Goal: Task Accomplishment & Management: Use online tool/utility

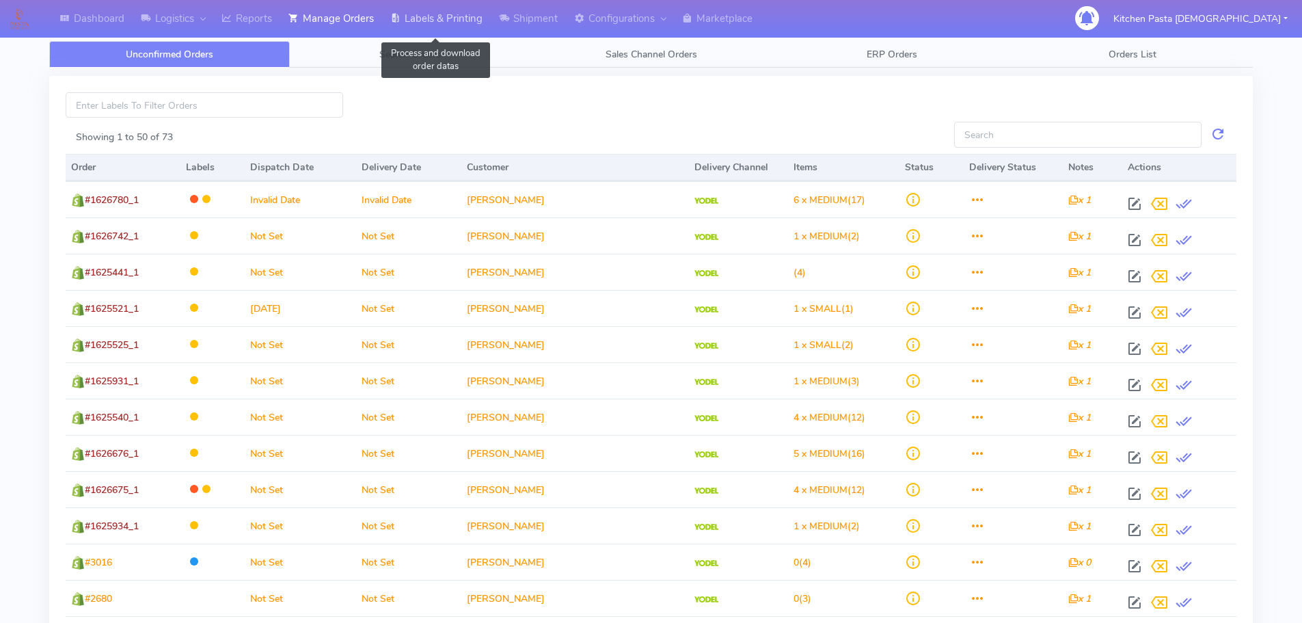
click at [442, 17] on link "Labels & Printing" at bounding box center [436, 19] width 109 height 38
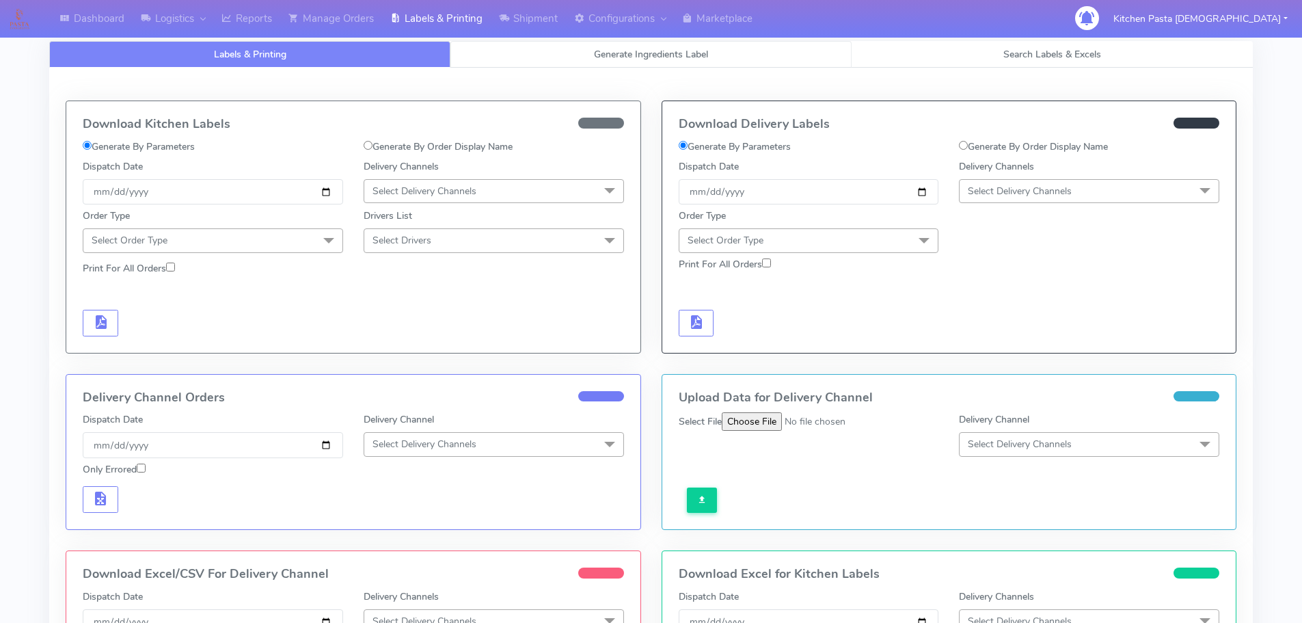
click at [567, 53] on link "Generate Ingredients Label" at bounding box center [651, 54] width 401 height 27
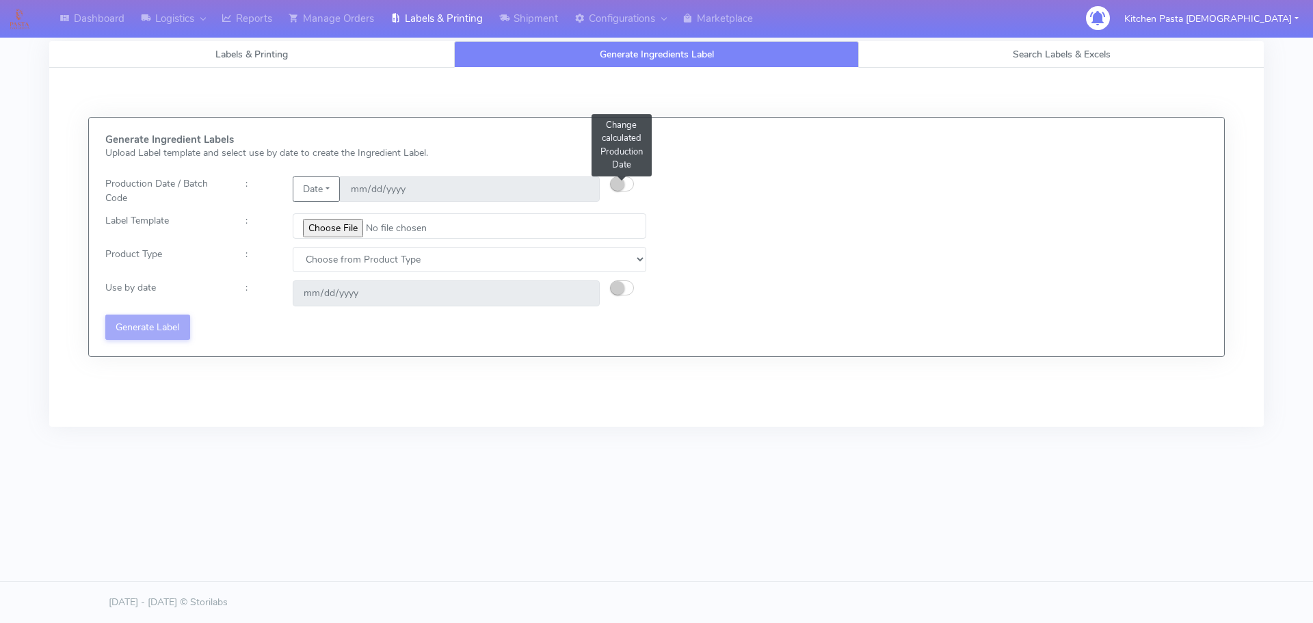
click at [624, 176] on button "button" at bounding box center [622, 183] width 24 height 15
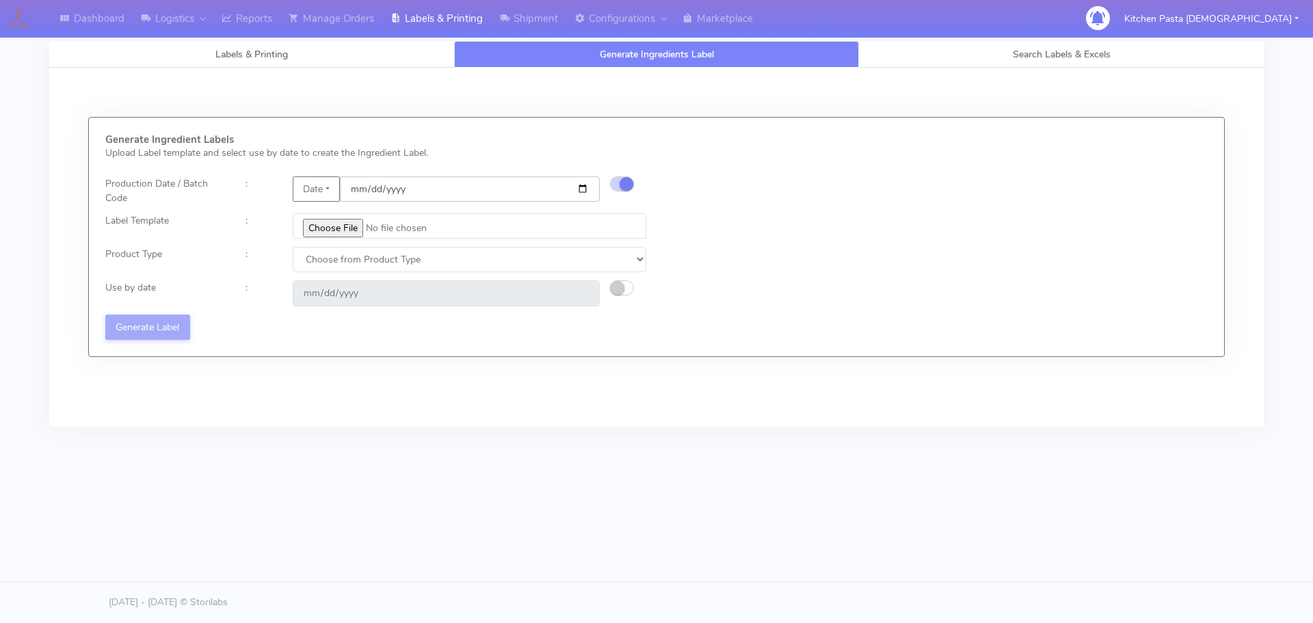
drag, startPoint x: 581, startPoint y: 187, endPoint x: 494, endPoint y: 280, distance: 127.2
click at [581, 187] on input "[DATE]" at bounding box center [470, 188] width 260 height 25
type input "2025-10-03"
click at [336, 220] on input "file" at bounding box center [469, 225] width 353 height 25
type input "C:\fakepath\Pasta Evangelists Lobster crab and prawn ravioli dinner kit for 2 v…"
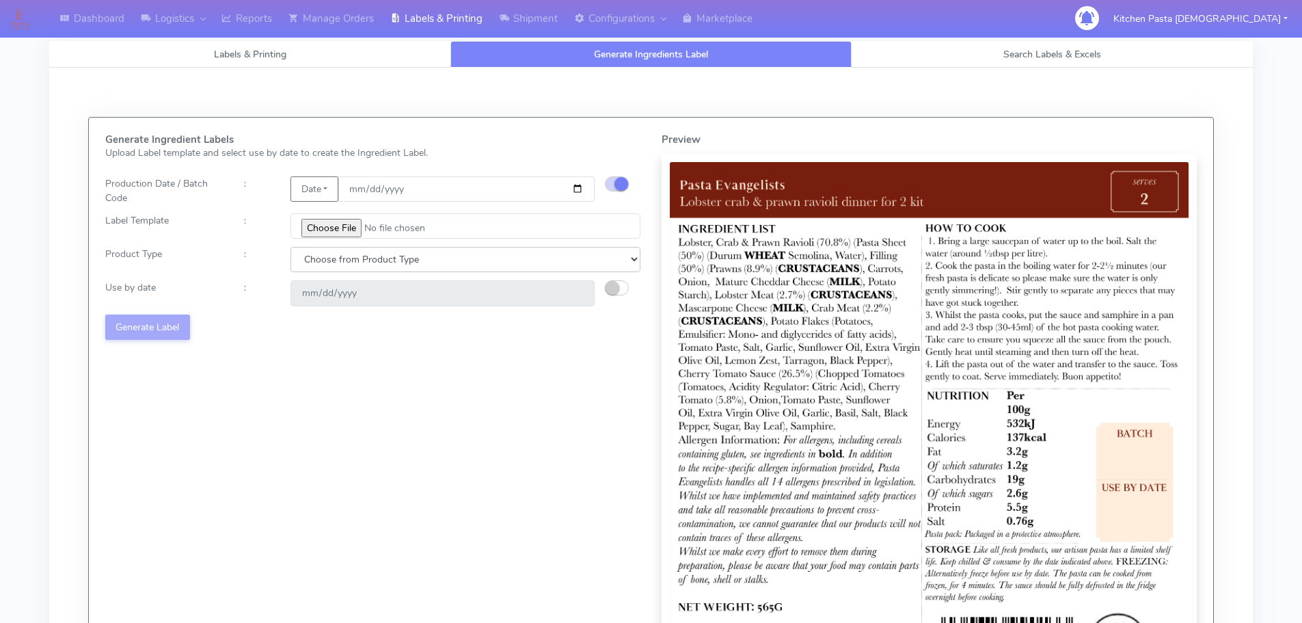
drag, startPoint x: 345, startPoint y: 254, endPoint x: 345, endPoint y: 264, distance: 9.6
click at [345, 254] on select "Choose from Product Type ECOM ERETAIL CIRCULAR CIRC_DESERTS LASAGNE" at bounding box center [466, 259] width 350 height 25
select select "1"
click at [291, 247] on select "Choose from Product Type ECOM ERETAIL CIRCULAR CIRC_DESERTS LASAGNE" at bounding box center [466, 259] width 350 height 25
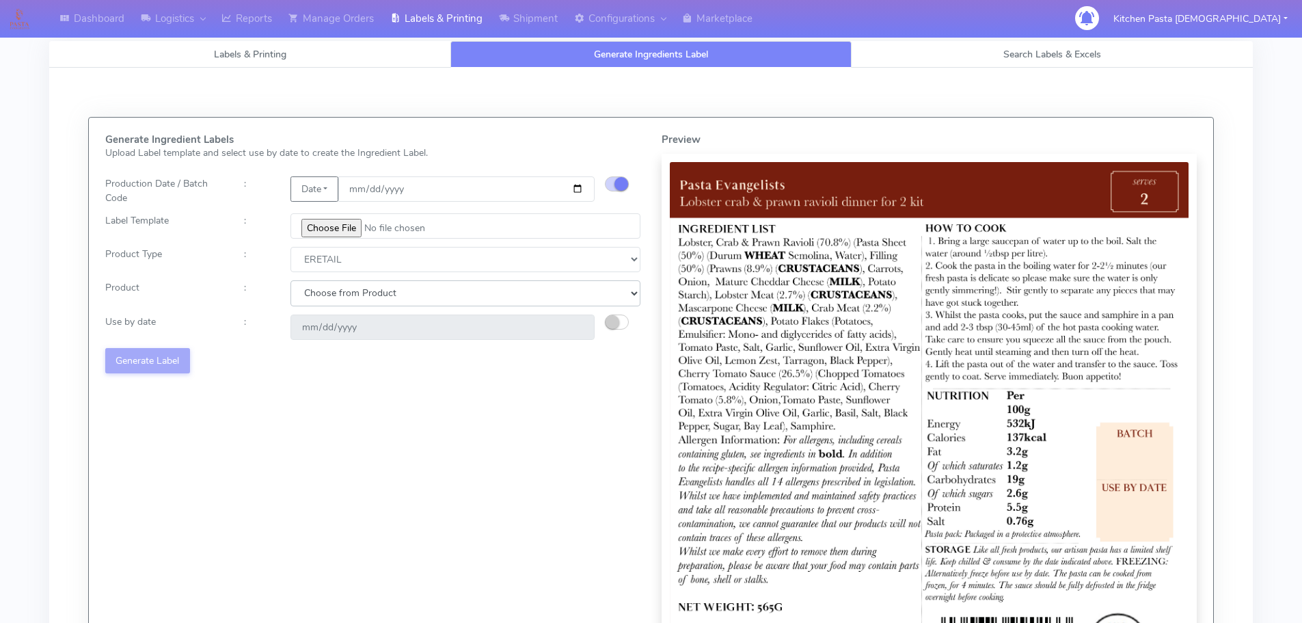
click at [327, 305] on select "Choose from Product PLAIN PASTA FILLED PASTA BUTTER (INTERNAL PRODUCTION) BUTTE…" at bounding box center [466, 292] width 350 height 25
select select "0"
click at [291, 280] on select "Choose from Product PLAIN PASTA FILLED PASTA BUTTER (INTERNAL PRODUCTION) BUTTE…" at bounding box center [466, 292] width 350 height 25
click at [624, 323] on button "button" at bounding box center [617, 321] width 24 height 15
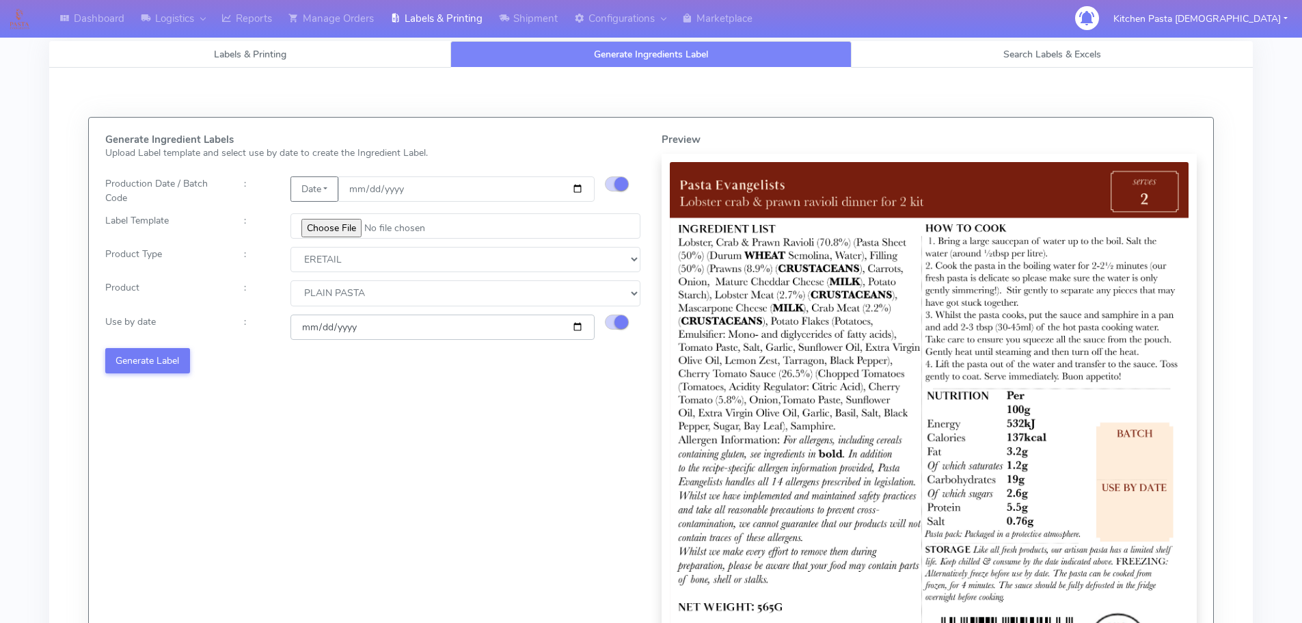
click at [574, 329] on input "2025-10-09" at bounding box center [443, 326] width 304 height 25
type input "2025-10-10"
click at [168, 366] on button "Generate Label" at bounding box center [147, 360] width 85 height 25
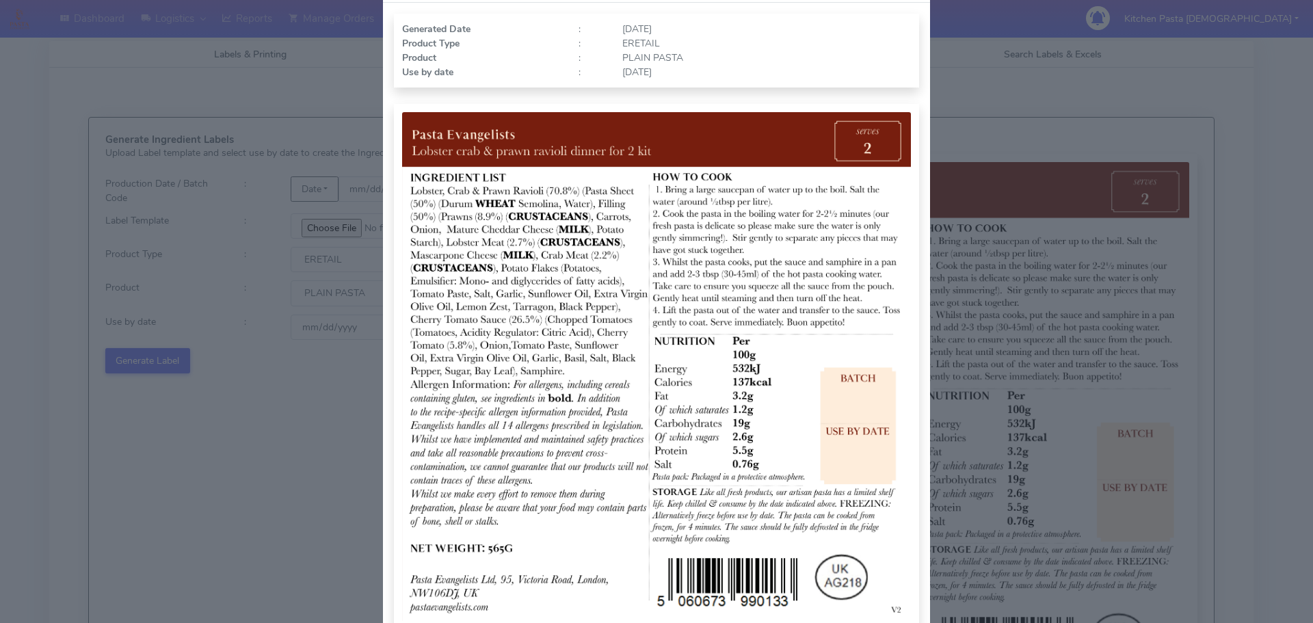
scroll to position [137, 0]
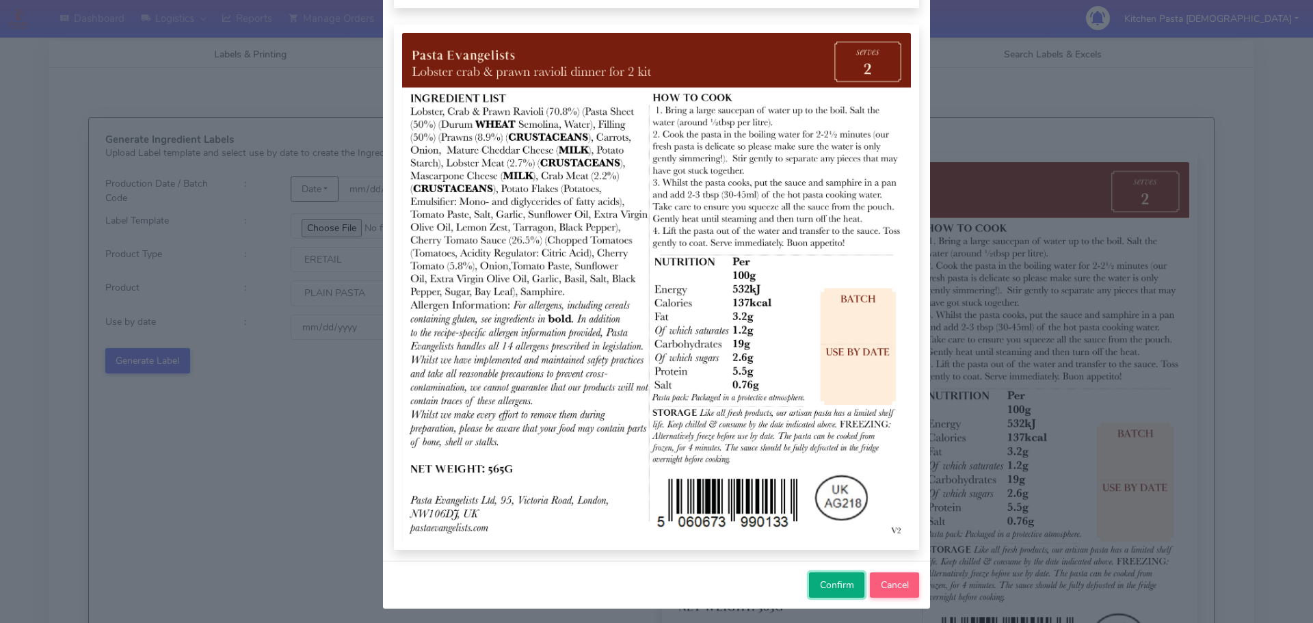
click at [820, 585] on span "Confirm" at bounding box center [837, 584] width 34 height 13
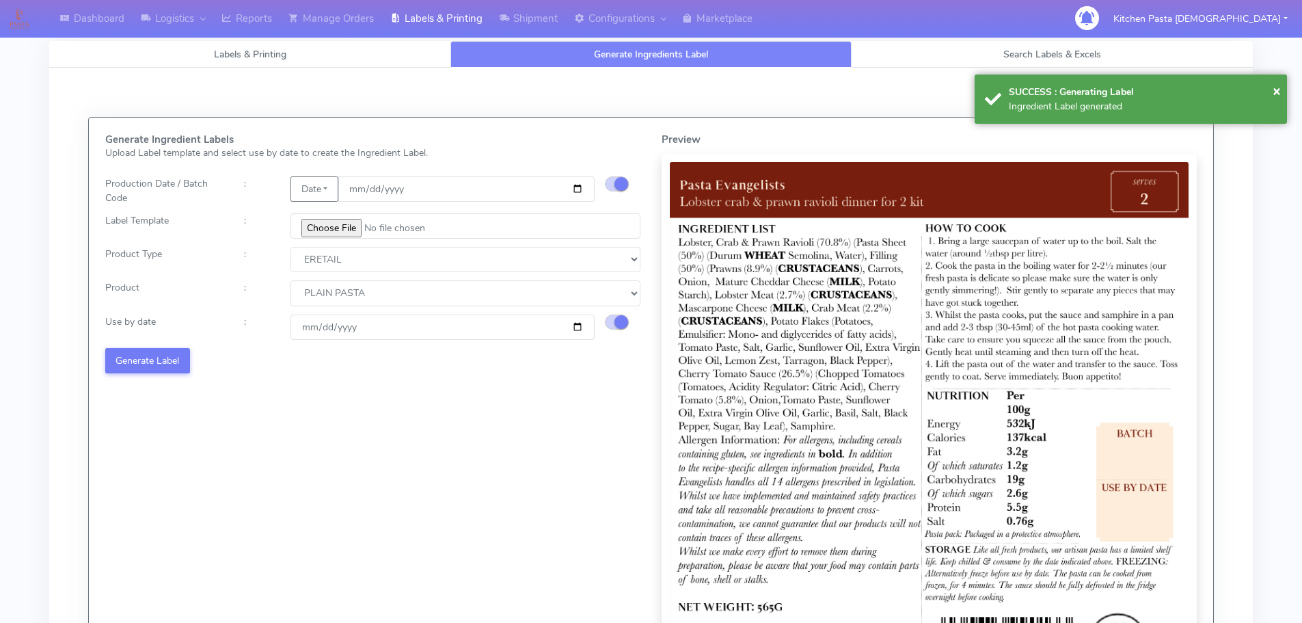
select select
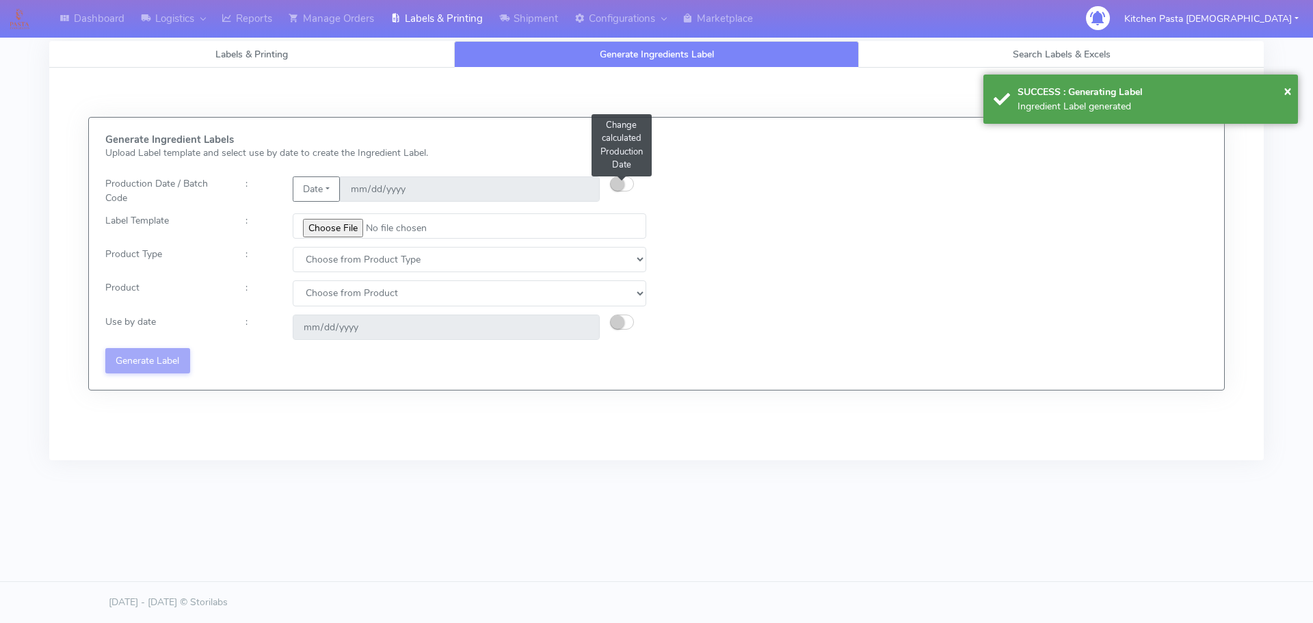
click at [624, 185] on small "button" at bounding box center [618, 184] width 14 height 14
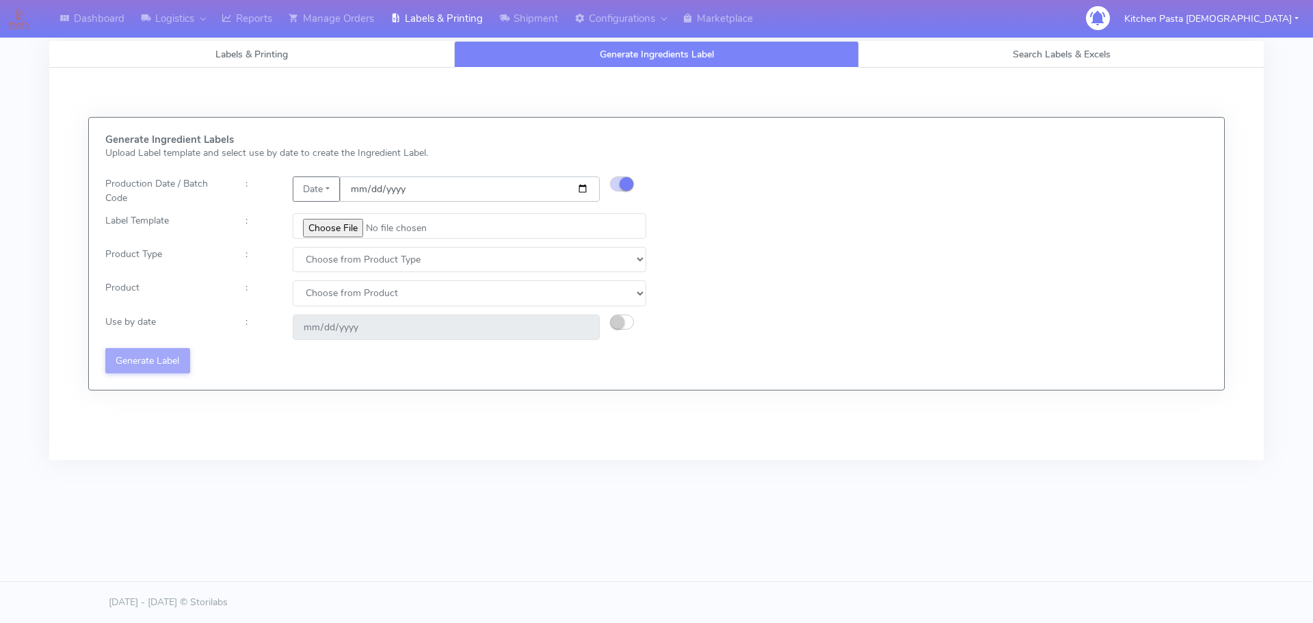
click at [582, 186] on input "date" at bounding box center [470, 188] width 260 height 25
type input "2025-10-03"
type input "2025-10-09"
click at [339, 233] on input "file" at bounding box center [469, 225] width 353 height 25
type input "C:\fakepath\Pasta Evangelists Mafaldine with Beef Chiantii dinner kit for 2 v4.…"
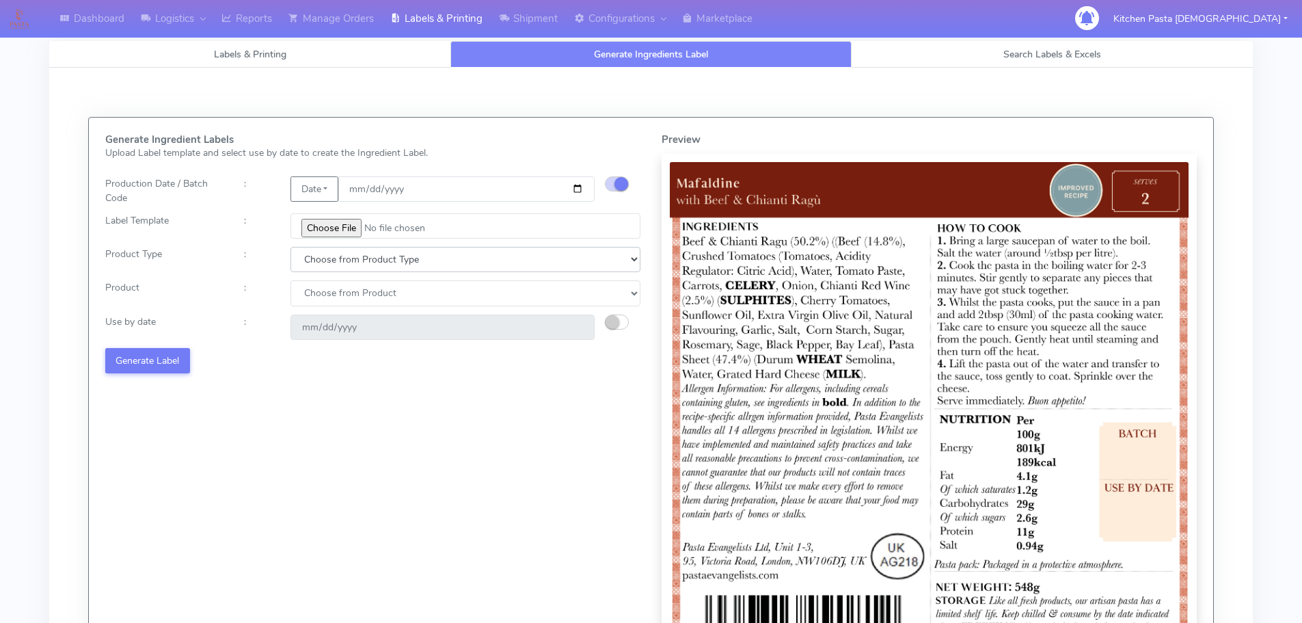
drag, startPoint x: 353, startPoint y: 260, endPoint x: 352, endPoint y: 269, distance: 9.0
click at [353, 260] on select "Choose from Product Type ECOM ERETAIL CIRCULAR CIRC_DESERTS LASAGNE" at bounding box center [466, 259] width 350 height 25
select select "1"
click at [291, 247] on select "Choose from Product Type ECOM ERETAIL CIRCULAR CIRC_DESERTS LASAGNE" at bounding box center [466, 259] width 350 height 25
click at [323, 302] on select "Choose from Product PLAIN PASTA FILLED PASTA BUTTER (INTERNAL PRODUCTION) BUTTE…" at bounding box center [466, 292] width 350 height 25
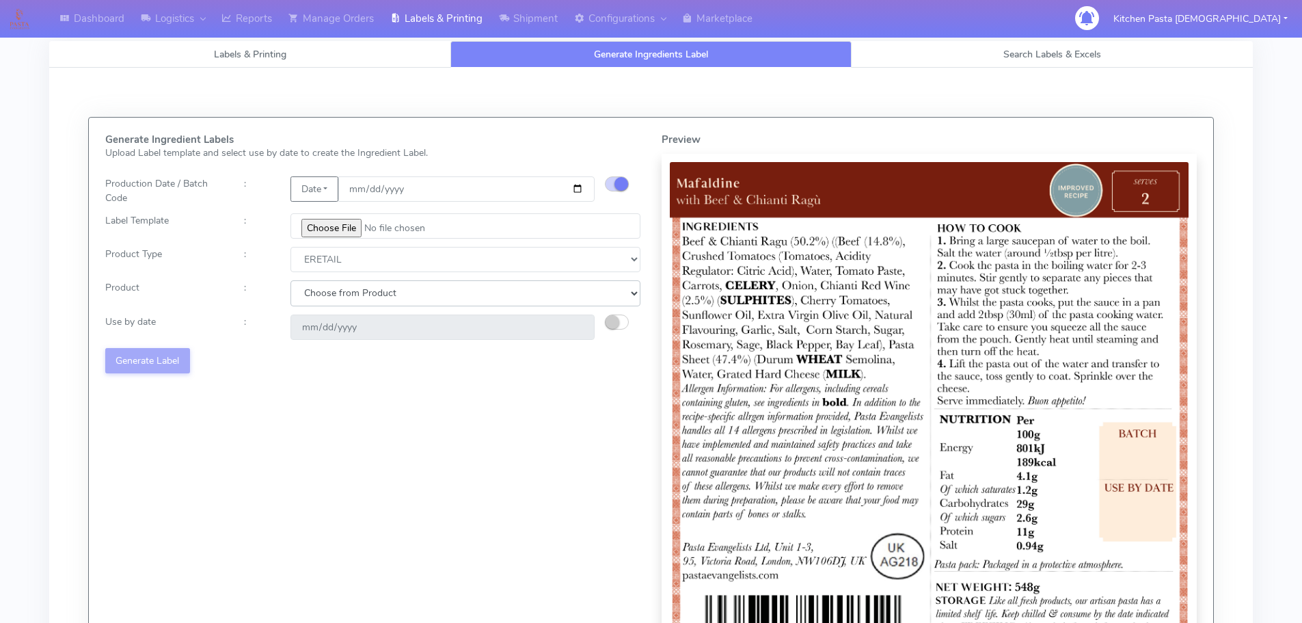
select select "0"
click at [291, 280] on select "Choose from Product PLAIN PASTA FILLED PASTA BUTTER (INTERNAL PRODUCTION) BUTTE…" at bounding box center [466, 292] width 350 height 25
click at [619, 323] on small "button" at bounding box center [613, 322] width 14 height 14
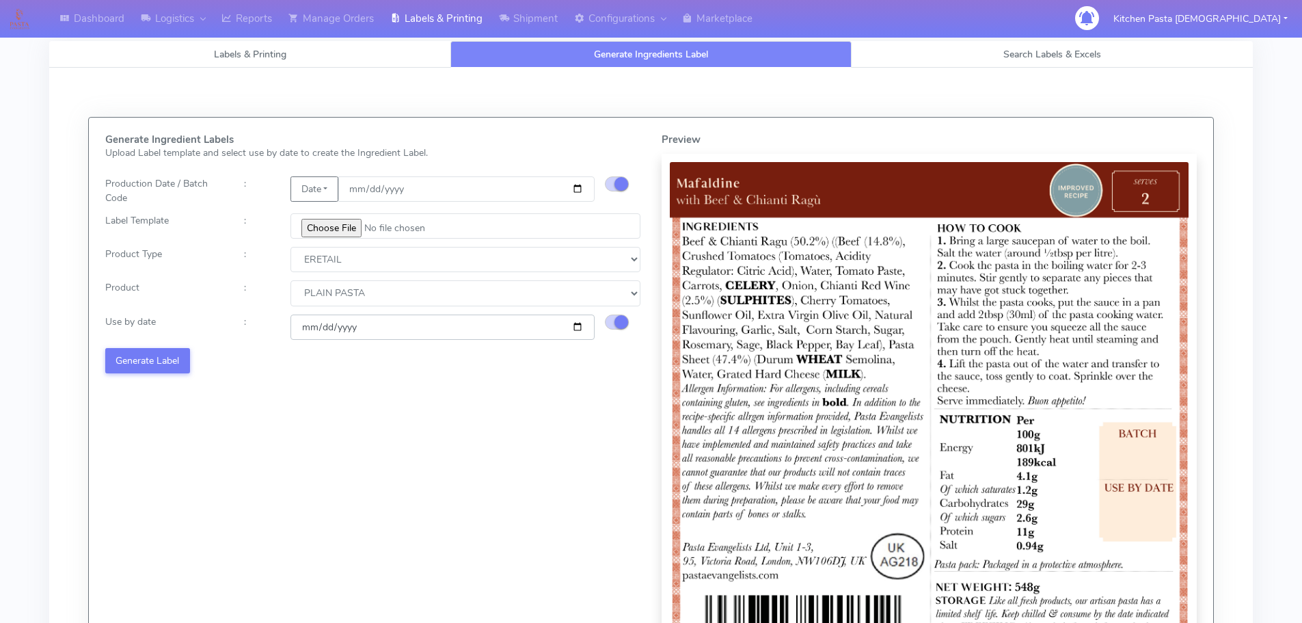
click at [576, 324] on input "2025-10-09" at bounding box center [443, 326] width 304 height 25
type input "2025-10-15"
click at [142, 349] on button "Generate Label" at bounding box center [147, 360] width 85 height 25
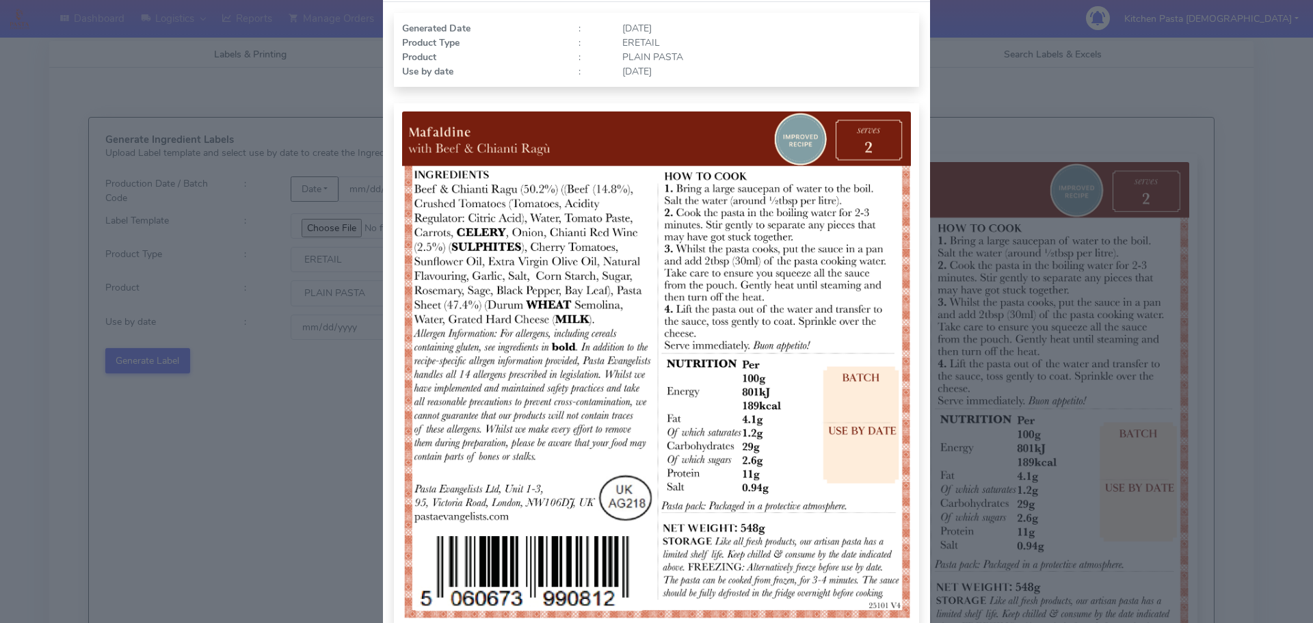
scroll to position [142, 0]
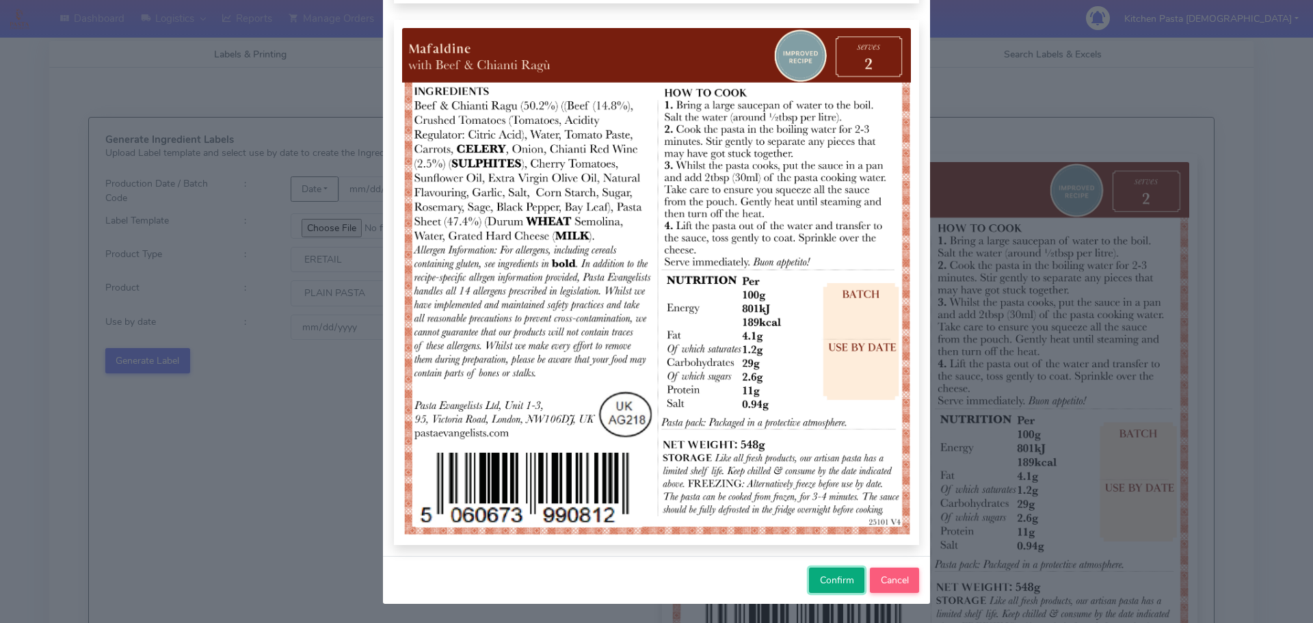
click at [831, 580] on span "Confirm" at bounding box center [837, 580] width 34 height 13
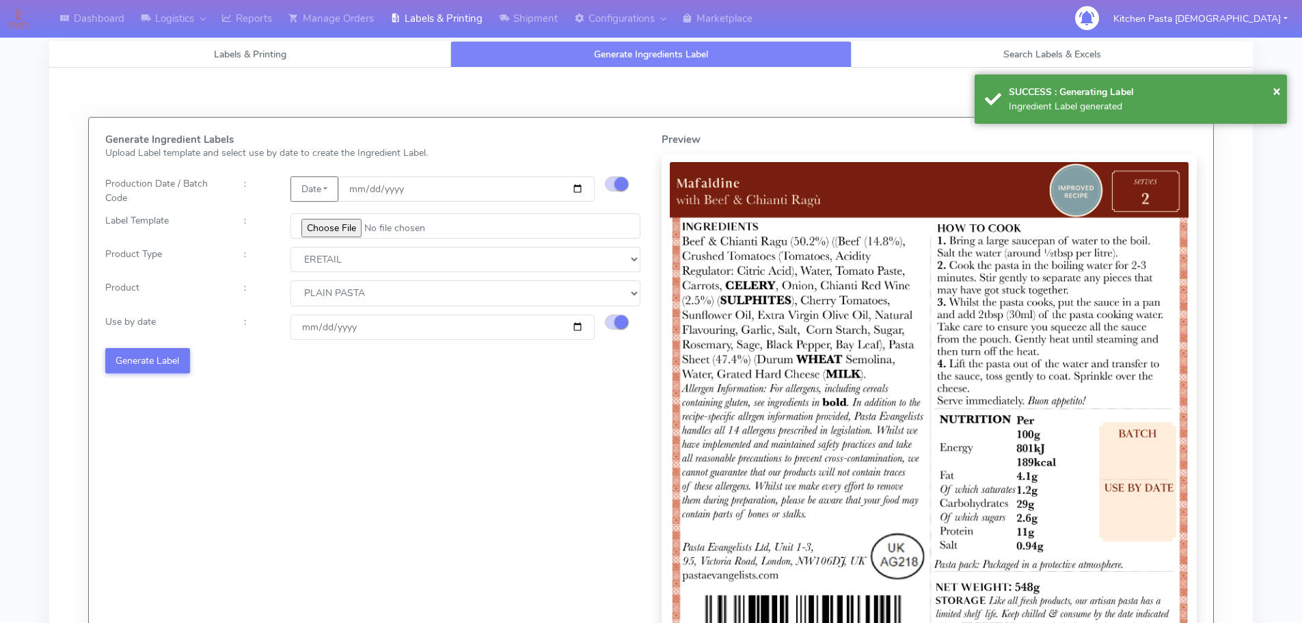
select select
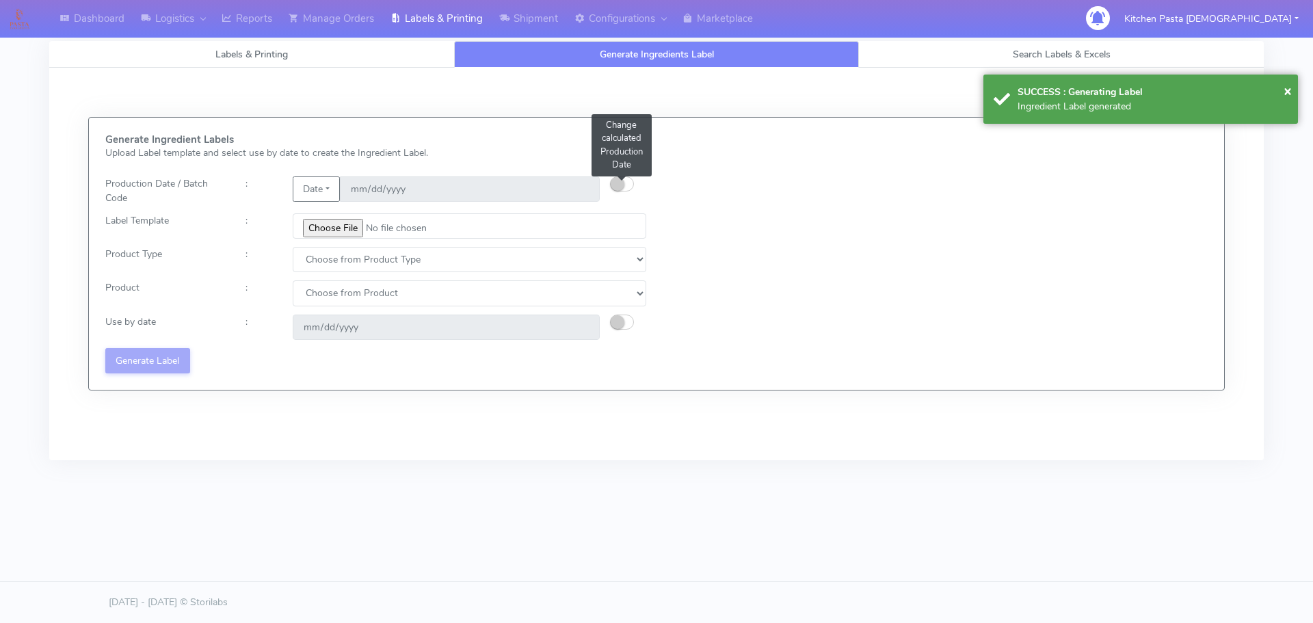
click at [621, 183] on small "button" at bounding box center [618, 184] width 14 height 14
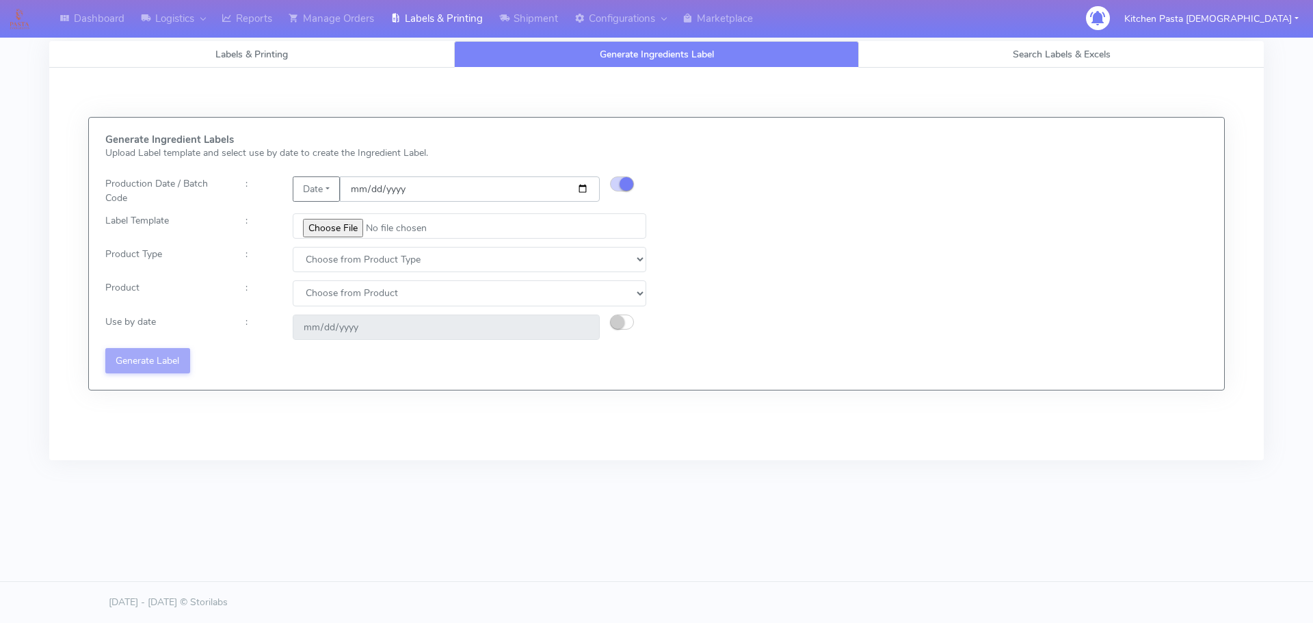
click at [579, 191] on input "date" at bounding box center [470, 188] width 260 height 25
type input "2025-10-03"
type input "2025-10-09"
click at [347, 228] on input "file" at bounding box center [469, 225] width 353 height 25
type input "C:\fakepath\Pasta Evangelists spicy 'nduja mafaldine kit for 2 v5.jpg"
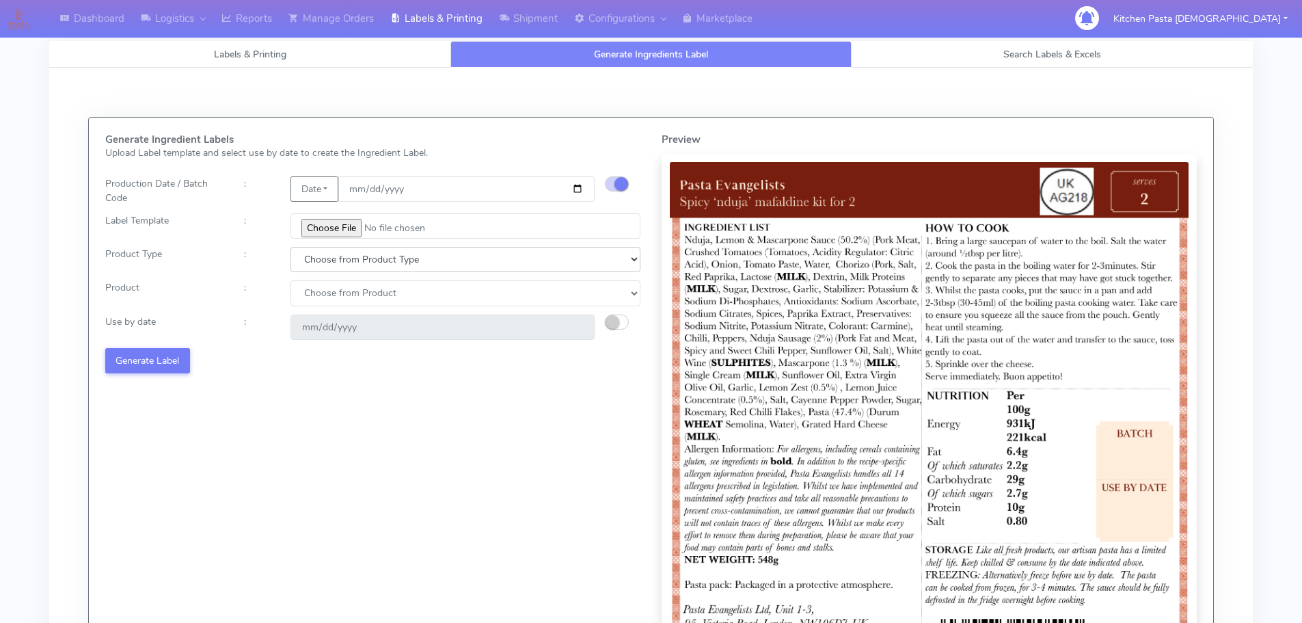
click at [385, 257] on select "Choose from Product Type ECOM ERETAIL CIRCULAR CIRC_DESERTS LASAGNE" at bounding box center [466, 259] width 350 height 25
select select "1"
click at [291, 247] on select "Choose from Product Type ECOM ERETAIL CIRCULAR CIRC_DESERTS LASAGNE" at bounding box center [466, 259] width 350 height 25
click at [349, 297] on select "Choose from Product PLAIN PASTA FILLED PASTA BUTTER (INTERNAL PRODUCTION) BUTTE…" at bounding box center [466, 292] width 350 height 25
select select "0"
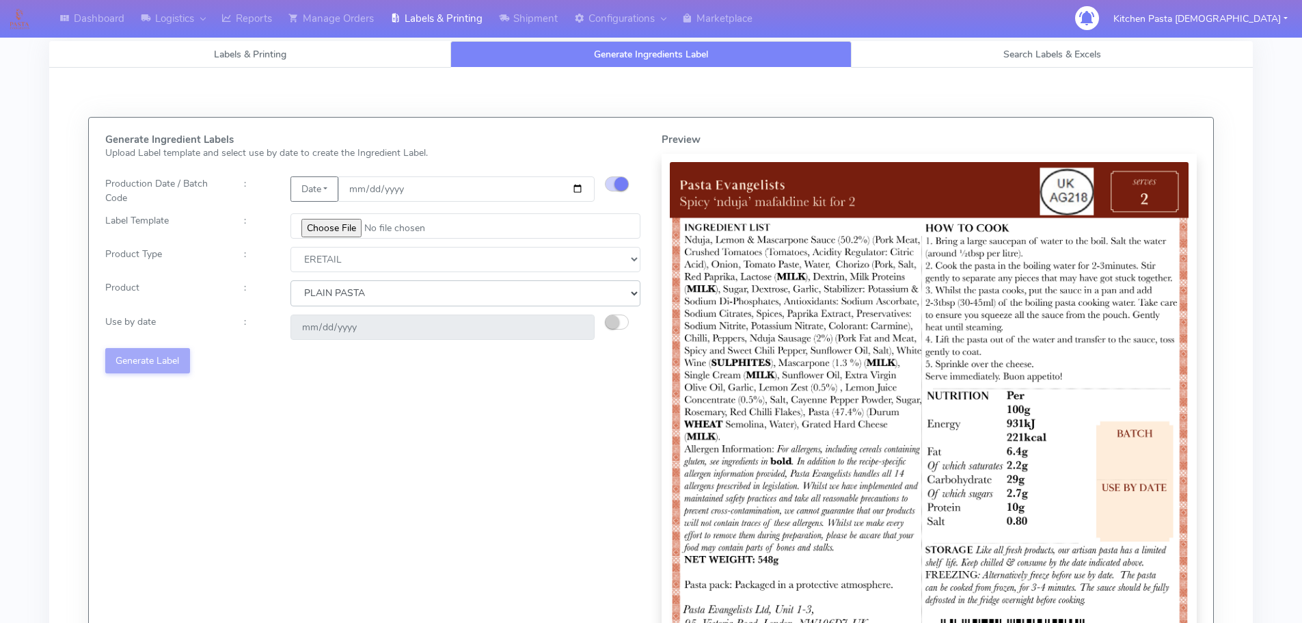
click at [291, 280] on select "Choose from Product PLAIN PASTA FILLED PASTA BUTTER (INTERNAL PRODUCTION) BUTTE…" at bounding box center [466, 292] width 350 height 25
click at [612, 328] on small "button" at bounding box center [613, 322] width 14 height 14
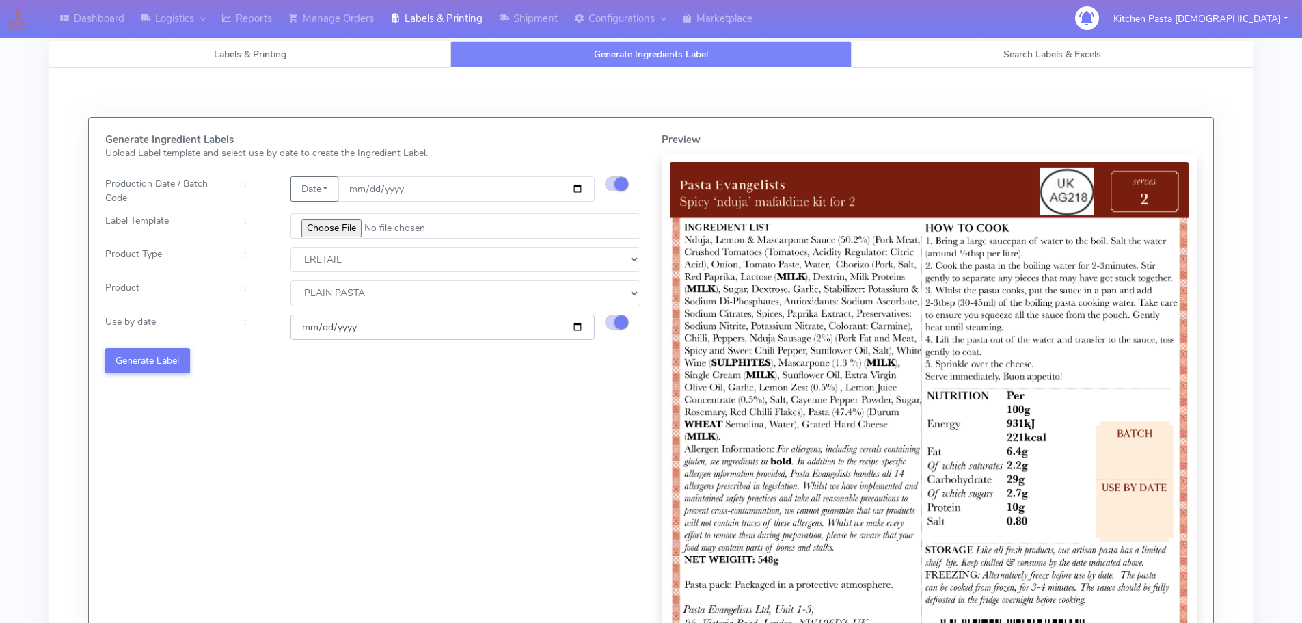
click at [575, 328] on input "2025-10-09" at bounding box center [443, 326] width 304 height 25
type input "2025-10-15"
click at [181, 361] on button "Generate Label" at bounding box center [147, 360] width 85 height 25
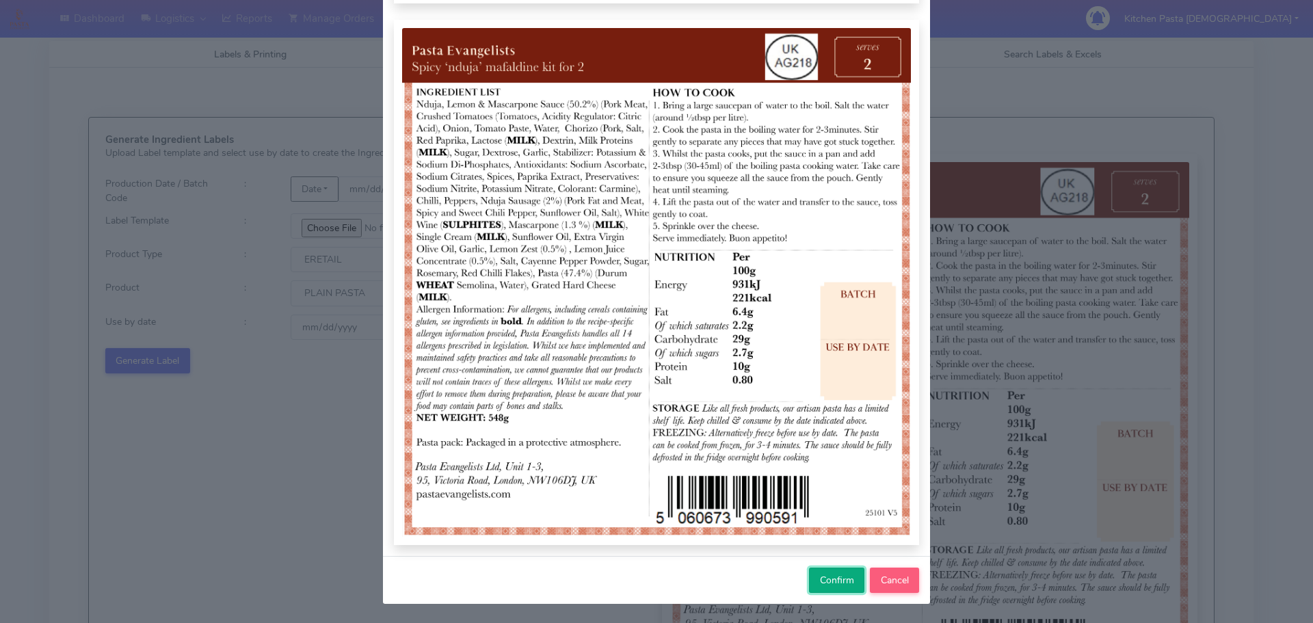
click at [824, 572] on button "Confirm" at bounding box center [836, 579] width 55 height 25
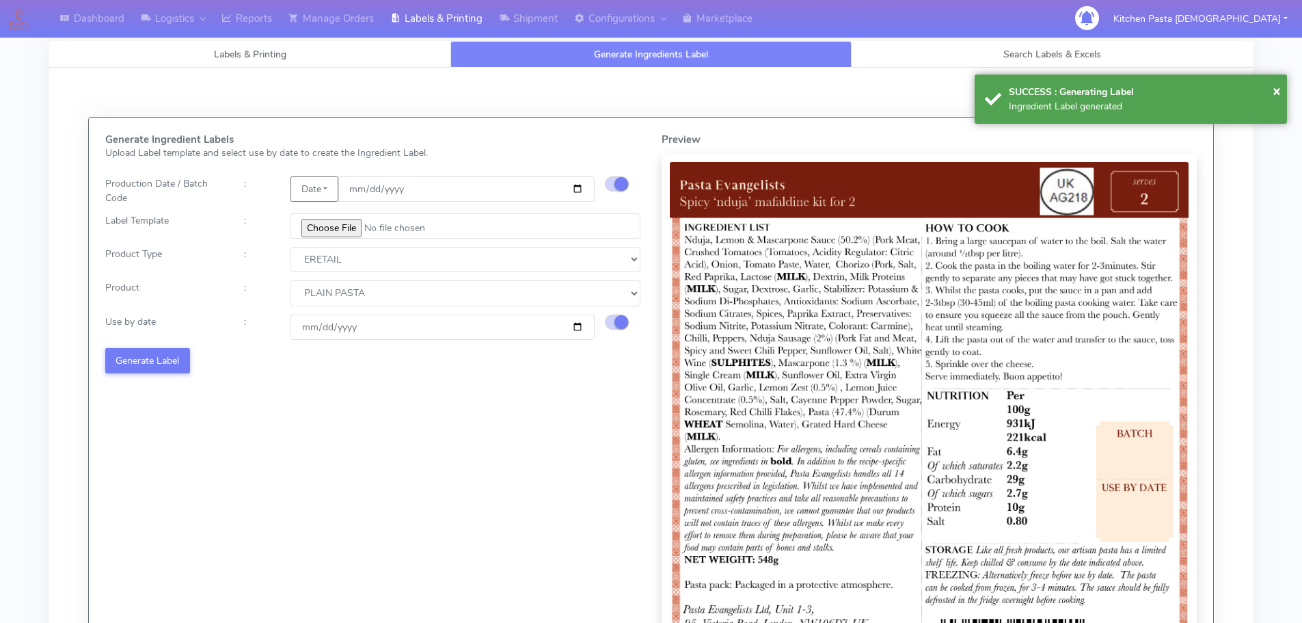
select select
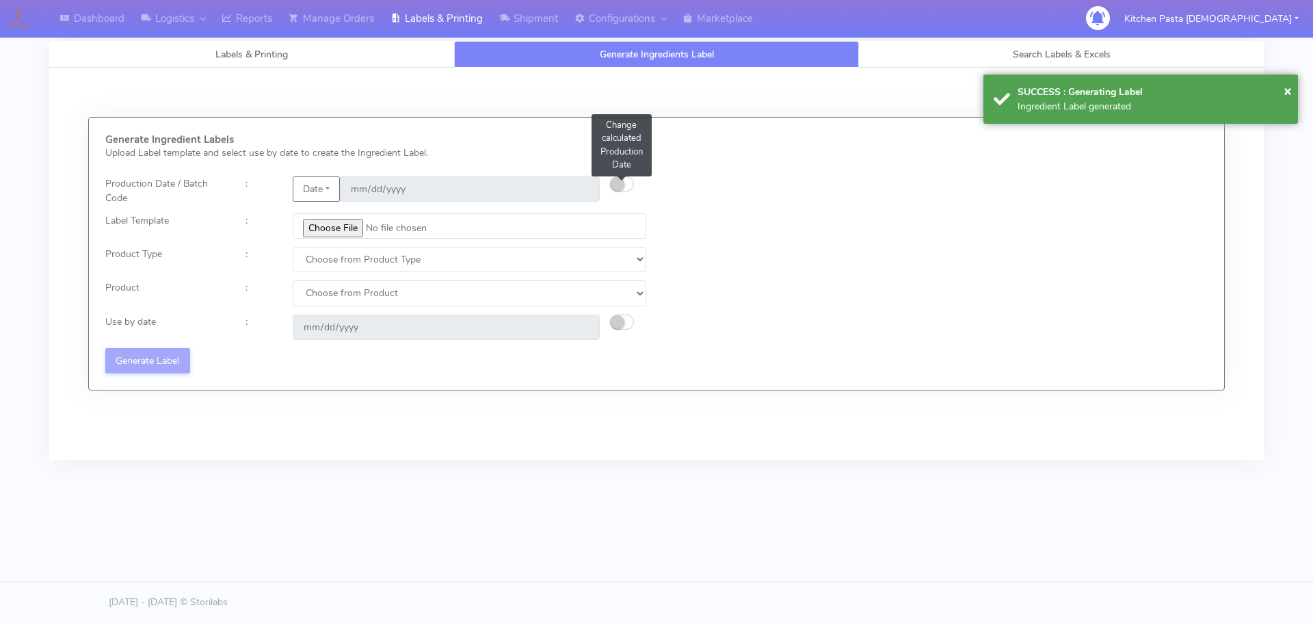
click at [620, 185] on small "button" at bounding box center [618, 184] width 14 height 14
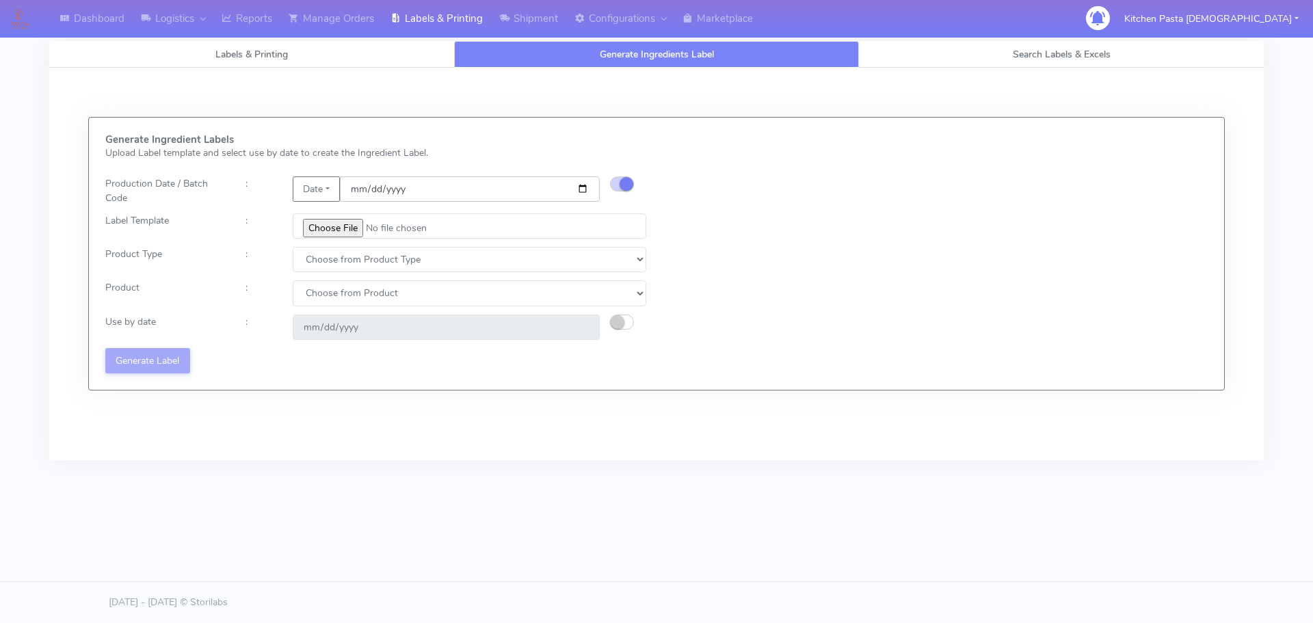
click at [579, 184] on input "date" at bounding box center [470, 188] width 260 height 25
type input "2025-10-03"
type input "2025-10-09"
click at [343, 232] on input "file" at bounding box center [469, 225] width 353 height 25
type input "C:\fakepath\Pasta Evangelists Carbonara Spaghetti dinner kit for 2 v4.jpg"
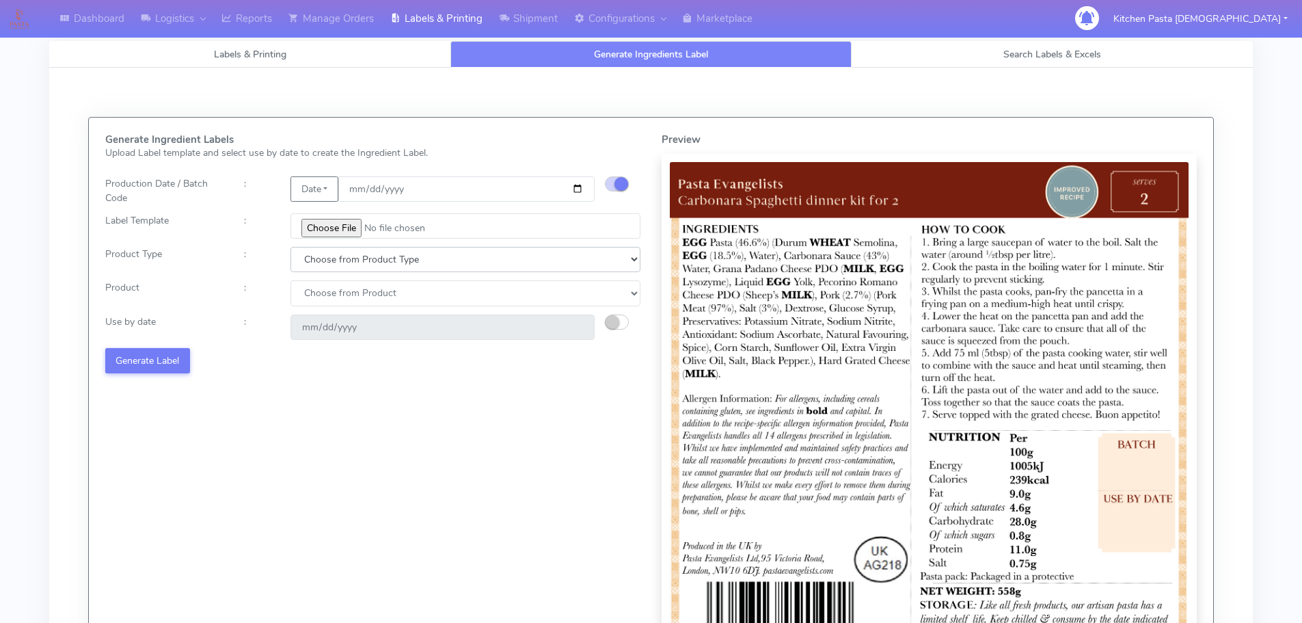
drag, startPoint x: 314, startPoint y: 255, endPoint x: 314, endPoint y: 263, distance: 7.5
click at [314, 255] on select "Choose from Product Type ECOM ERETAIL CIRCULAR CIRC_DESERTS LASAGNE" at bounding box center [466, 259] width 350 height 25
select select "1"
click at [291, 247] on select "Choose from Product Type ECOM ERETAIL CIRCULAR CIRC_DESERTS LASAGNE" at bounding box center [466, 259] width 350 height 25
click at [313, 306] on select "Choose from Product PLAIN PASTA FILLED PASTA BUTTER (INTERNAL PRODUCTION) BUTTE…" at bounding box center [466, 292] width 350 height 25
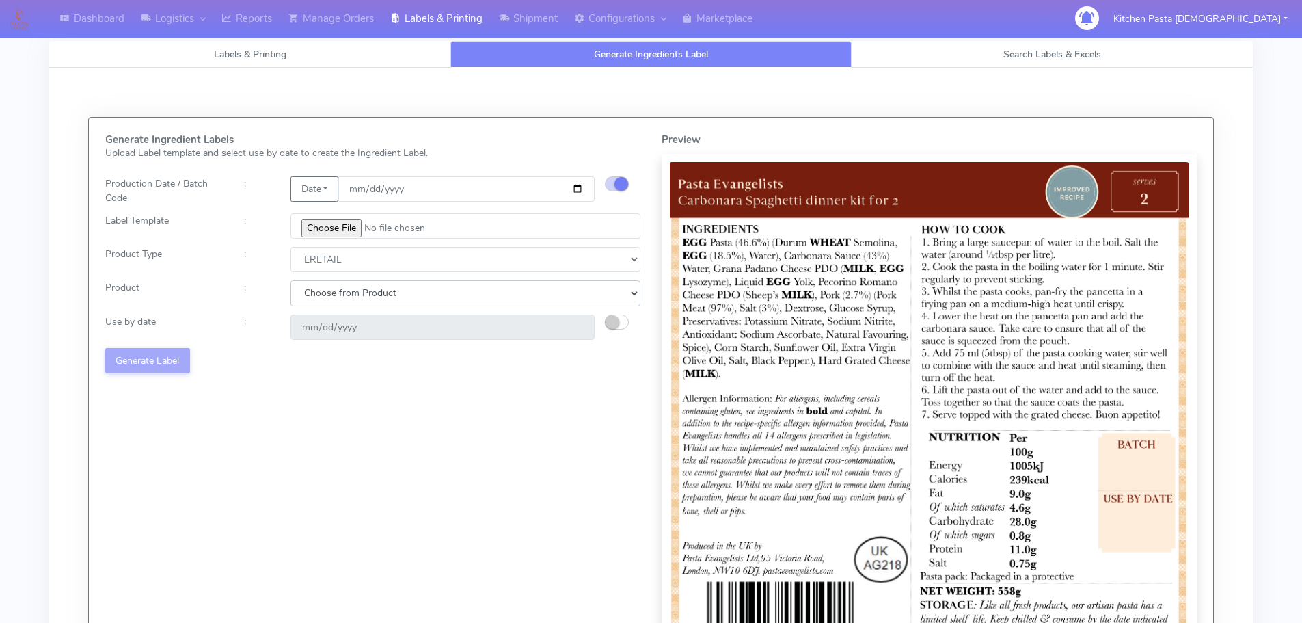
select select "0"
click at [291, 280] on select "Choose from Product PLAIN PASTA FILLED PASTA BUTTER (INTERNAL PRODUCTION) BUTTE…" at bounding box center [466, 292] width 350 height 25
click at [608, 319] on small "button" at bounding box center [613, 322] width 14 height 14
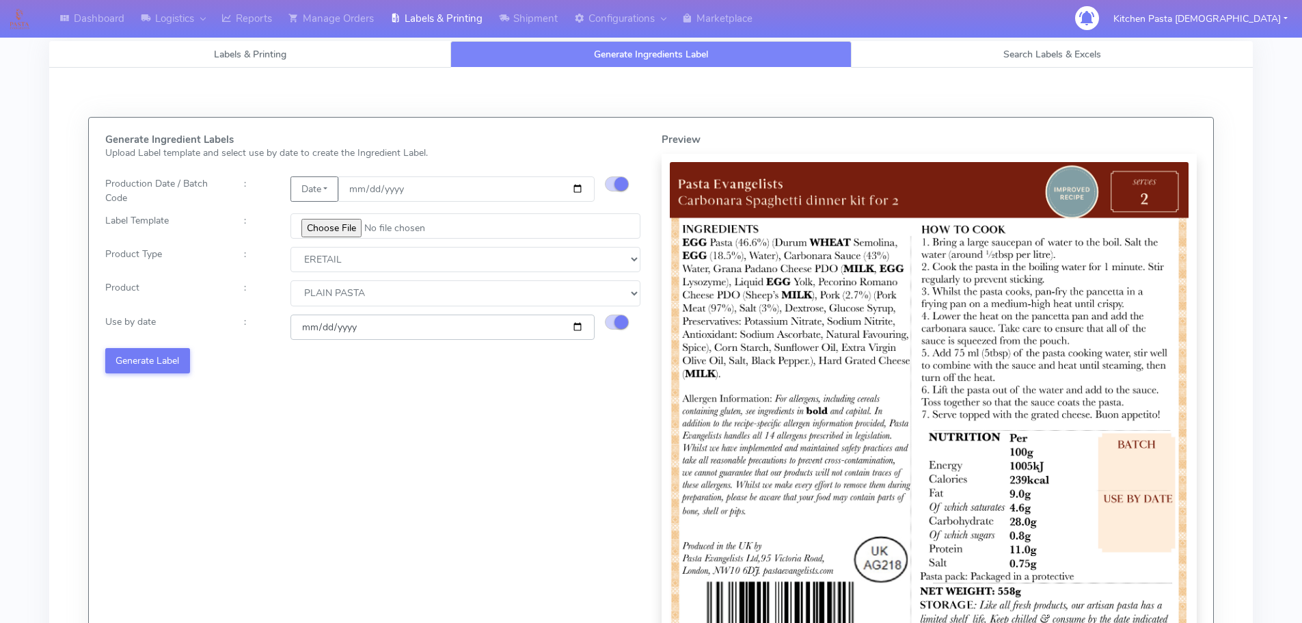
click at [580, 327] on input "2025-10-09" at bounding box center [443, 326] width 304 height 25
type input "2025-10-15"
click at [168, 364] on button "Generate Label" at bounding box center [147, 360] width 85 height 25
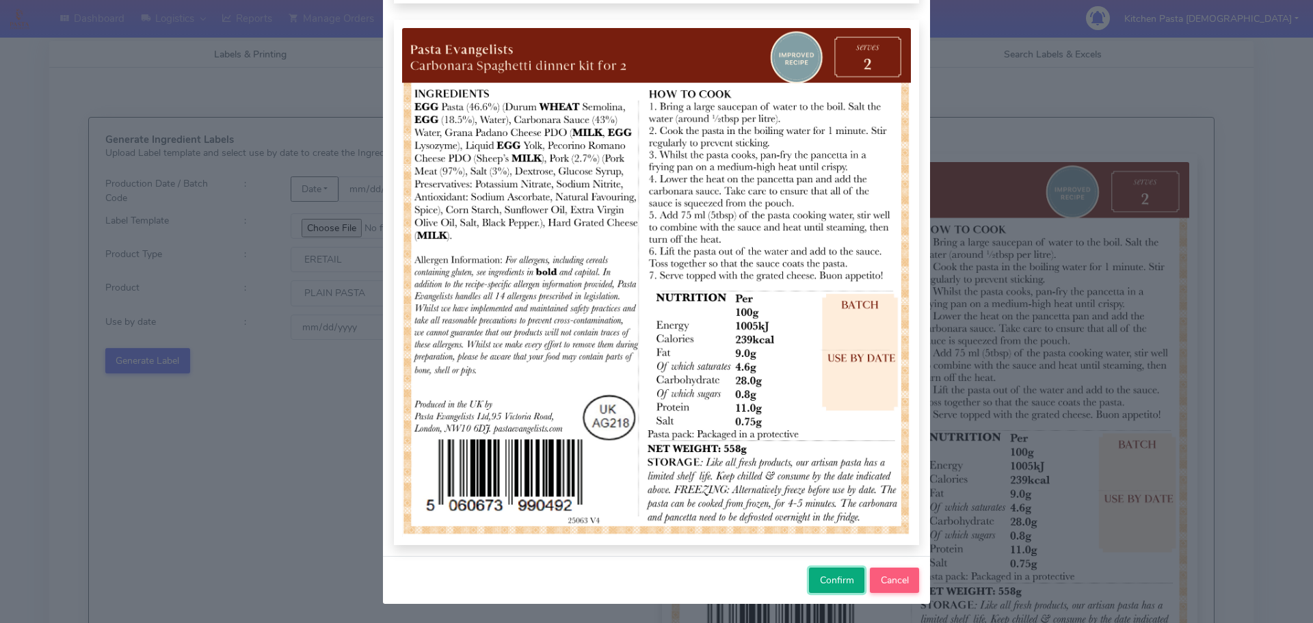
click at [820, 581] on span "Confirm" at bounding box center [837, 580] width 34 height 13
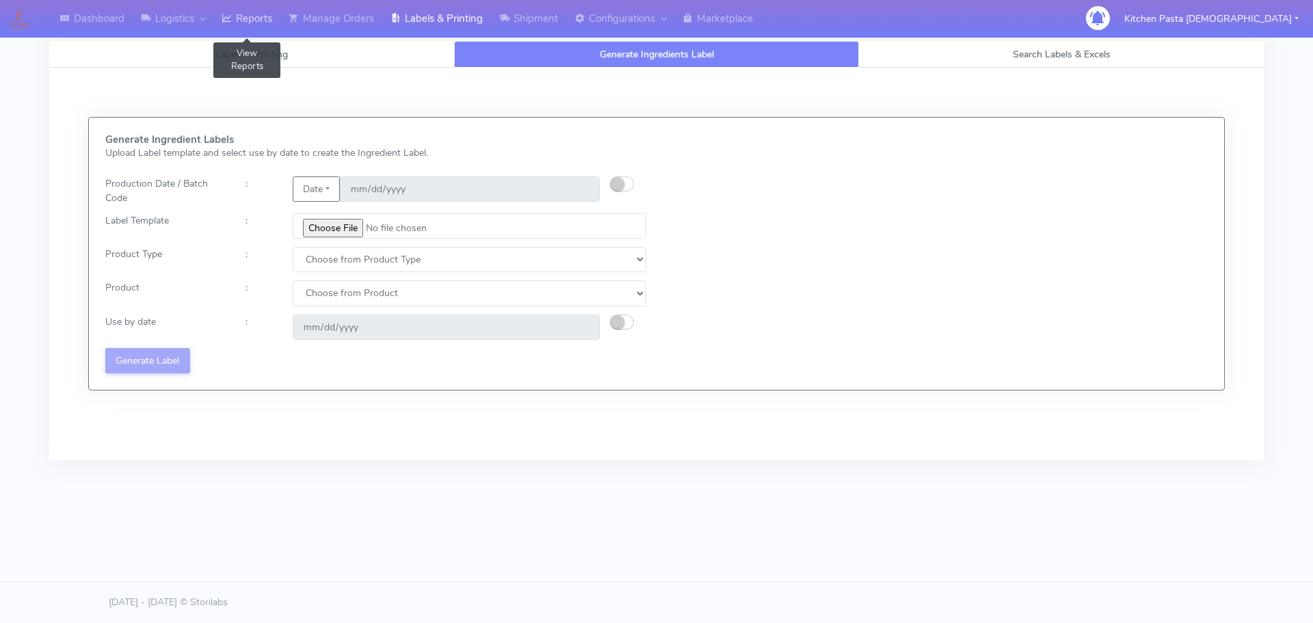
click at [241, 14] on link "Reports" at bounding box center [246, 19] width 67 height 38
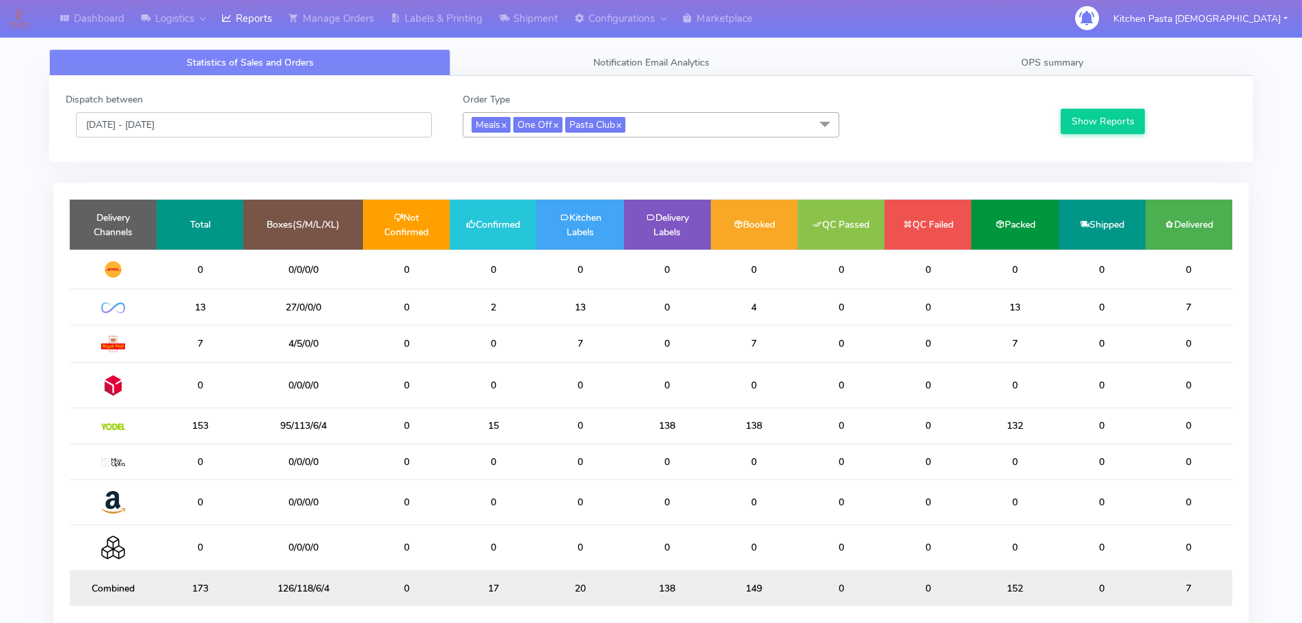
click at [390, 123] on input "[DATE] - [DATE]" at bounding box center [254, 124] width 356 height 25
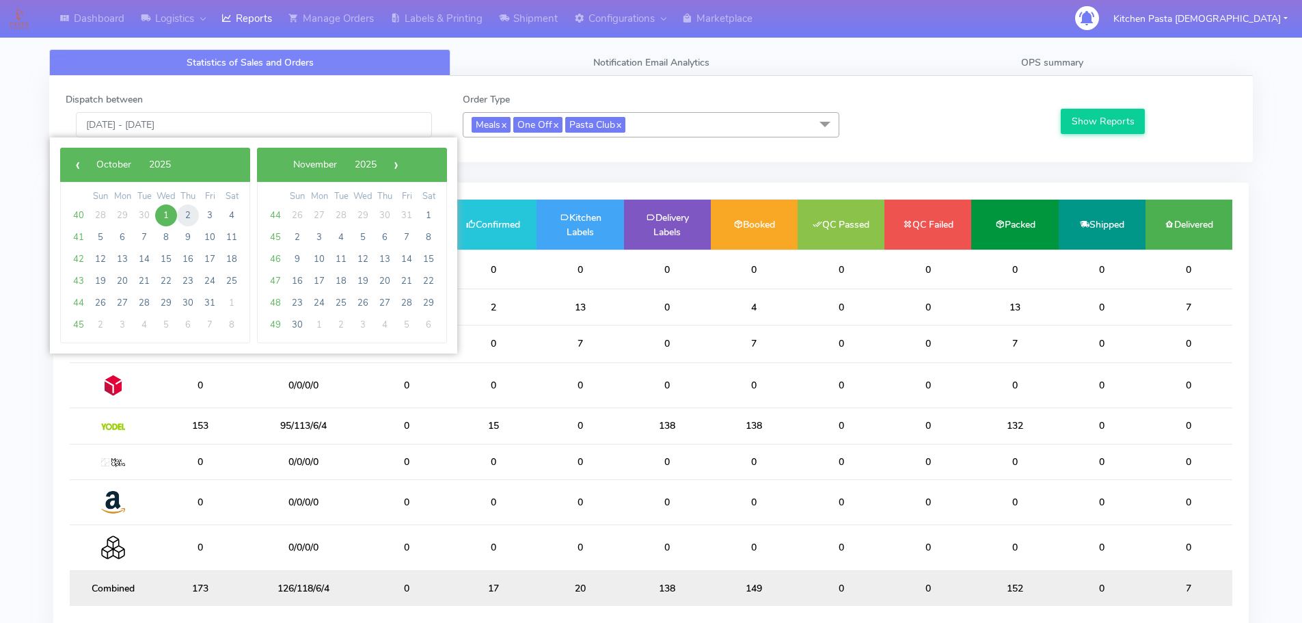
click at [181, 220] on span "2" at bounding box center [188, 215] width 22 height 22
type input "02/10/2025 - 02/10/2025"
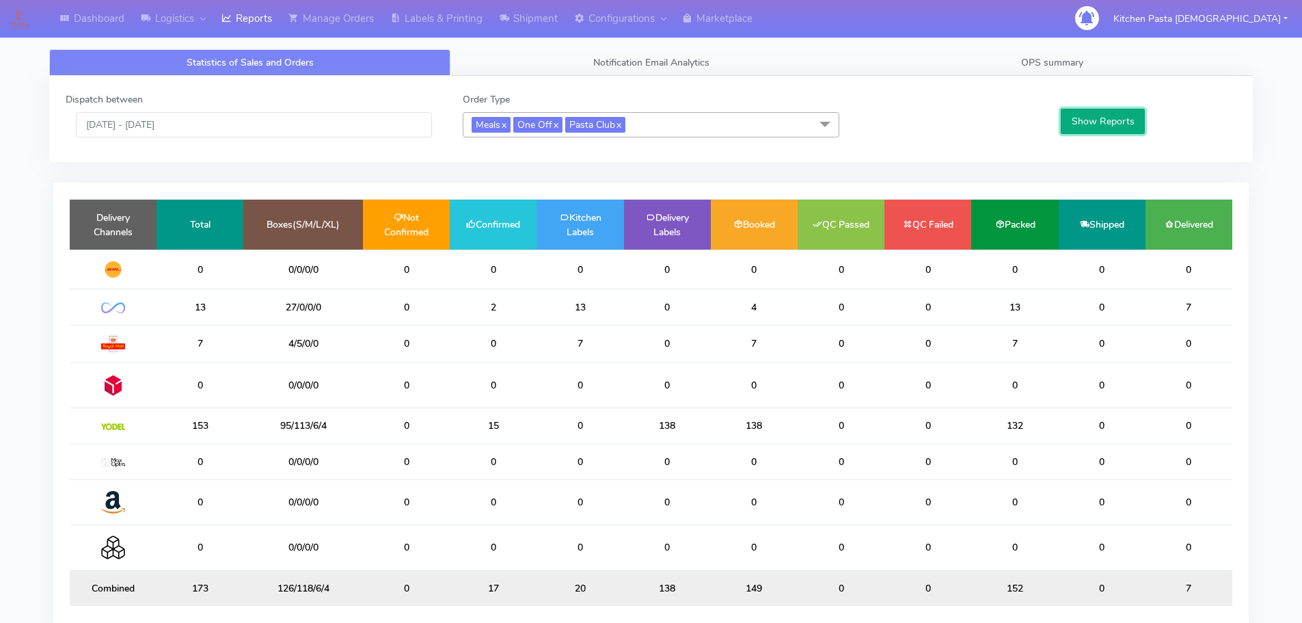
click at [1115, 123] on button "Show Reports" at bounding box center [1103, 121] width 84 height 25
click at [552, 8] on link "Shipment" at bounding box center [528, 19] width 75 height 38
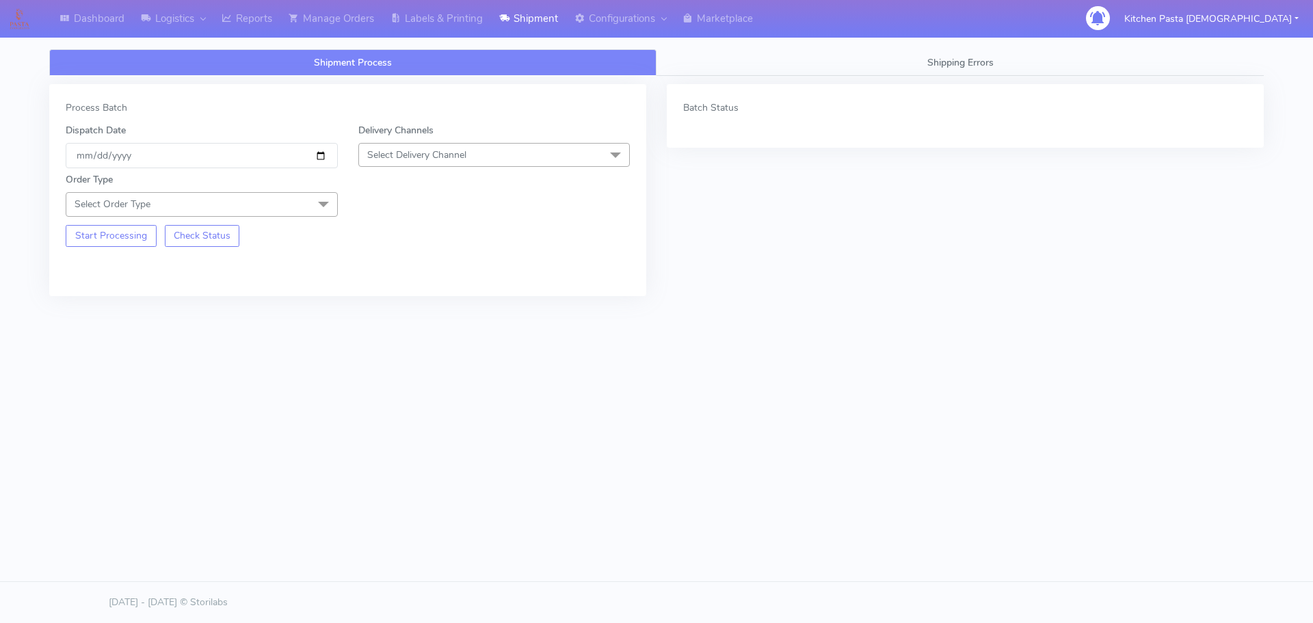
click at [500, 149] on span "Select Delivery Channel" at bounding box center [494, 155] width 272 height 24
click at [387, 317] on li "Yodel" at bounding box center [494, 308] width 271 height 23
click at [299, 198] on span "Select Order Type" at bounding box center [202, 204] width 272 height 24
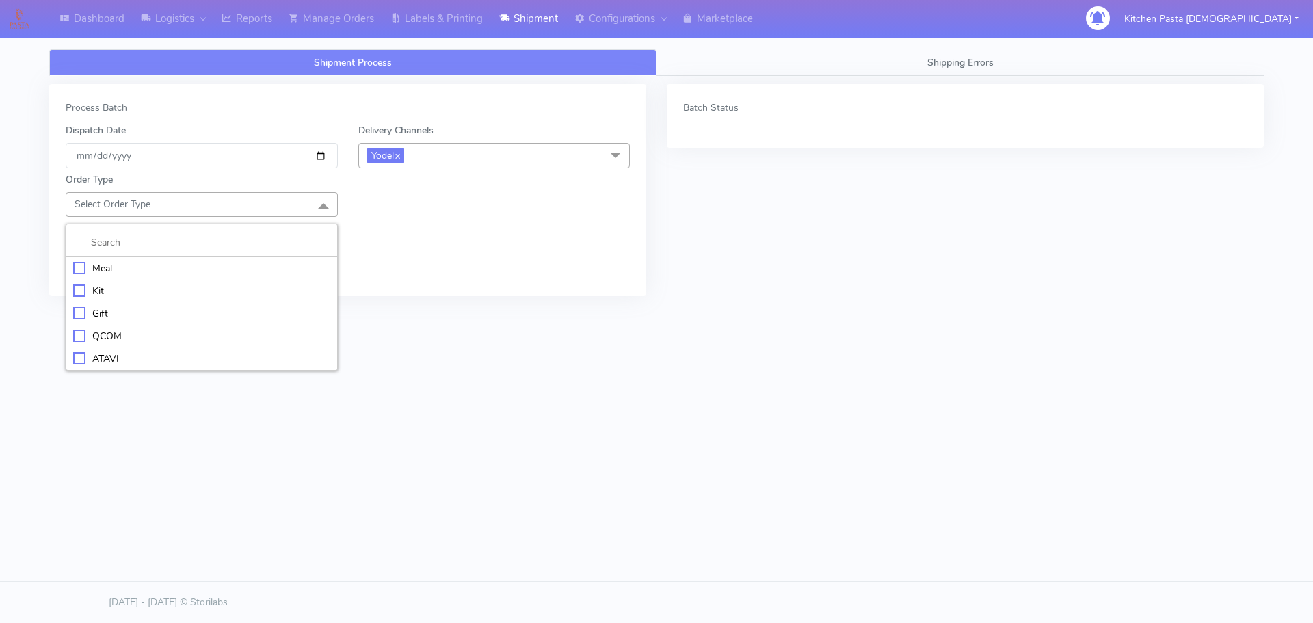
click at [105, 263] on div "Meal" at bounding box center [201, 268] width 257 height 14
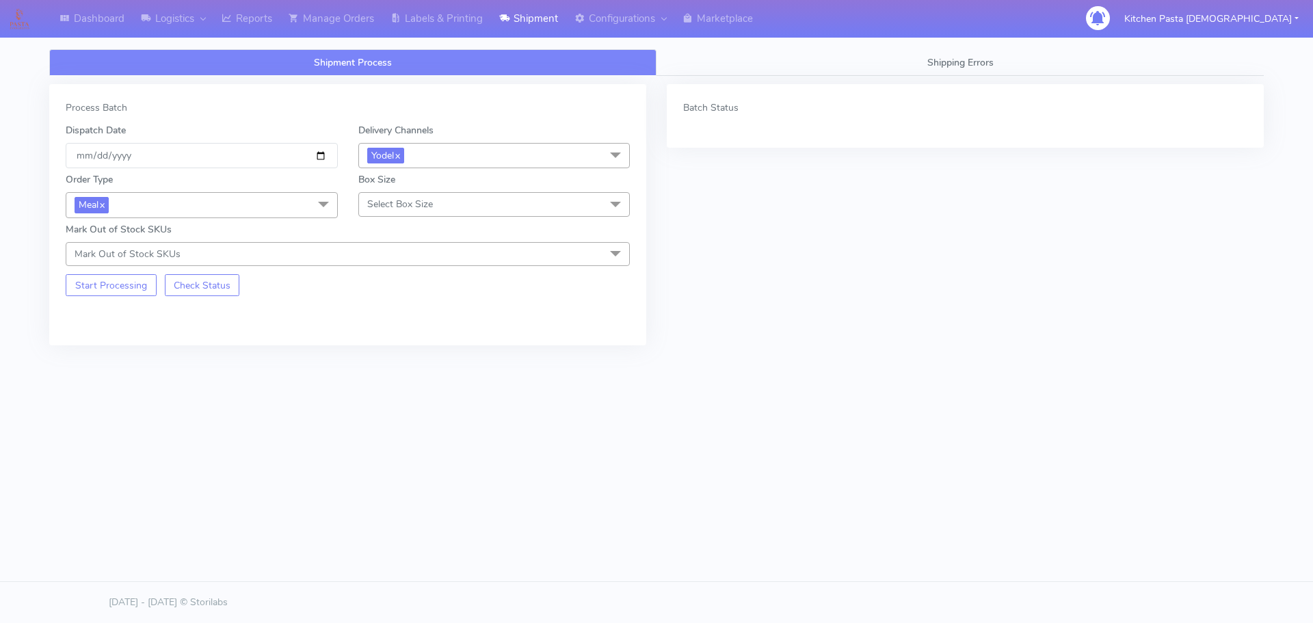
click at [403, 194] on span "Select Box Size" at bounding box center [494, 204] width 272 height 24
click at [409, 352] on div "Mega" at bounding box center [494, 358] width 257 height 14
click at [124, 294] on button "Start Processing" at bounding box center [111, 285] width 91 height 22
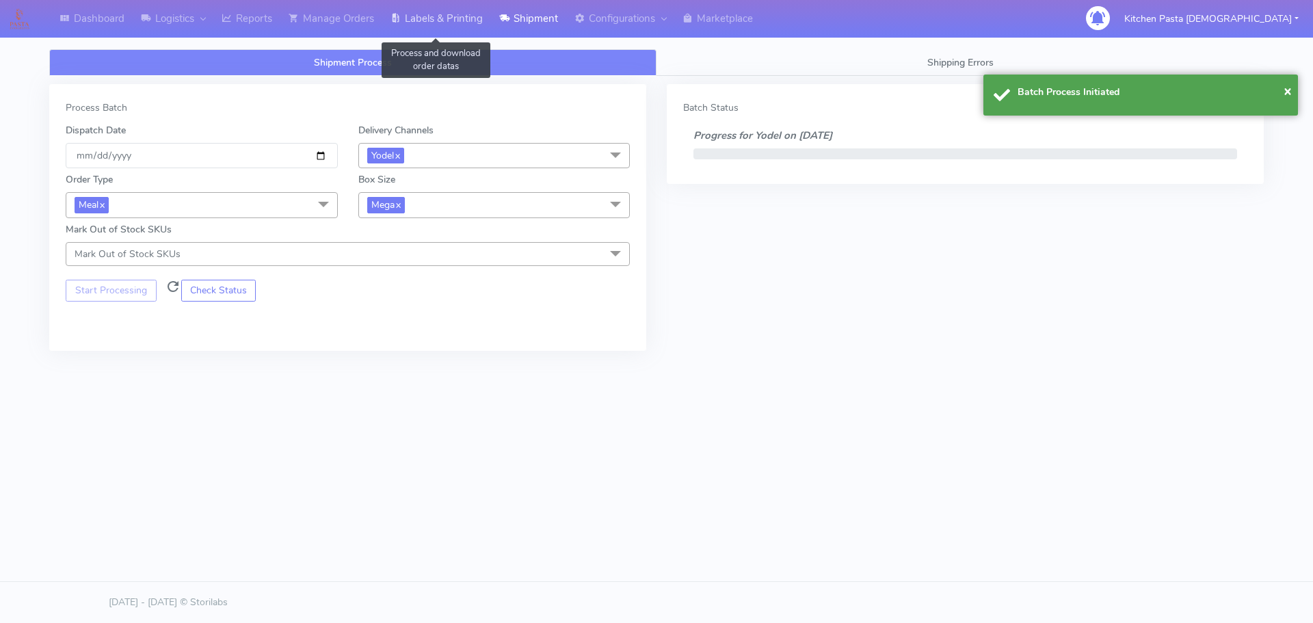
click at [466, 5] on link "Labels & Printing" at bounding box center [436, 19] width 109 height 38
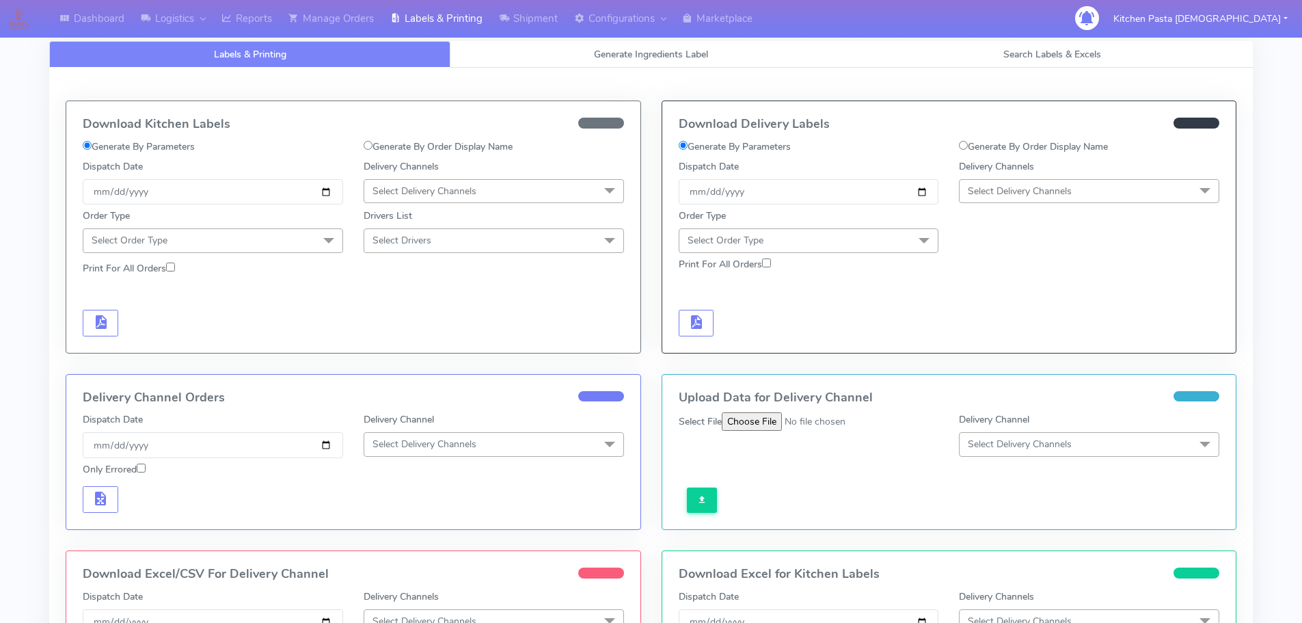
click at [1039, 177] on div "Delivery Channels Select Delivery Channels DHL OnFleet Royal Mail DPD Yodel Max…" at bounding box center [1089, 181] width 281 height 45
click at [1042, 193] on span "Select Delivery Channels" at bounding box center [1020, 191] width 104 height 13
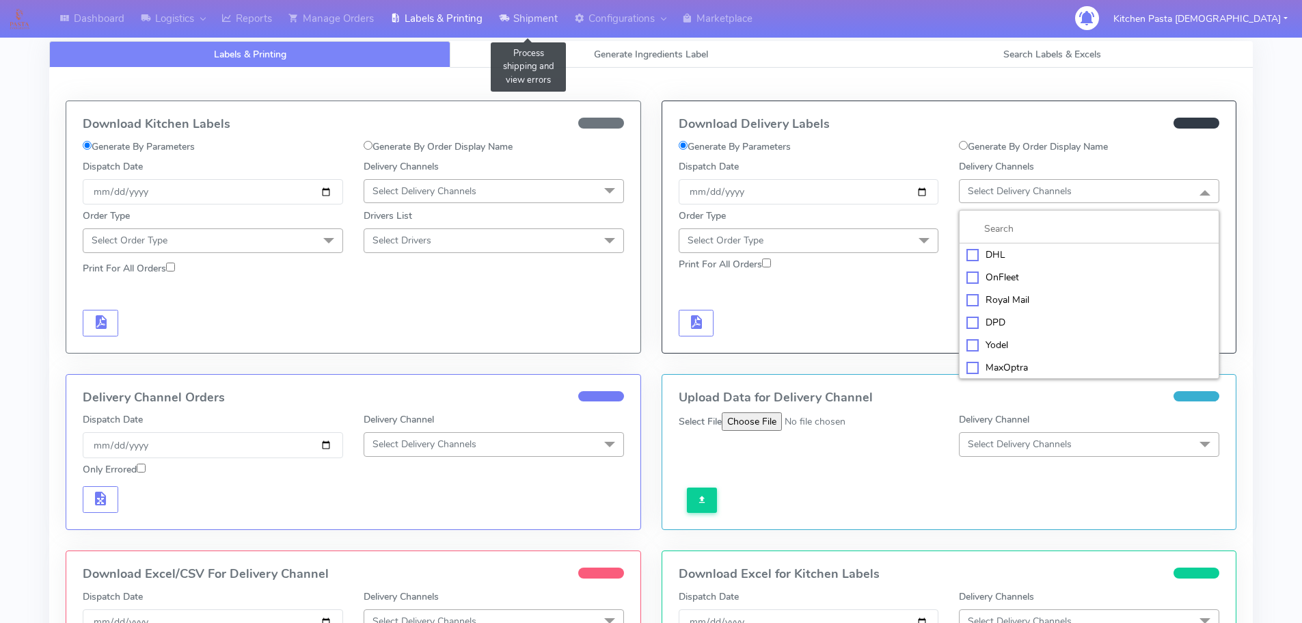
click at [518, 30] on link "Shipment" at bounding box center [528, 19] width 75 height 38
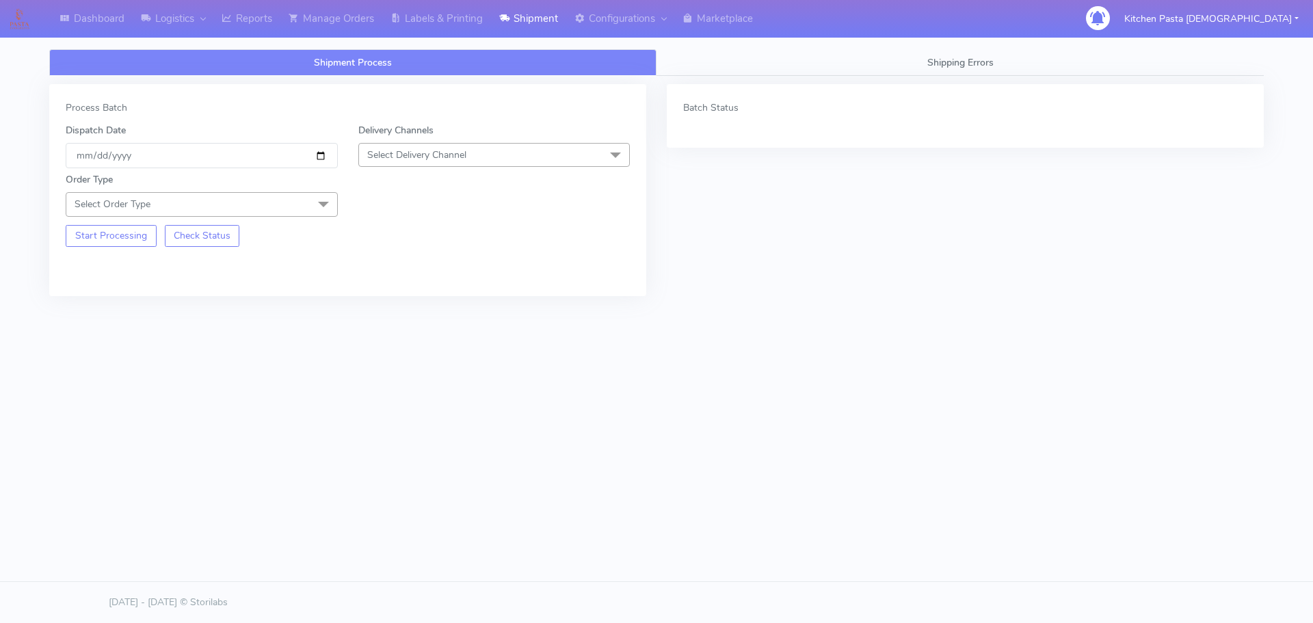
click at [516, 155] on span "Select Delivery Channel" at bounding box center [494, 155] width 272 height 24
click at [392, 304] on div "Yodel" at bounding box center [494, 309] width 257 height 14
click at [306, 200] on span "Select Order Type" at bounding box center [202, 204] width 272 height 24
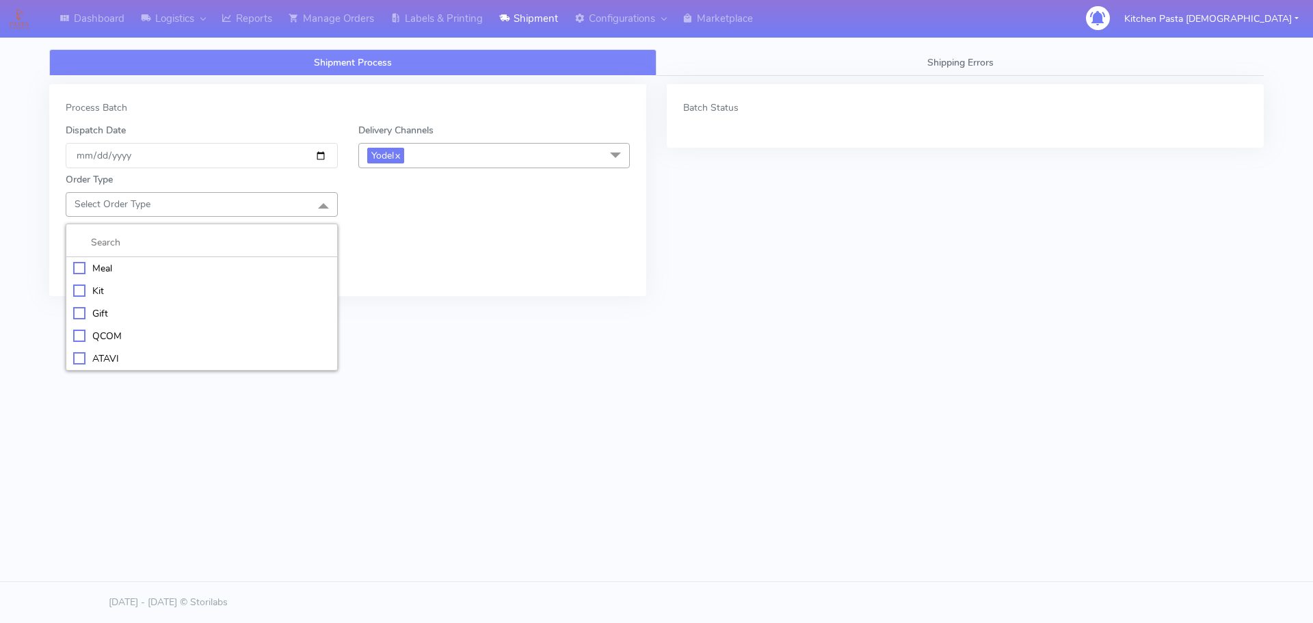
click at [196, 267] on div "Meal" at bounding box center [201, 268] width 257 height 14
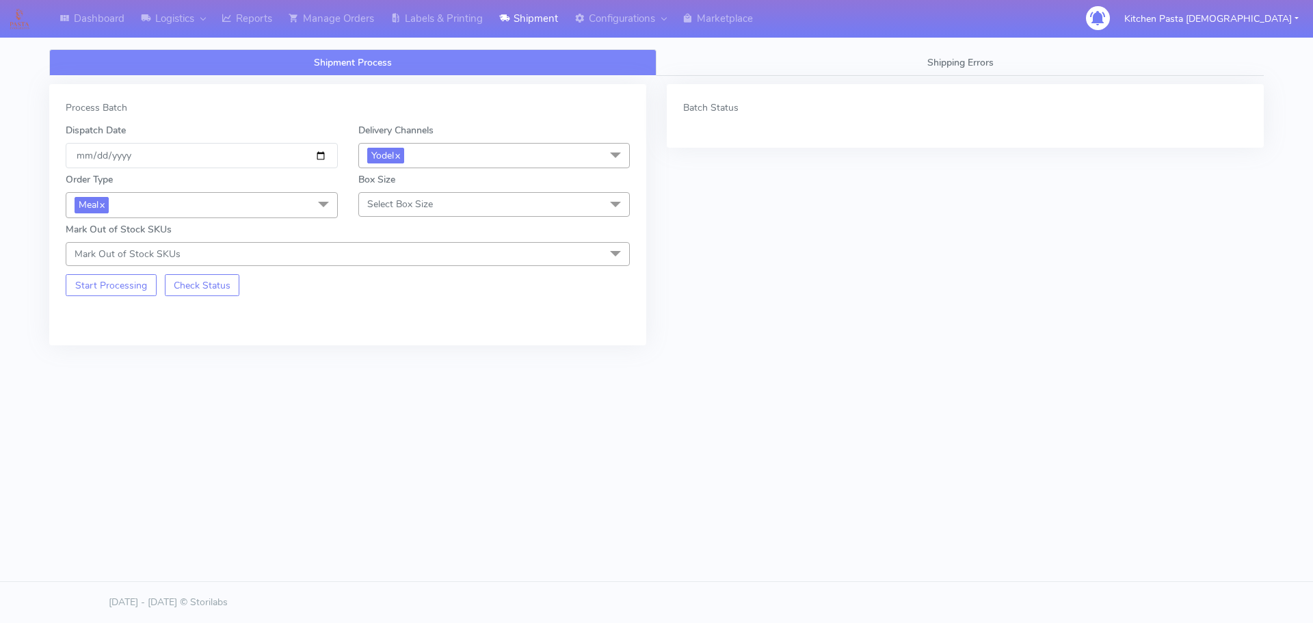
click at [439, 211] on span "Select Box Size" at bounding box center [494, 204] width 272 height 24
click at [404, 354] on div "Mega" at bounding box center [494, 358] width 257 height 14
click at [124, 273] on div "Start Processing Check Status" at bounding box center [201, 281] width 293 height 30
click at [124, 299] on div "Process Batch Dispatch Date [DATE] Delivery Channels Yodel x DHL OnFleet Royal …" at bounding box center [347, 214] width 597 height 261
click at [119, 290] on button "Start Processing" at bounding box center [111, 285] width 91 height 22
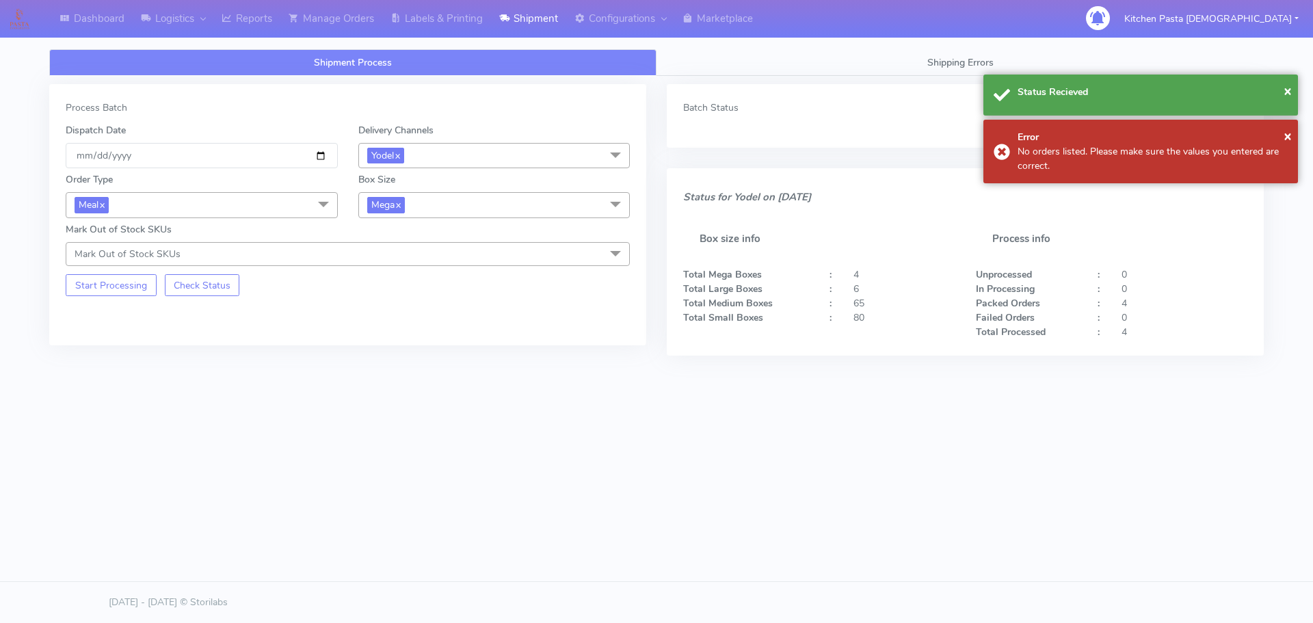
click at [444, 209] on span "Mega x" at bounding box center [494, 204] width 272 height 25
click at [407, 337] on div "Large" at bounding box center [494, 337] width 257 height 14
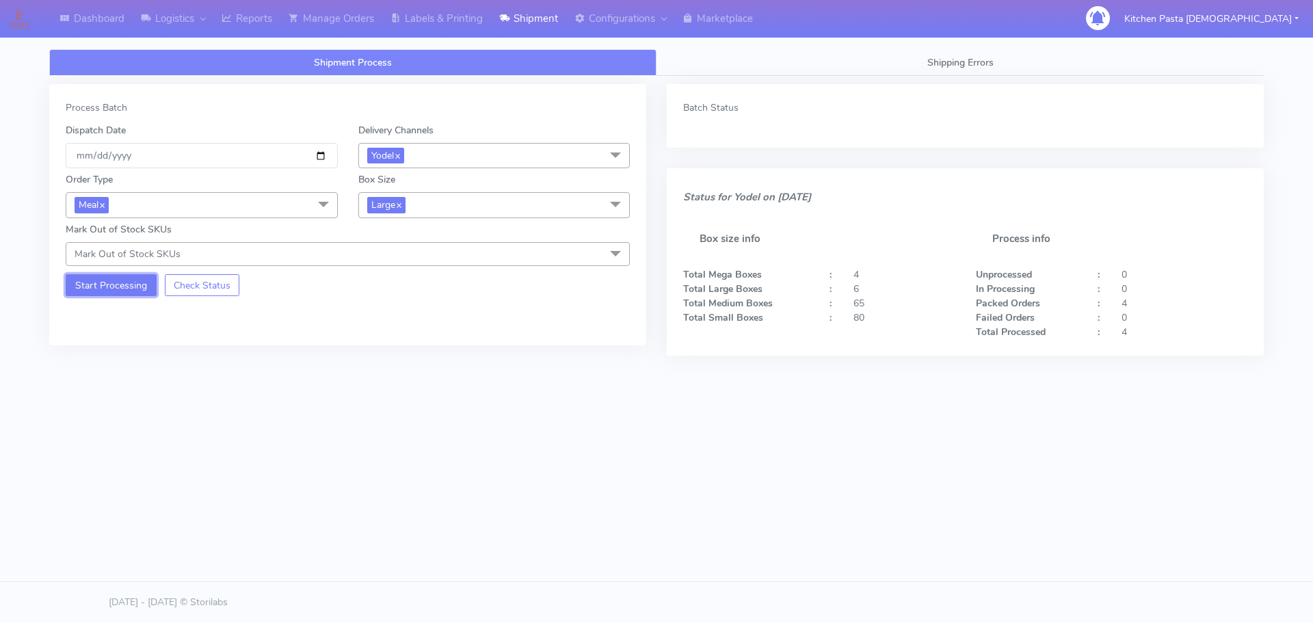
click at [111, 276] on button "Start Processing" at bounding box center [111, 285] width 91 height 22
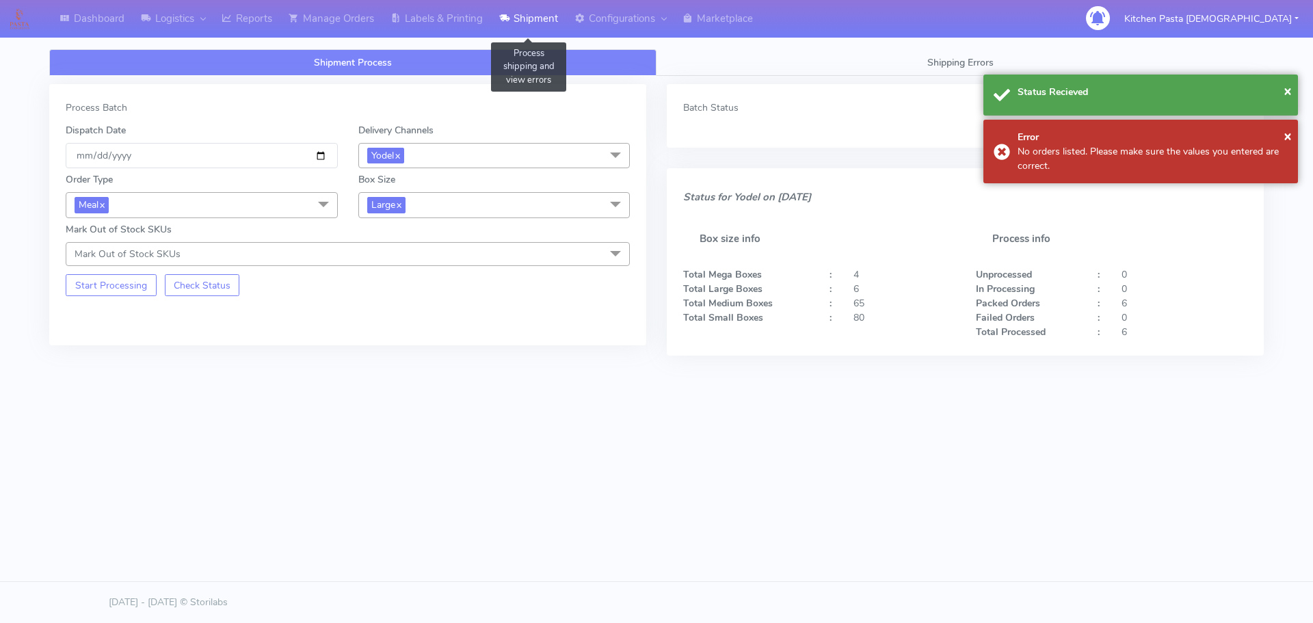
click at [526, 9] on link "Shipment" at bounding box center [528, 19] width 75 height 38
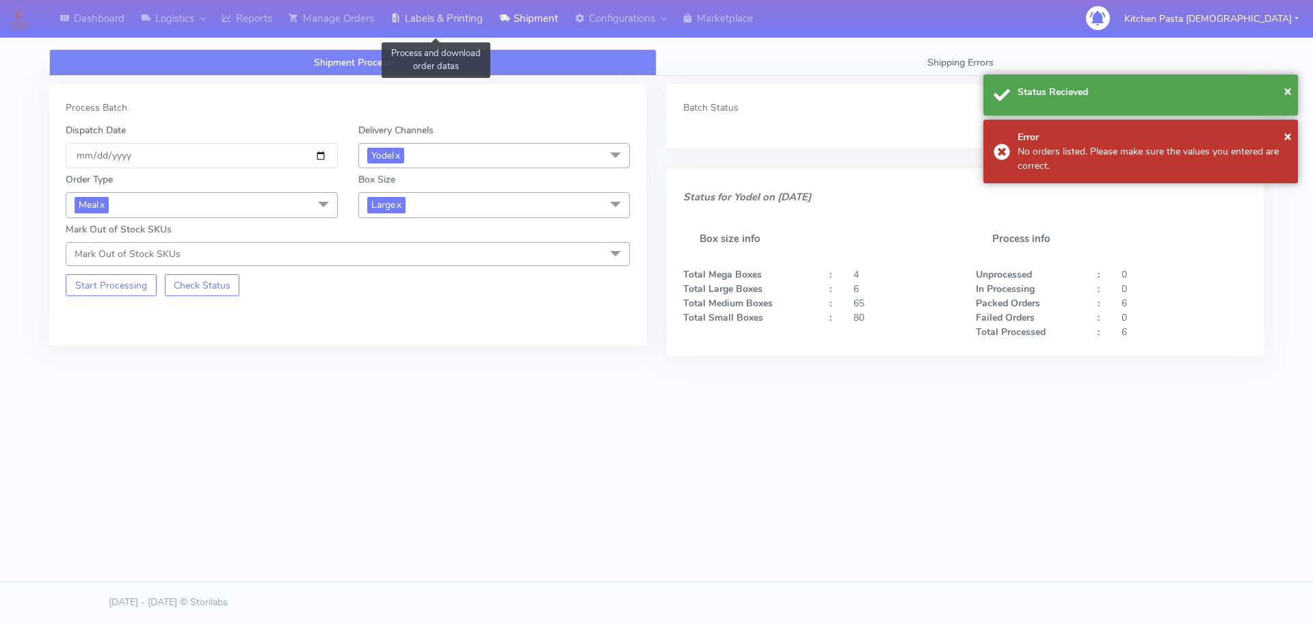
click at [462, 7] on link "Labels & Printing" at bounding box center [436, 19] width 109 height 38
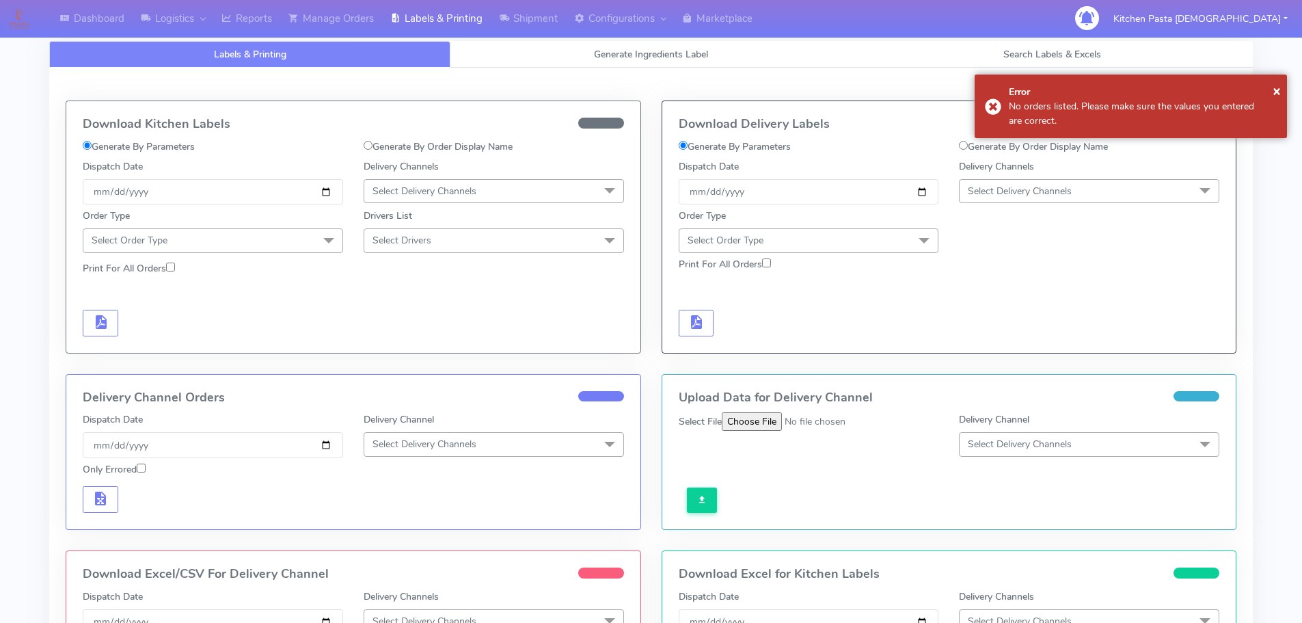
click at [1031, 198] on span "Select Delivery Channels" at bounding box center [1089, 191] width 260 height 24
click at [989, 352] on div "Yodel" at bounding box center [1089, 345] width 245 height 14
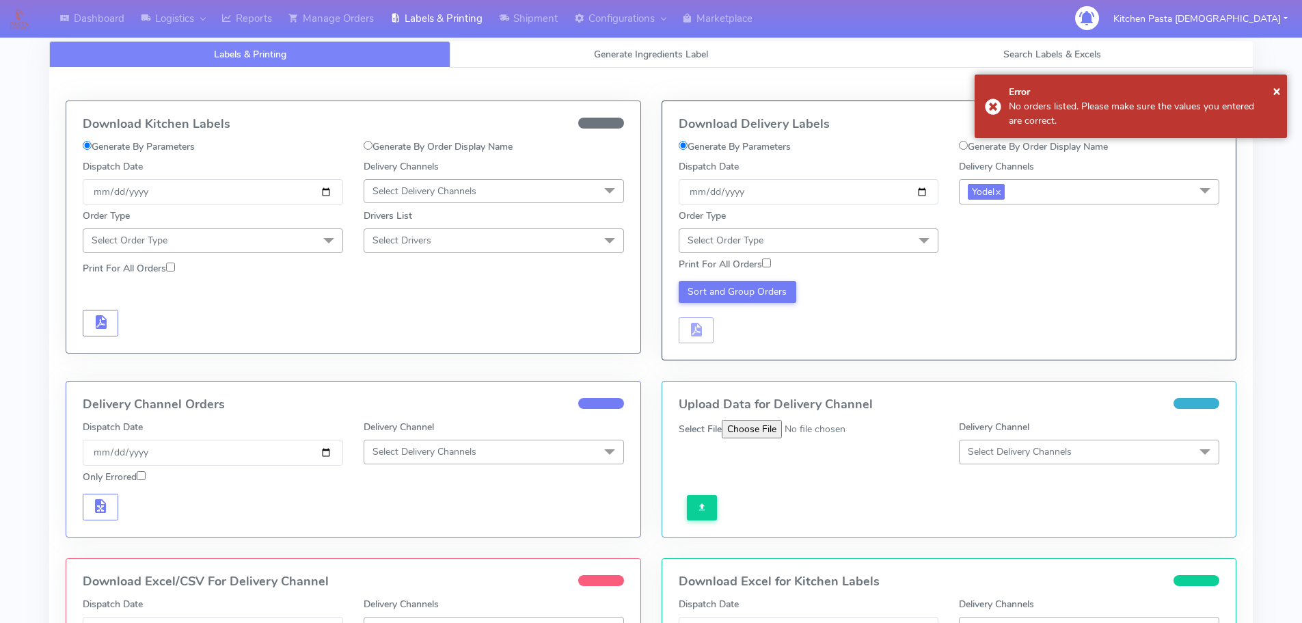
click at [874, 245] on span "Select Order Type" at bounding box center [809, 240] width 260 height 24
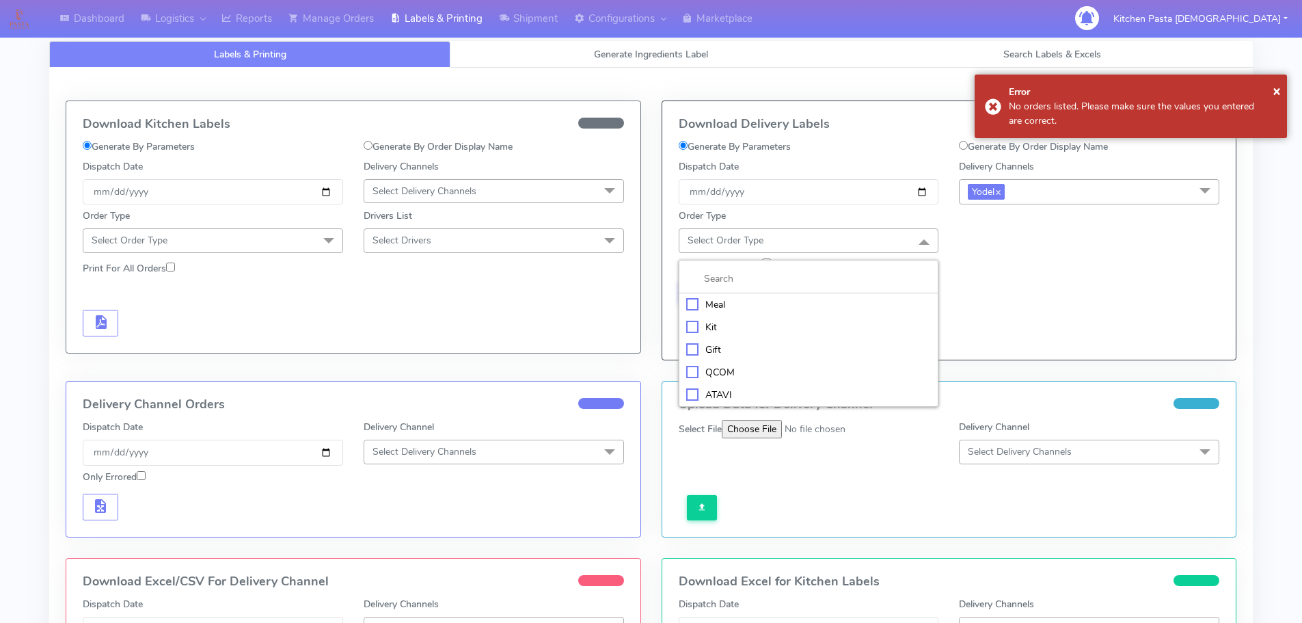
click at [706, 306] on div "Meal" at bounding box center [808, 304] width 245 height 14
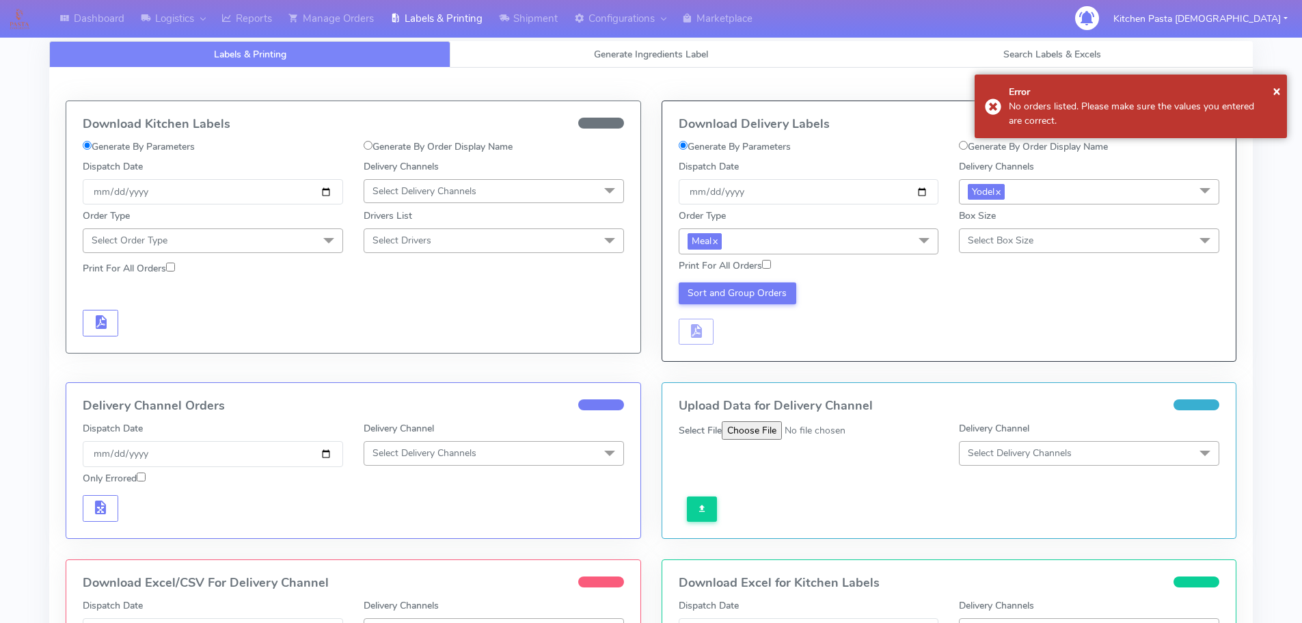
click at [1118, 237] on span "Select Box Size" at bounding box center [1089, 240] width 260 height 24
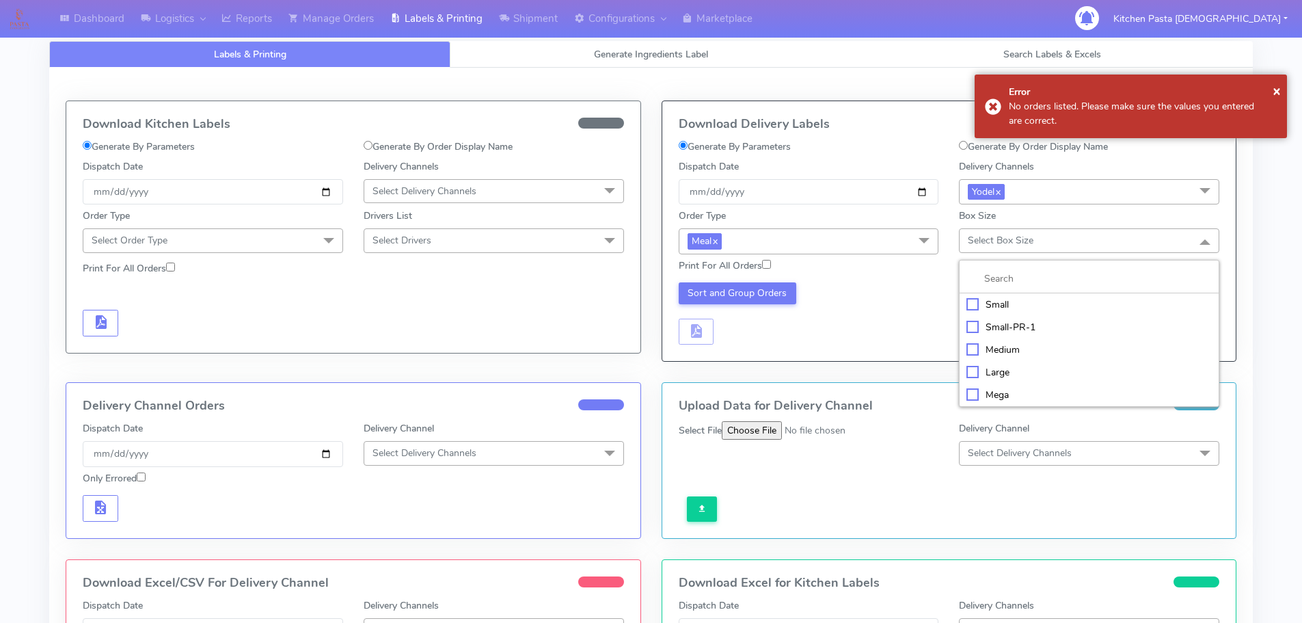
click at [1013, 394] on div "Mega" at bounding box center [1089, 395] width 245 height 14
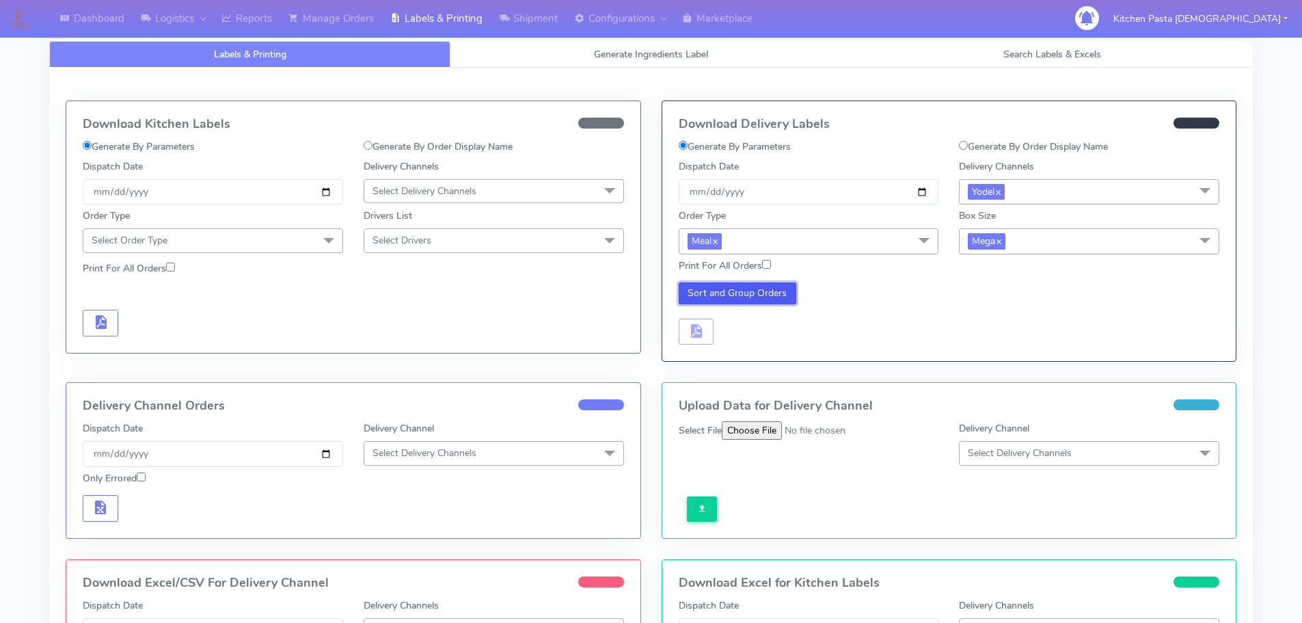
click at [704, 291] on button "Sort and Group Orders" at bounding box center [738, 293] width 118 height 22
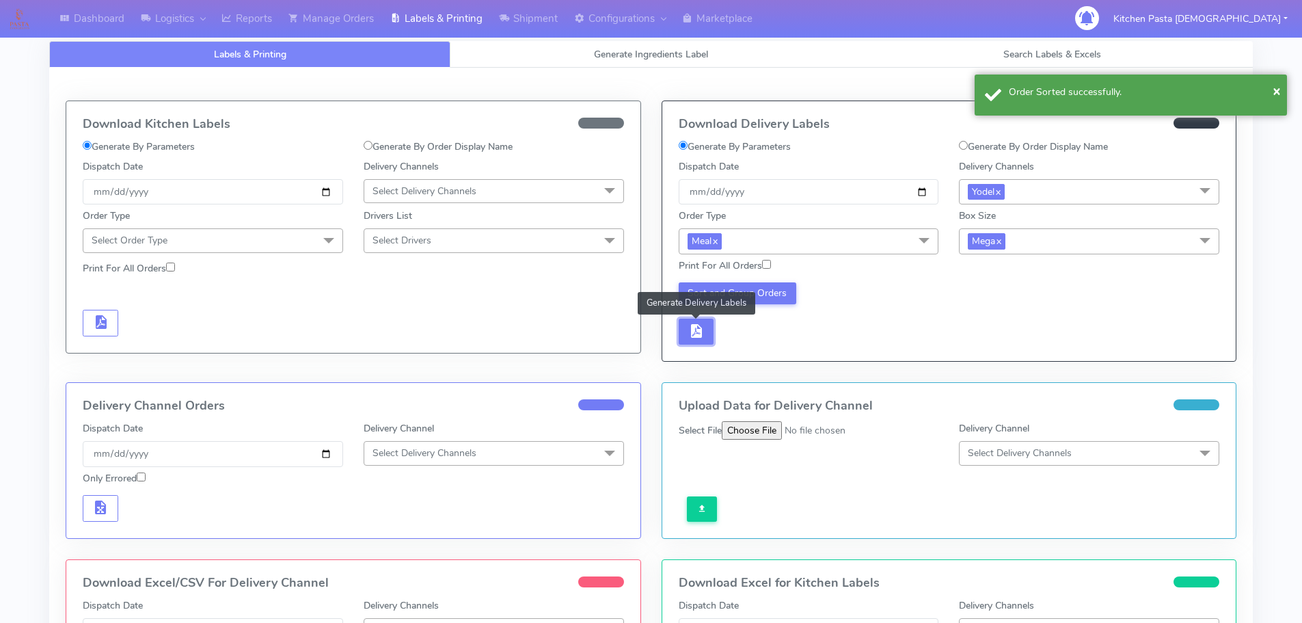
click at [704, 319] on button "button" at bounding box center [697, 332] width 36 height 27
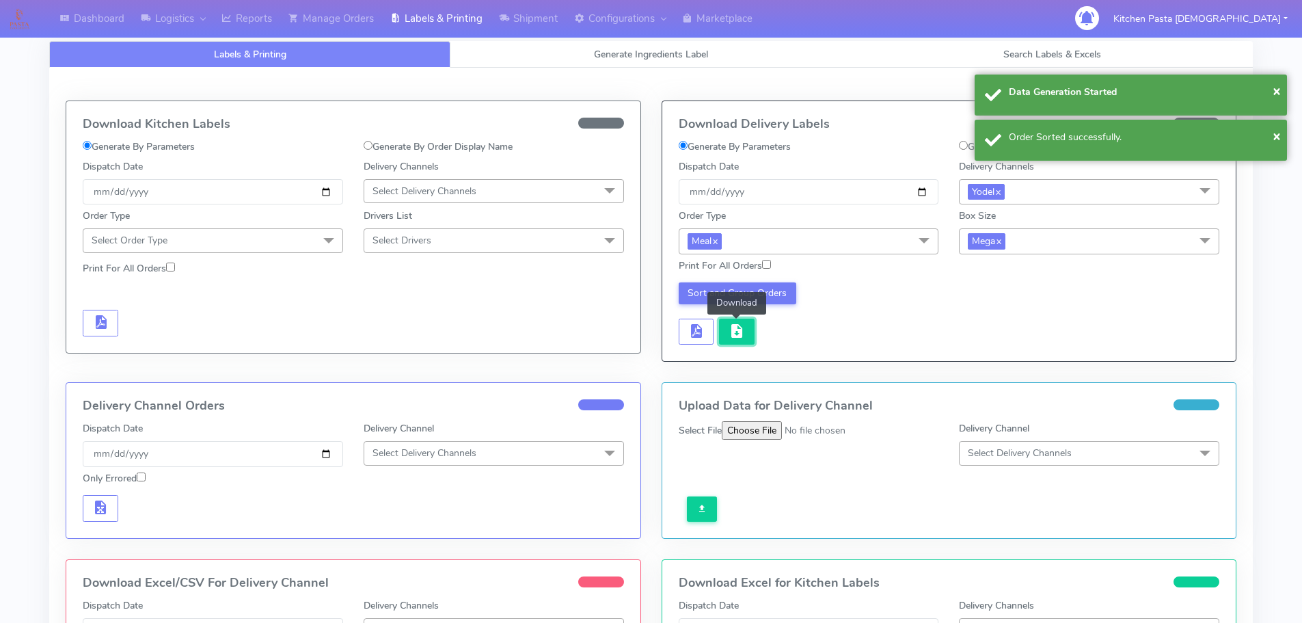
click at [748, 332] on button "button" at bounding box center [737, 332] width 36 height 27
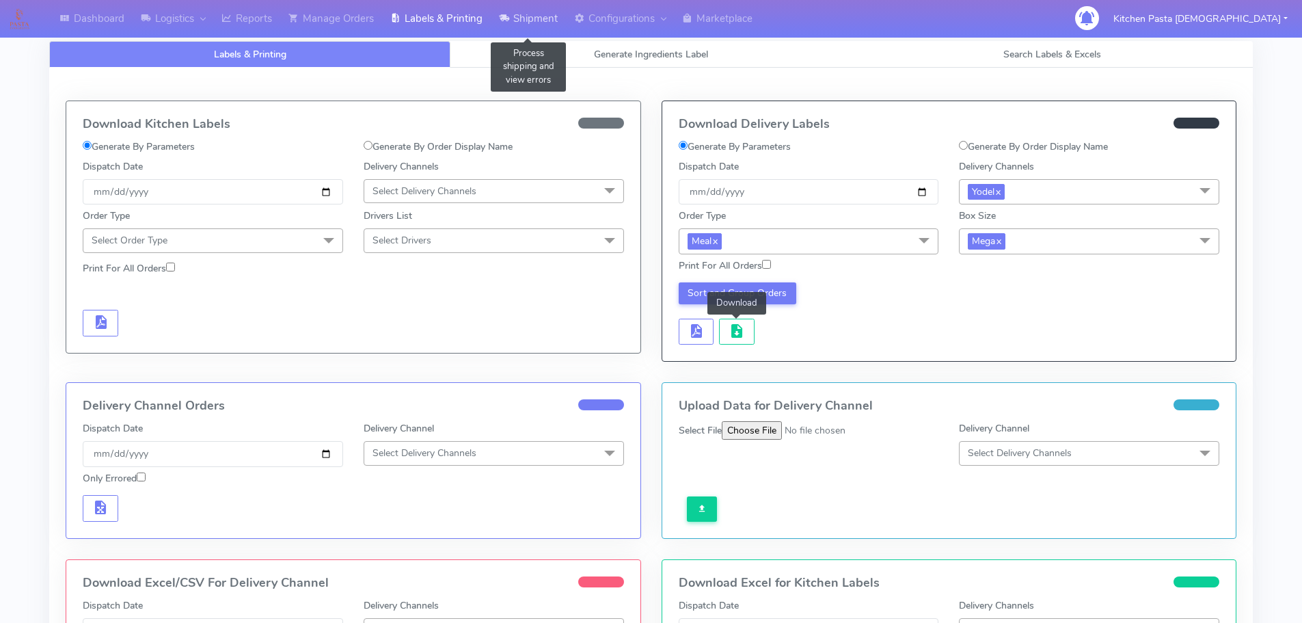
click at [556, 13] on link "Shipment" at bounding box center [528, 19] width 75 height 38
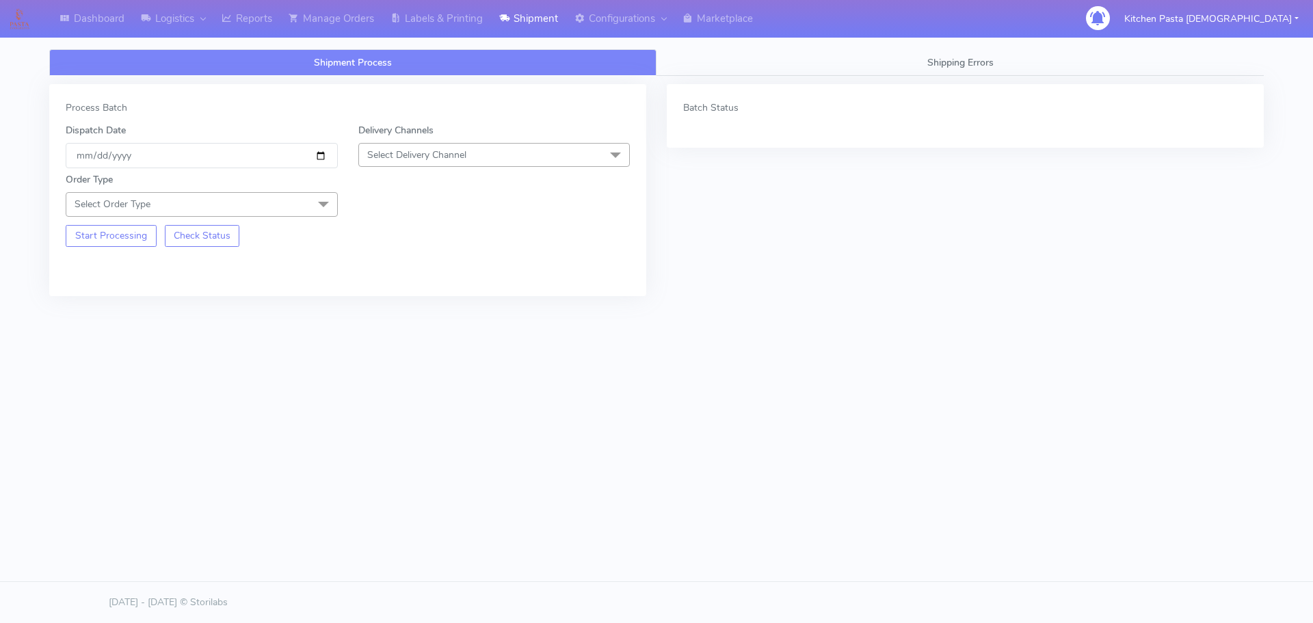
click at [416, 174] on div "Order Type Select Order Type Meal Kit Gift QCOM ATAVI" at bounding box center [347, 192] width 585 height 48
click at [425, 154] on span "Select Delivery Channel" at bounding box center [416, 154] width 99 height 13
drag, startPoint x: 387, startPoint y: 320, endPoint x: 381, endPoint y: 295, distance: 25.4
click at [388, 320] on li "MaxOptra" at bounding box center [494, 331] width 271 height 23
click at [480, 160] on span "MaxOptra x" at bounding box center [494, 155] width 272 height 25
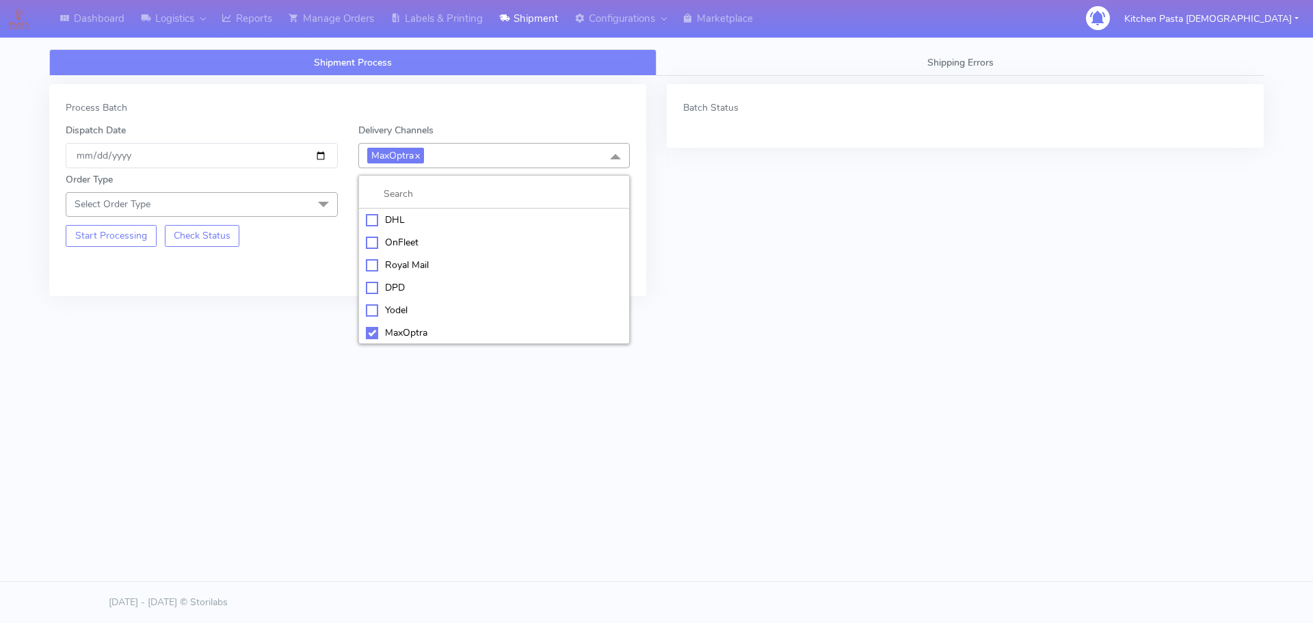
click at [389, 315] on div "Yodel" at bounding box center [494, 310] width 257 height 14
click at [305, 203] on span "Select Order Type" at bounding box center [202, 204] width 272 height 24
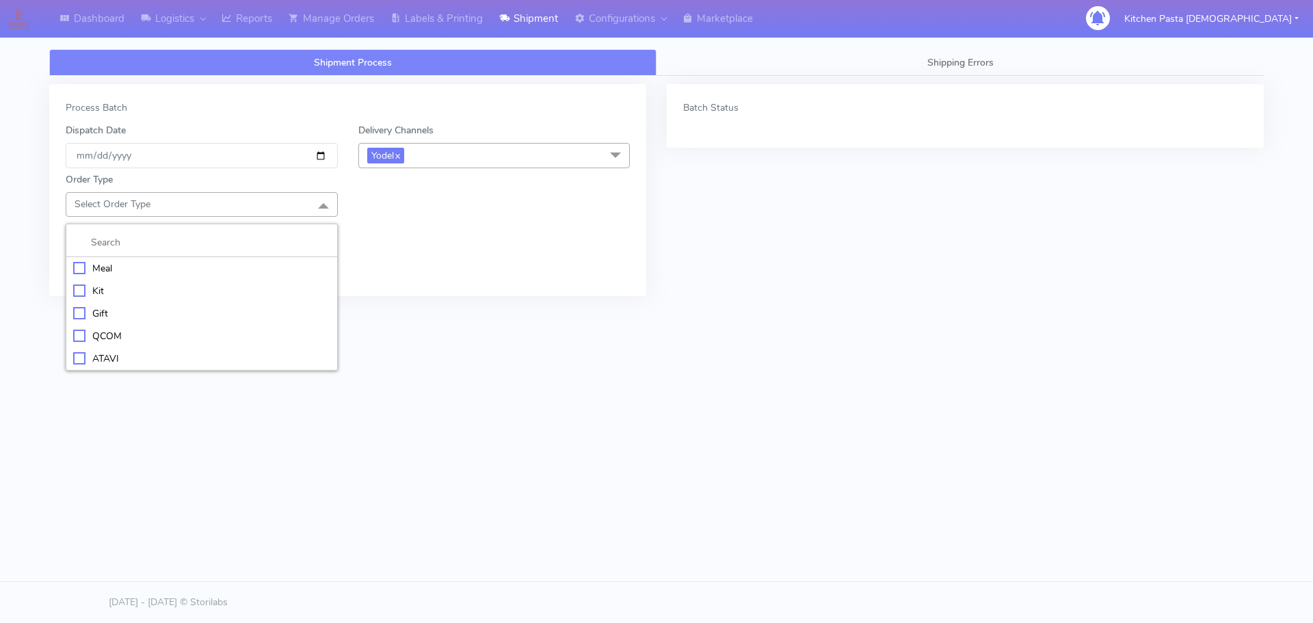
click at [221, 273] on div "Meal" at bounding box center [201, 268] width 257 height 14
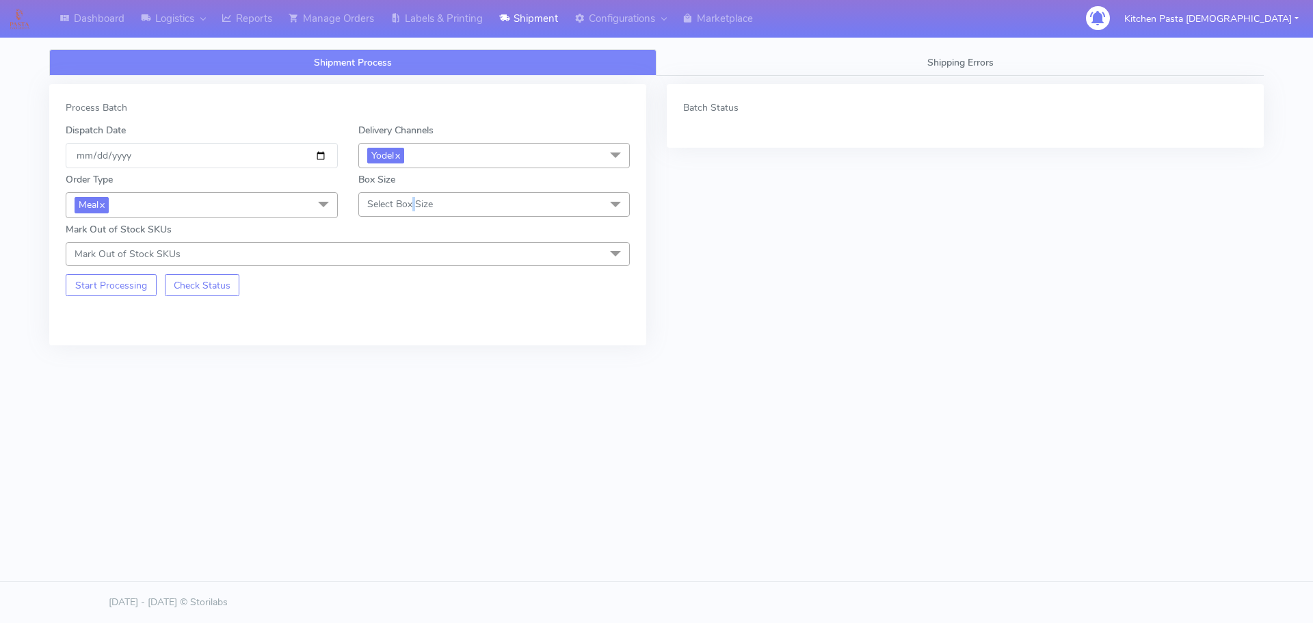
click at [414, 210] on span "Select Box Size" at bounding box center [400, 204] width 66 height 13
click at [417, 317] on div "Medium" at bounding box center [494, 313] width 257 height 14
click at [112, 293] on button "Start Processing" at bounding box center [111, 285] width 91 height 22
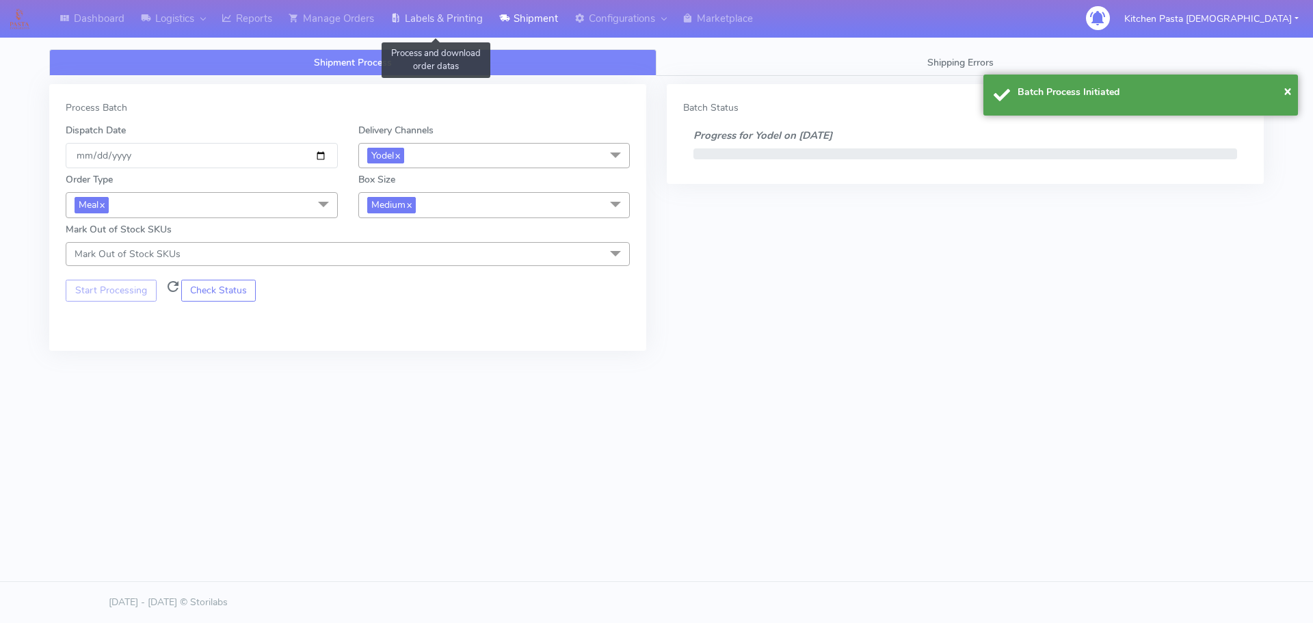
click at [441, 10] on link "Labels & Printing" at bounding box center [436, 19] width 109 height 38
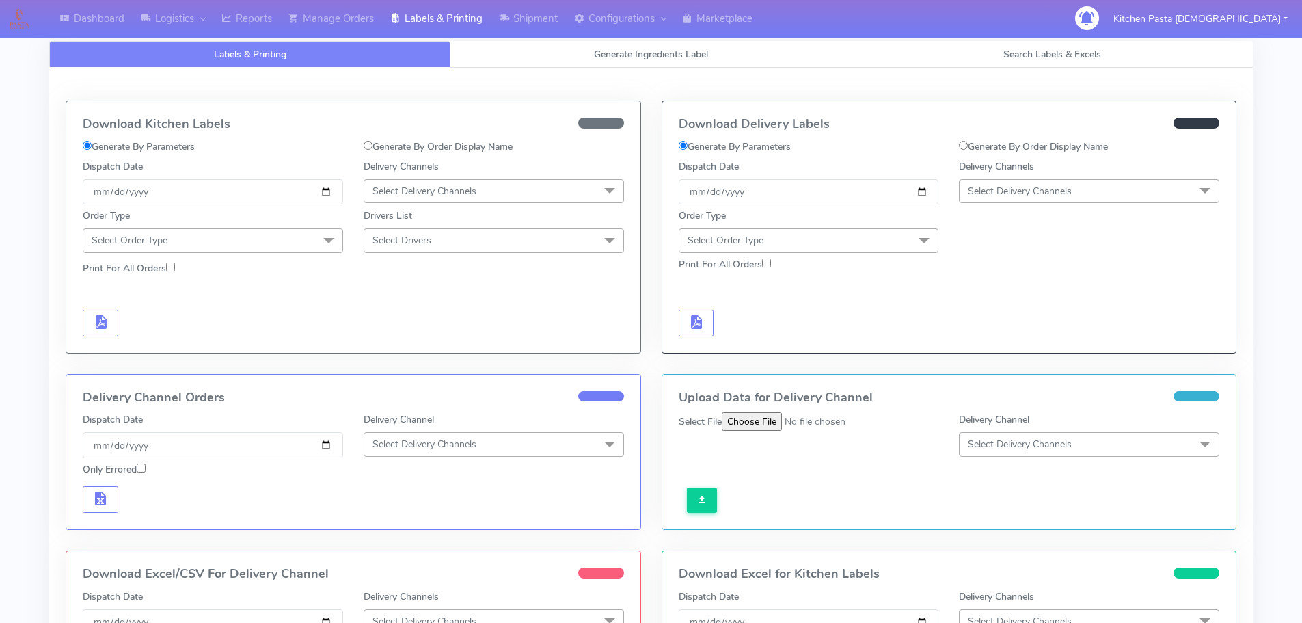
click at [1040, 193] on span "Select Delivery Channels" at bounding box center [1020, 191] width 104 height 13
click at [1027, 338] on div "Yodel" at bounding box center [1089, 345] width 245 height 14
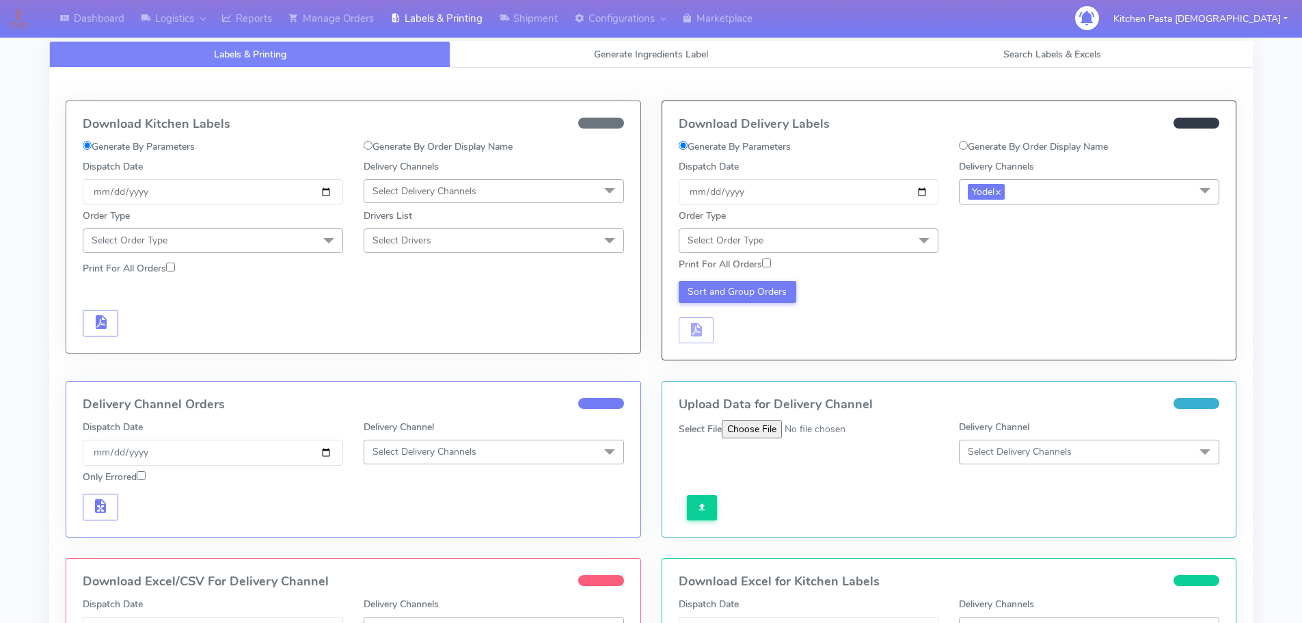
click at [889, 237] on span "Select Order Type" at bounding box center [809, 240] width 260 height 24
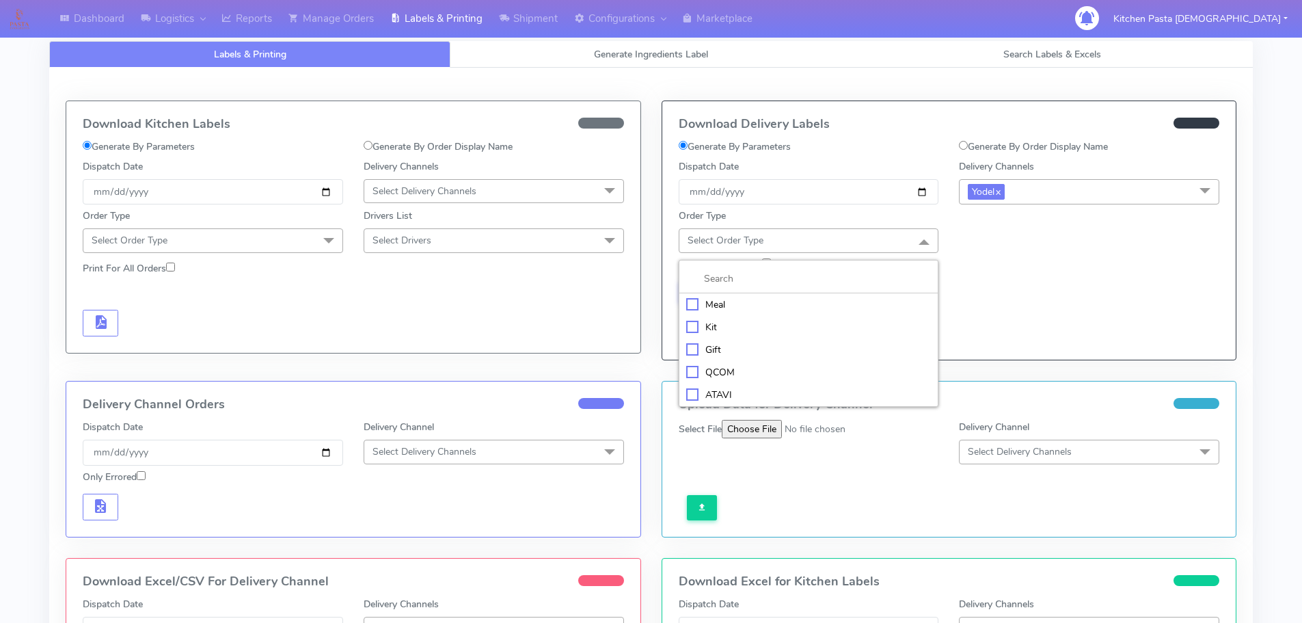
click at [707, 304] on div "Meal" at bounding box center [808, 304] width 245 height 14
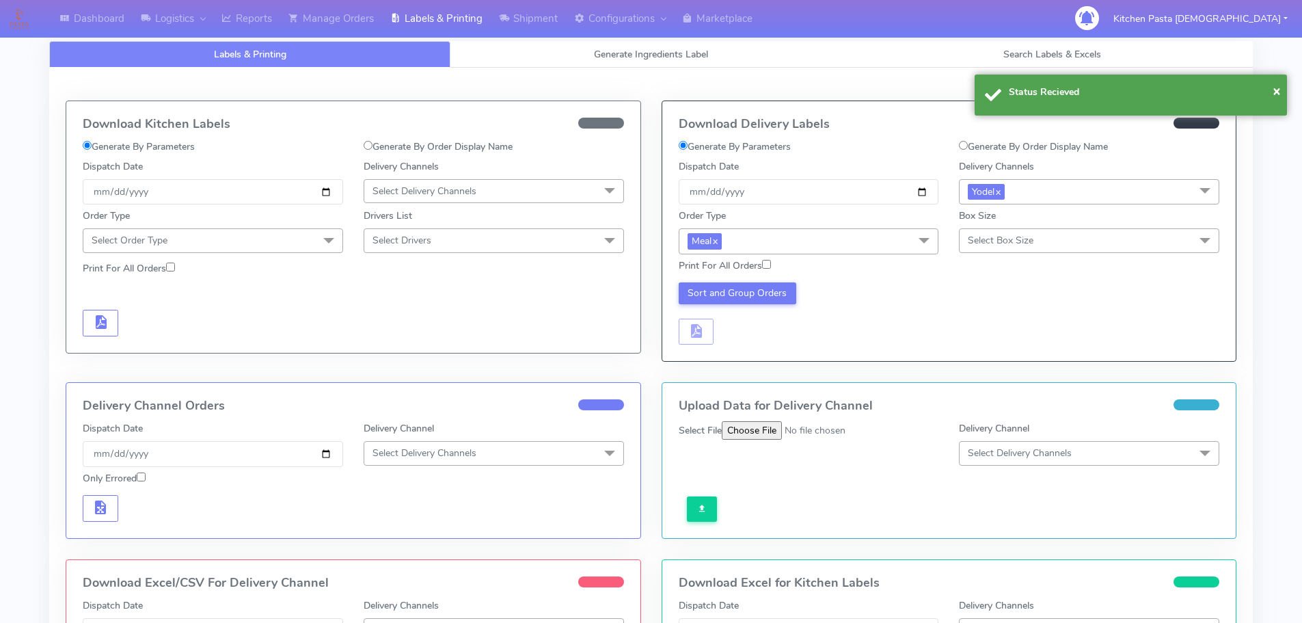
click at [989, 241] on span "Select Box Size" at bounding box center [1001, 240] width 66 height 13
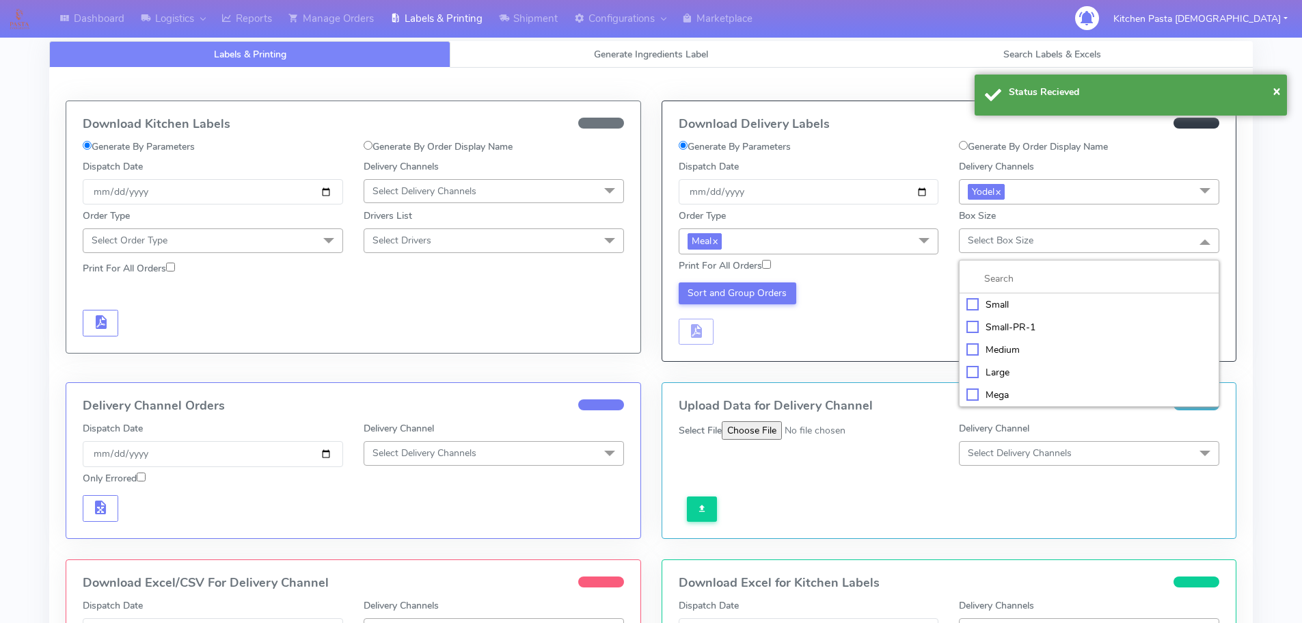
click at [1001, 347] on div "Medium" at bounding box center [1089, 350] width 245 height 14
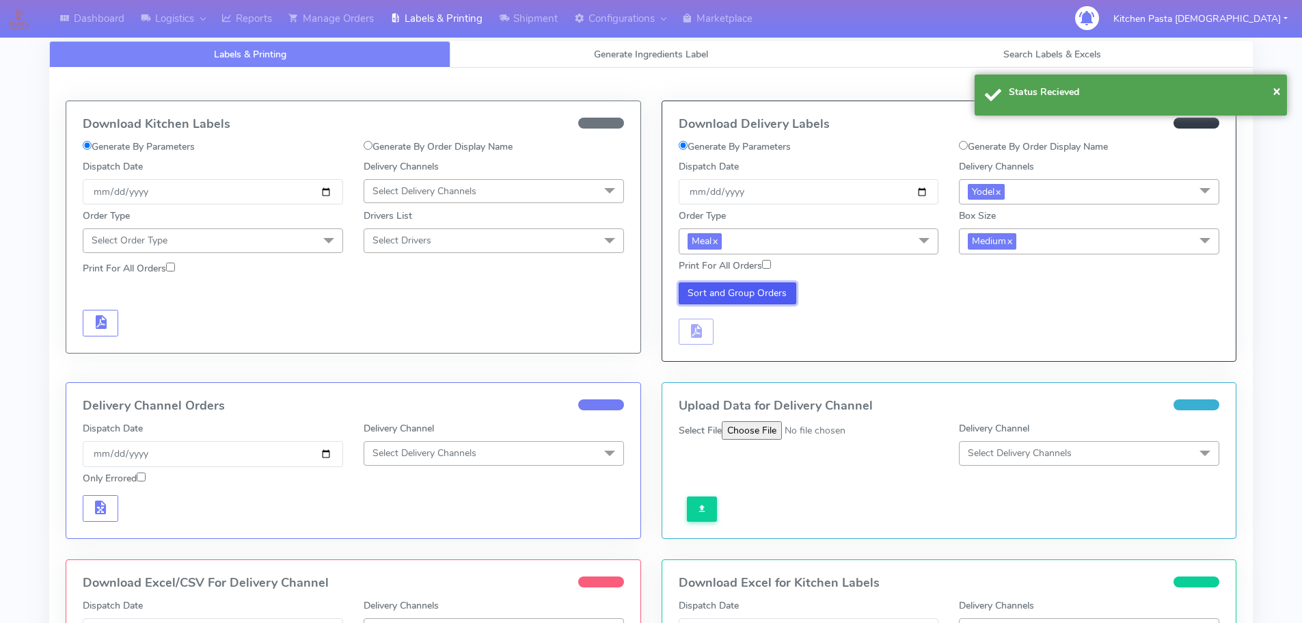
click at [692, 296] on button "Sort and Group Orders" at bounding box center [738, 293] width 118 height 22
click at [688, 316] on div "Sort and Group Orders" at bounding box center [809, 313] width 281 height 63
click at [702, 334] on span "button" at bounding box center [696, 333] width 16 height 13
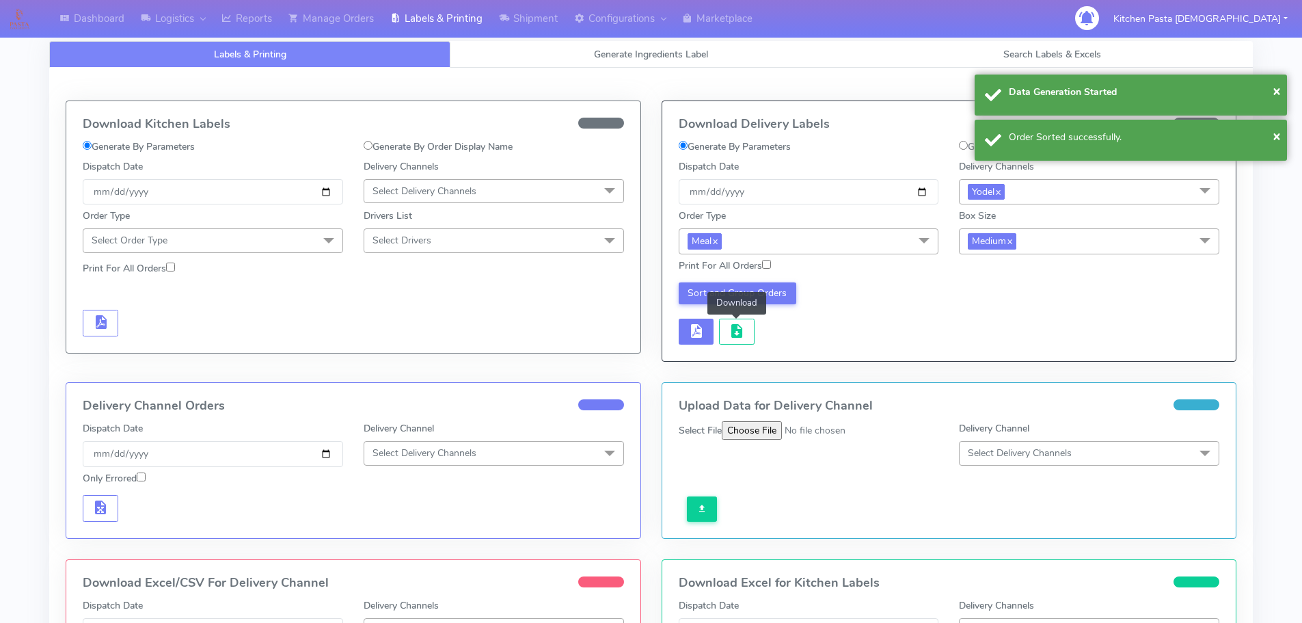
click at [743, 341] on button "button" at bounding box center [737, 332] width 36 height 27
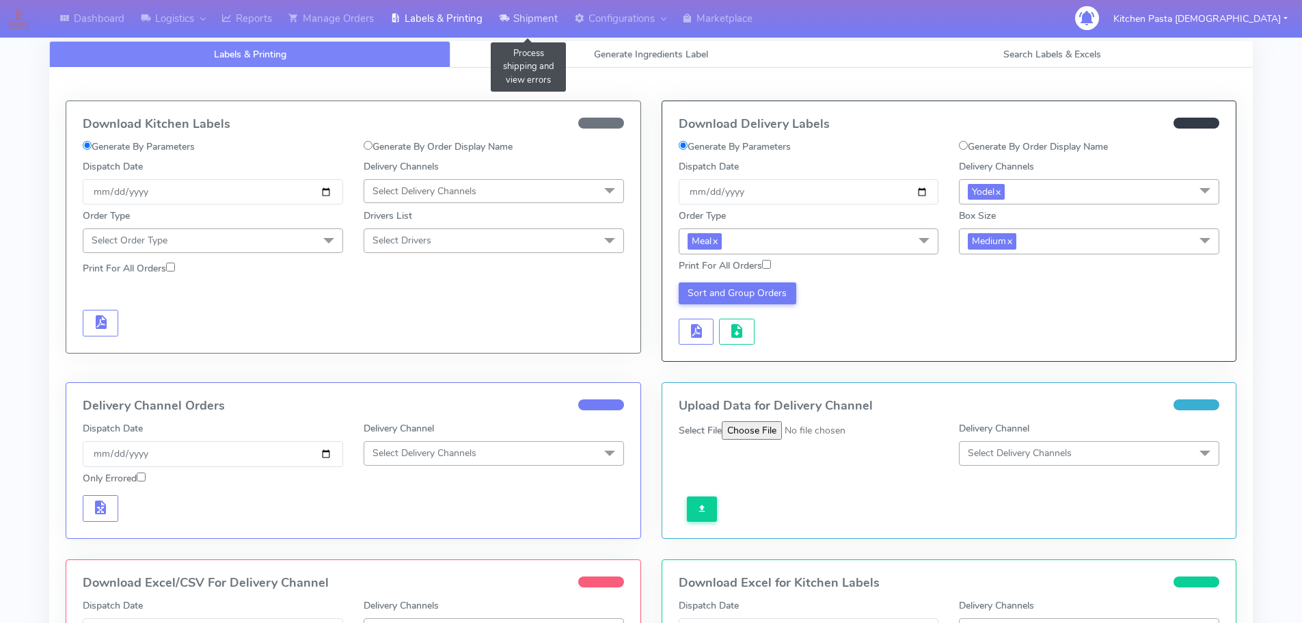
drag, startPoint x: 529, startPoint y: 12, endPoint x: 509, endPoint y: 28, distance: 25.7
click at [529, 12] on link "Shipment" at bounding box center [528, 19] width 75 height 38
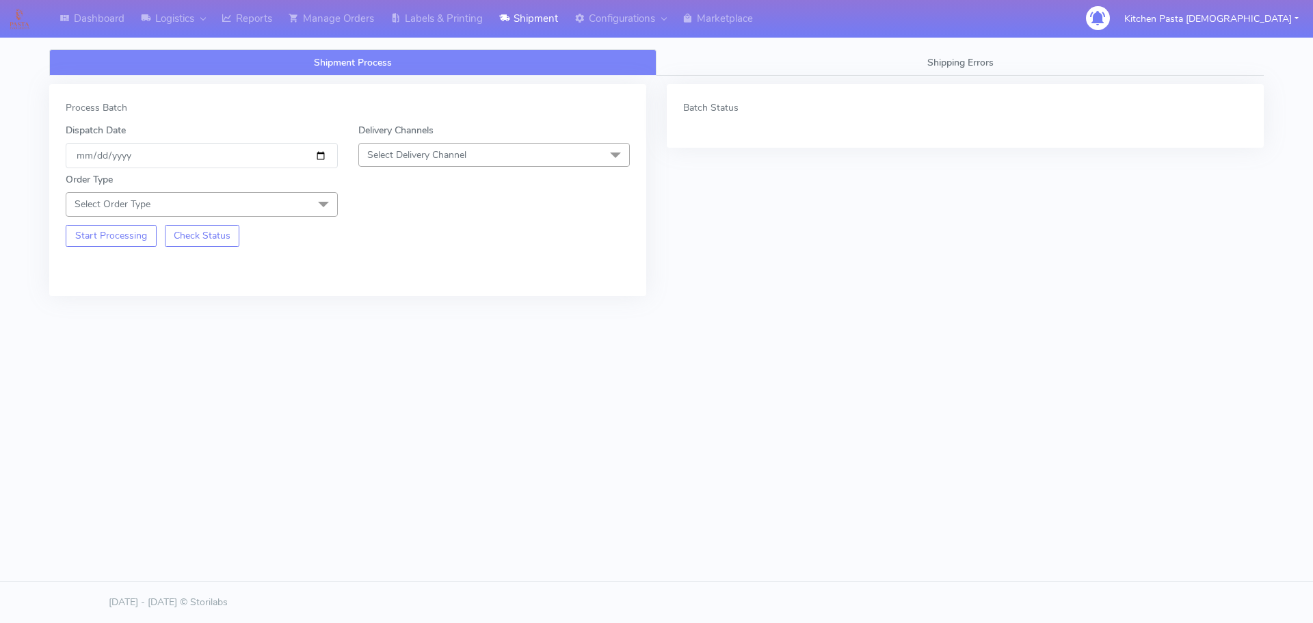
click at [439, 148] on span "Select Delivery Channel" at bounding box center [494, 155] width 272 height 24
click at [403, 304] on div "Yodel" at bounding box center [494, 309] width 257 height 14
click at [295, 201] on span "Select Order Type" at bounding box center [202, 204] width 272 height 24
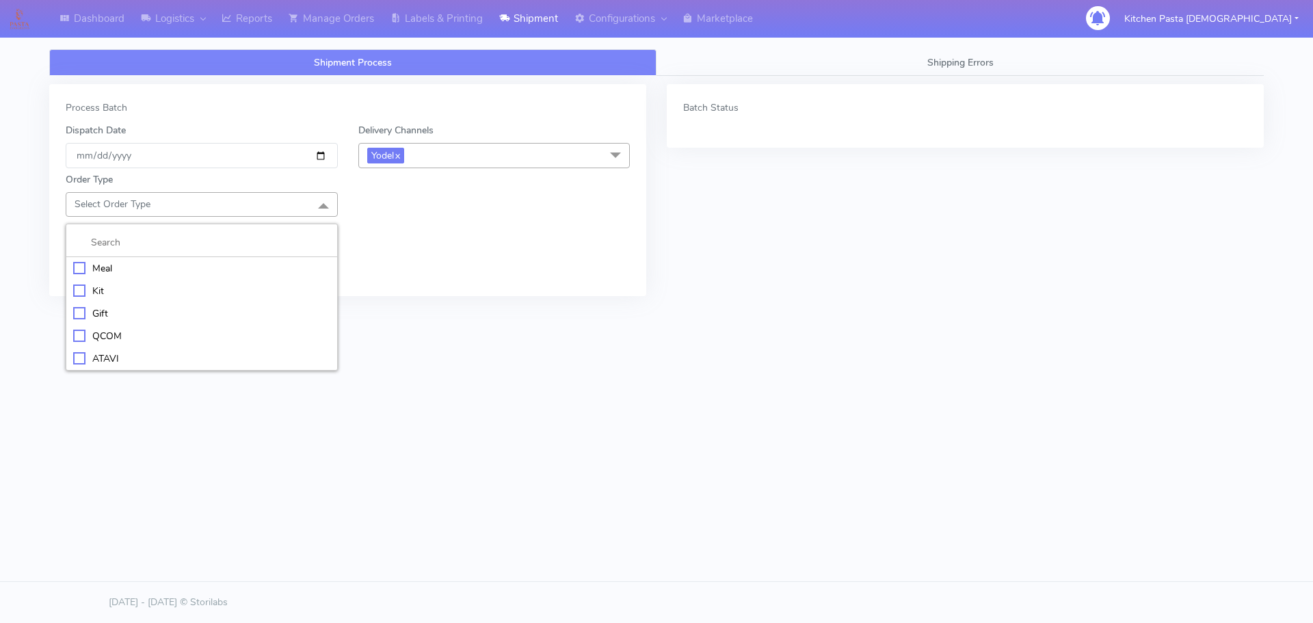
click at [176, 260] on li "Meal" at bounding box center [201, 268] width 271 height 23
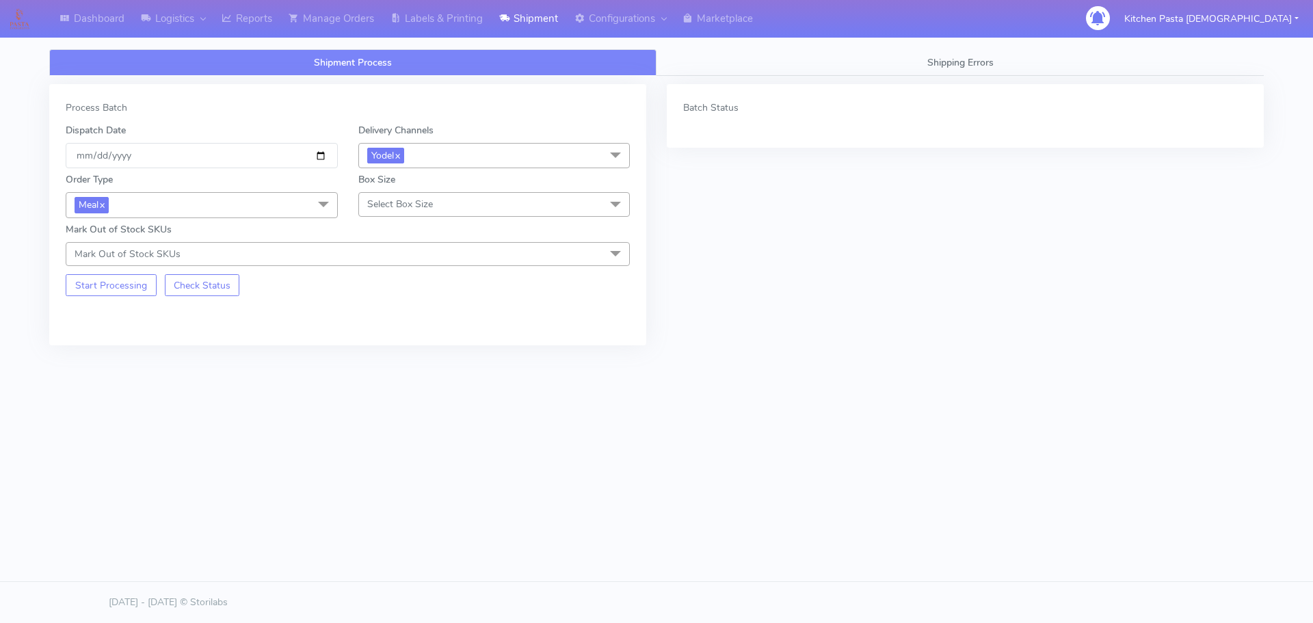
click at [407, 202] on span "Select Box Size" at bounding box center [400, 204] width 66 height 13
click at [390, 263] on div "Small" at bounding box center [494, 268] width 257 height 14
click at [126, 282] on button "Start Processing" at bounding box center [111, 285] width 91 height 22
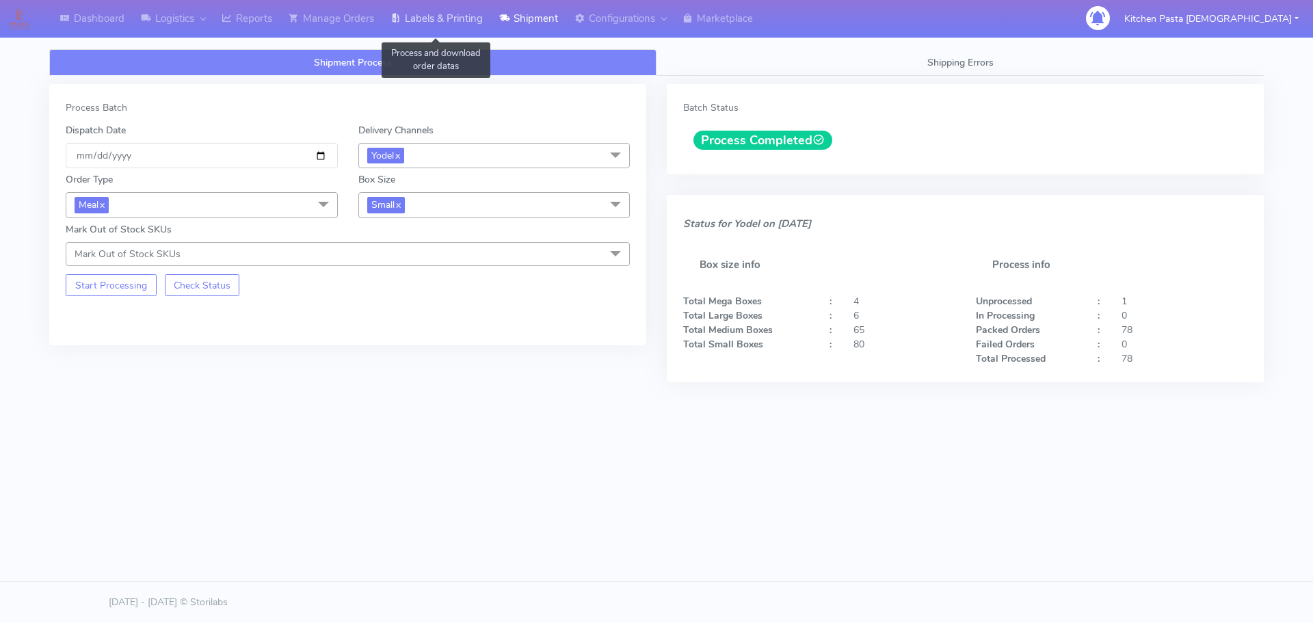
click at [440, 16] on link "Labels & Printing" at bounding box center [436, 19] width 109 height 38
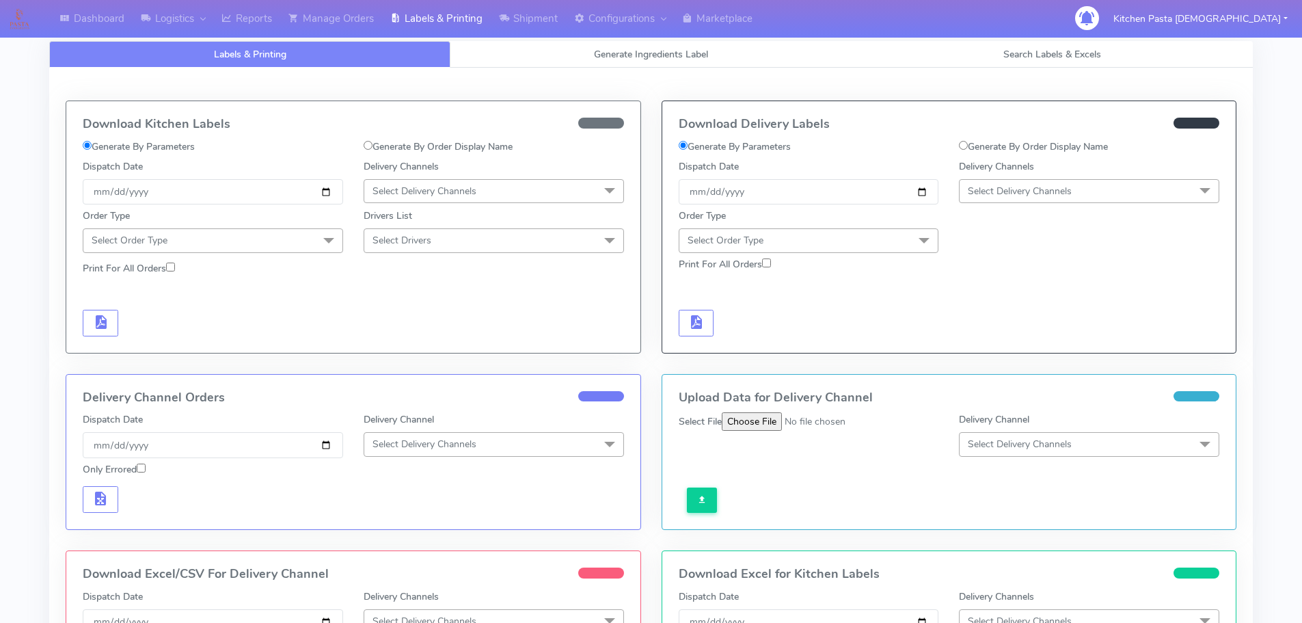
click at [1127, 192] on span "Select Delivery Channels" at bounding box center [1089, 191] width 260 height 24
click at [1026, 344] on div "Yodel" at bounding box center [1089, 345] width 245 height 14
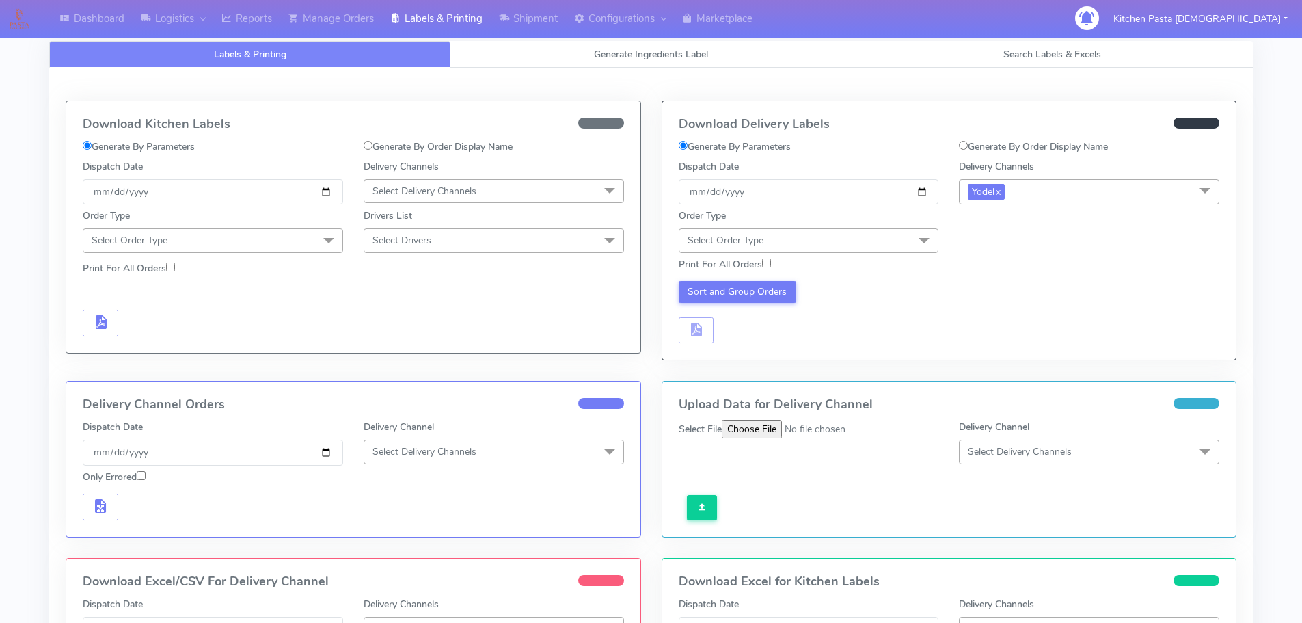
click at [901, 237] on span "Select Order Type" at bounding box center [809, 240] width 260 height 24
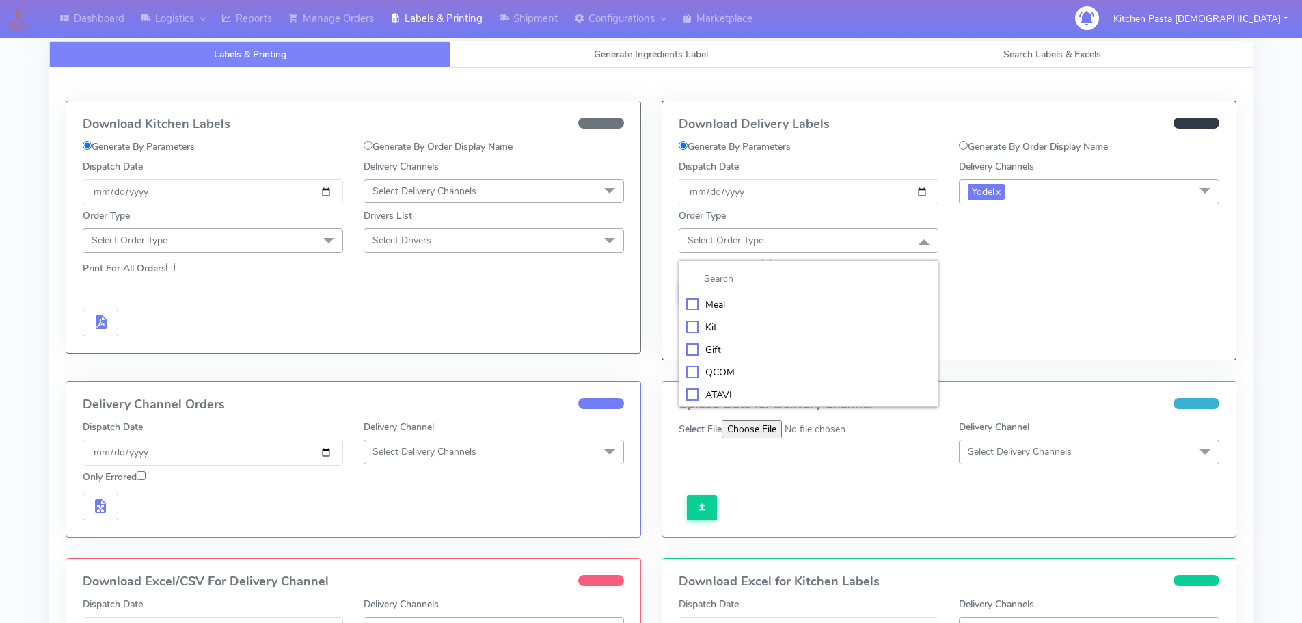
click at [712, 306] on div "Meal" at bounding box center [808, 304] width 245 height 14
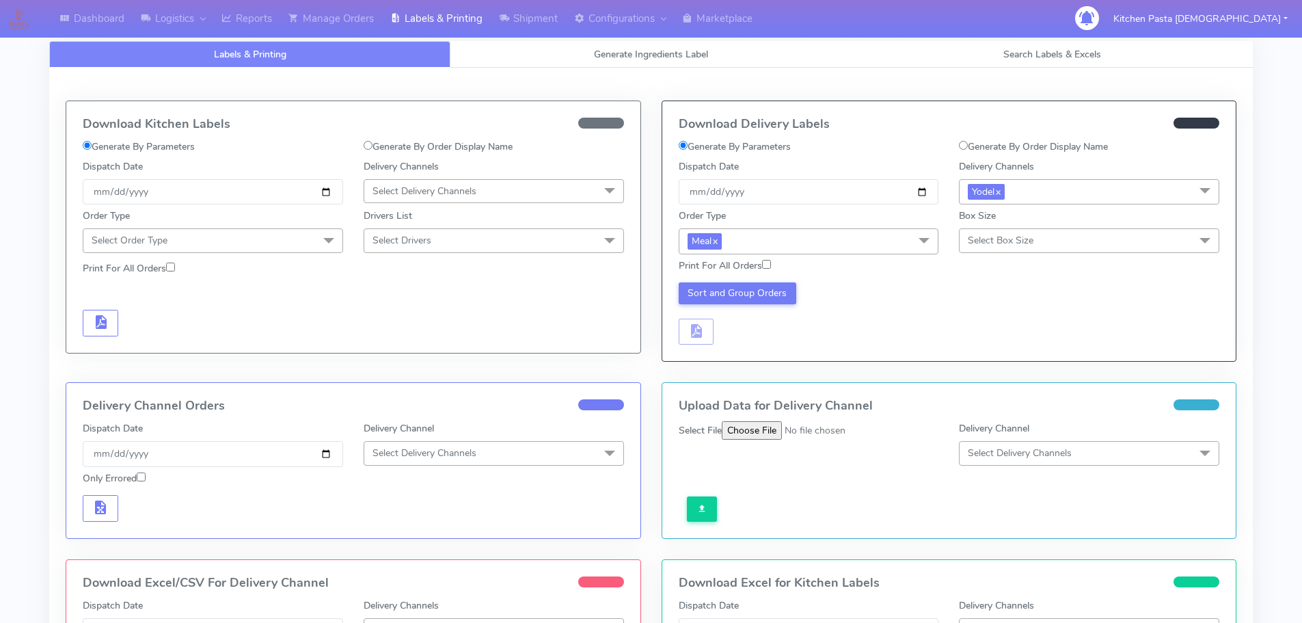
click at [1106, 230] on span "Select Box Size" at bounding box center [1089, 240] width 260 height 24
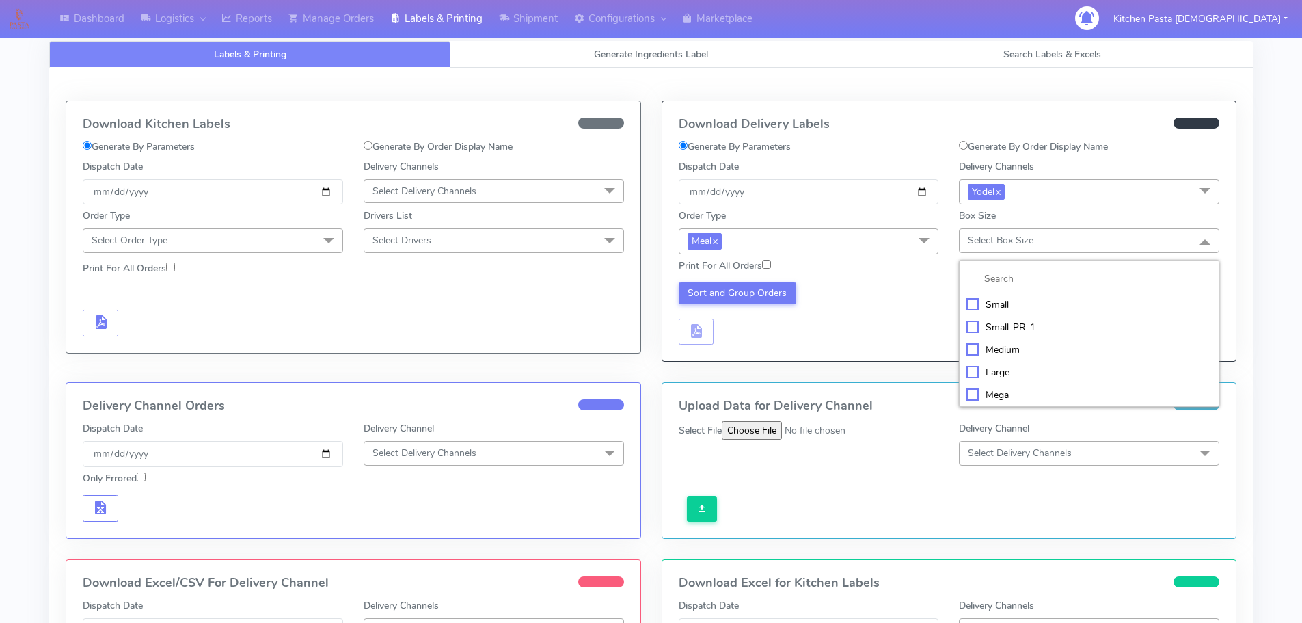
click at [1019, 298] on div "Small" at bounding box center [1089, 304] width 245 height 14
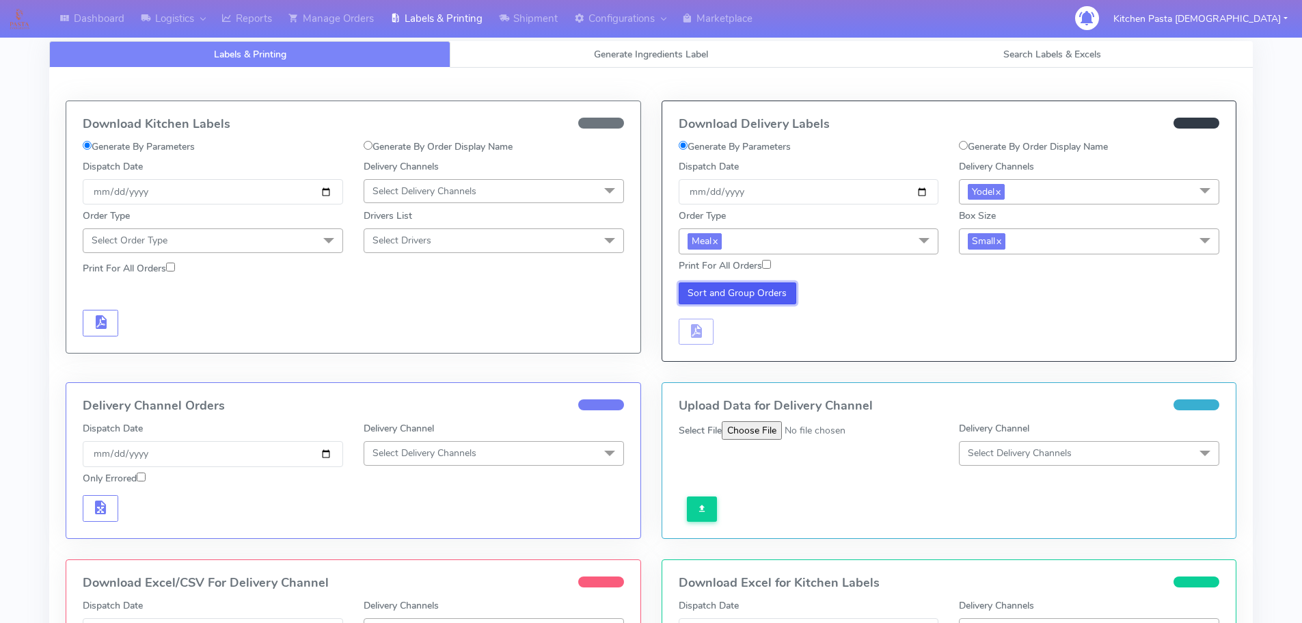
click at [755, 299] on button "Sort and Group Orders" at bounding box center [738, 293] width 118 height 22
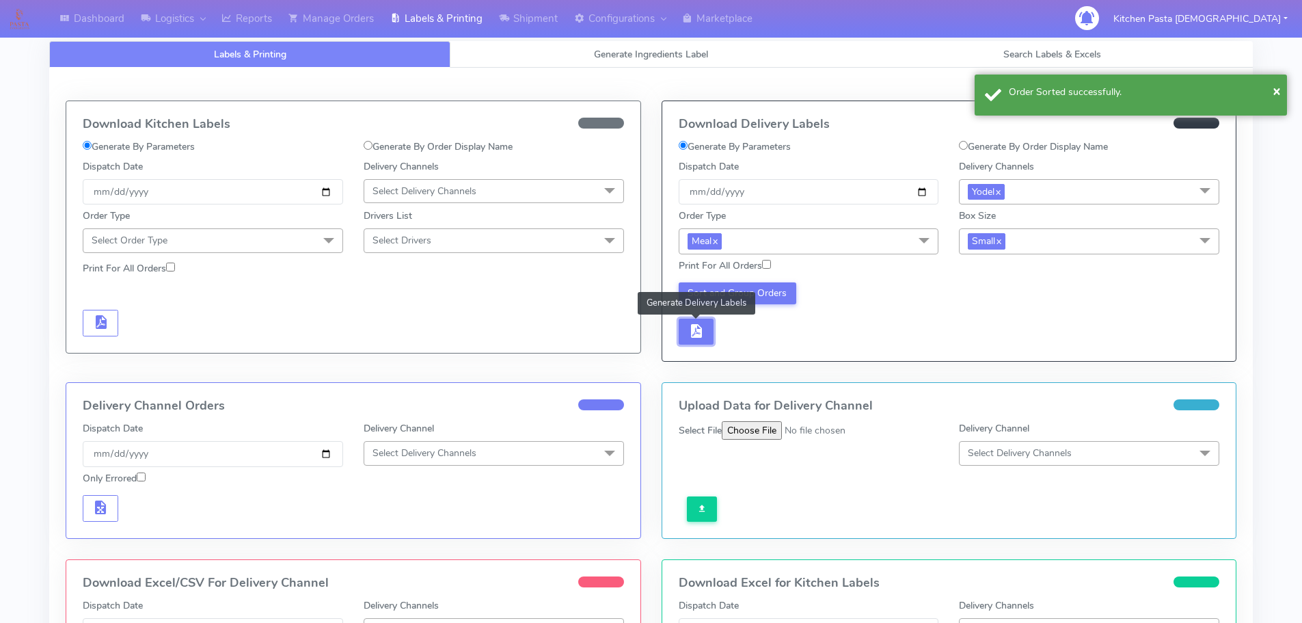
click at [687, 325] on button "button" at bounding box center [697, 332] width 36 height 27
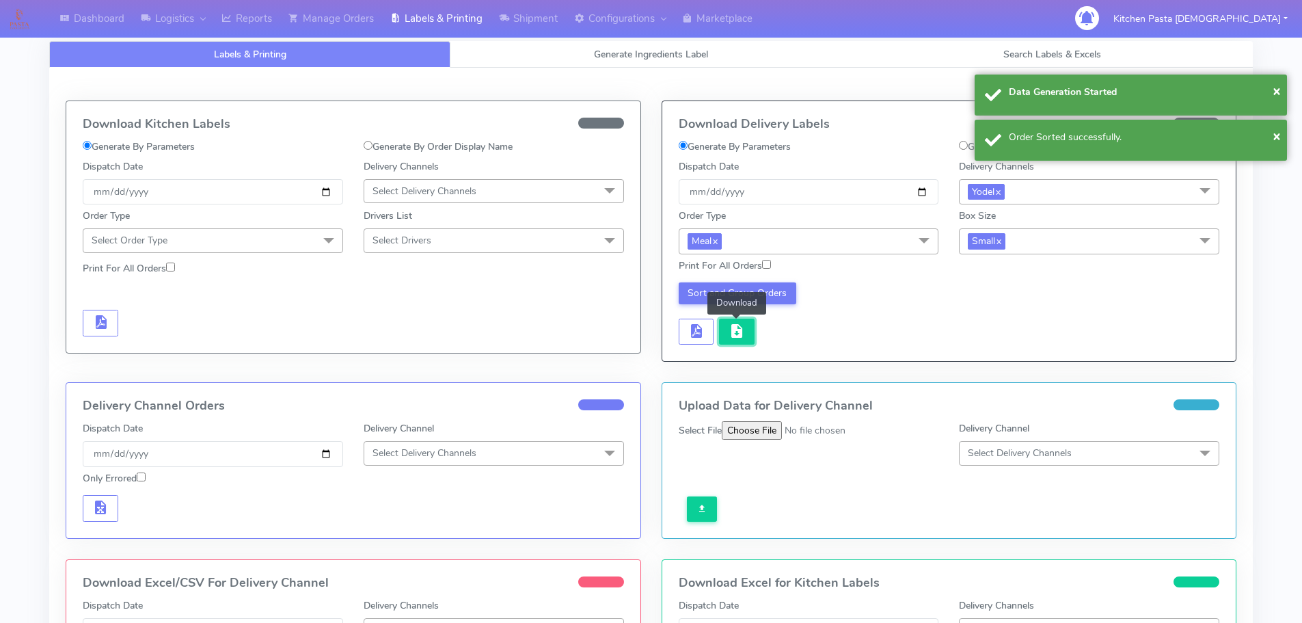
click at [736, 327] on span "button" at bounding box center [737, 333] width 16 height 13
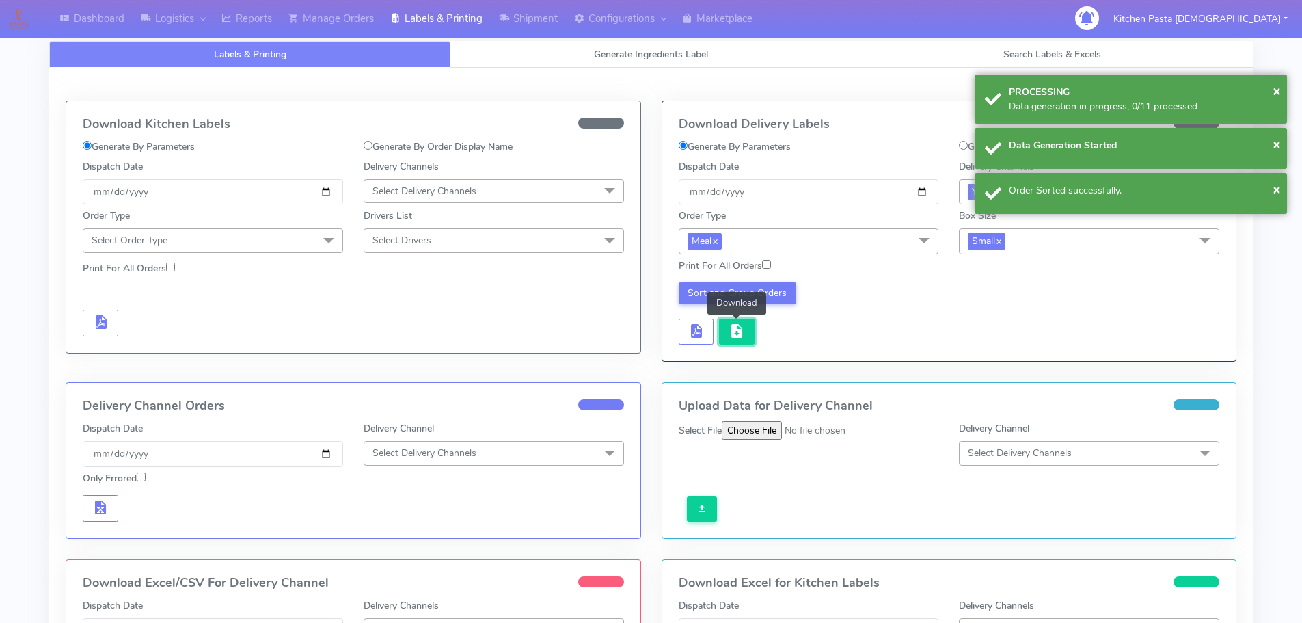
click at [736, 327] on span "button" at bounding box center [737, 333] width 16 height 13
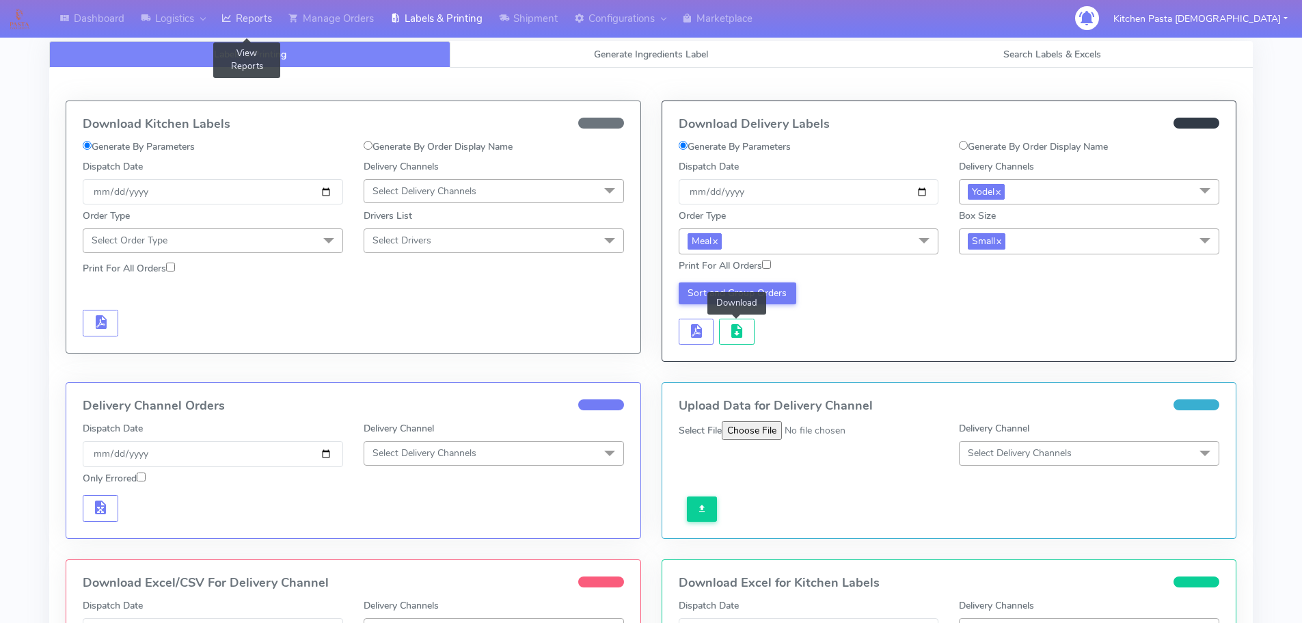
click at [224, 20] on link "Reports" at bounding box center [246, 19] width 67 height 38
